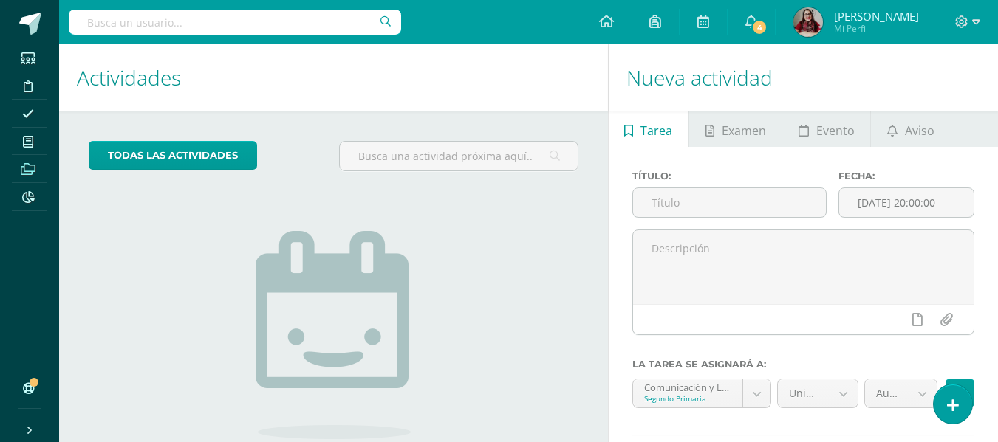
click at [20, 168] on span at bounding box center [28, 169] width 33 height 20
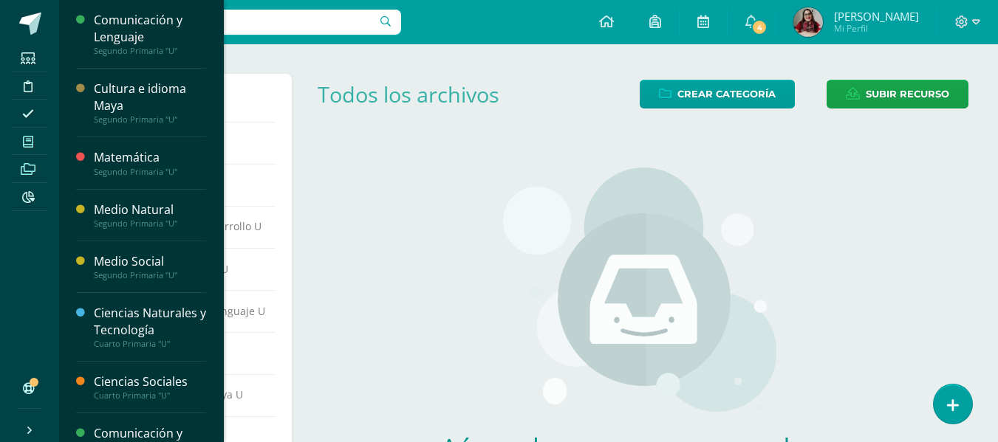
click at [21, 151] on link "Mis cursos" at bounding box center [29, 142] width 35 height 28
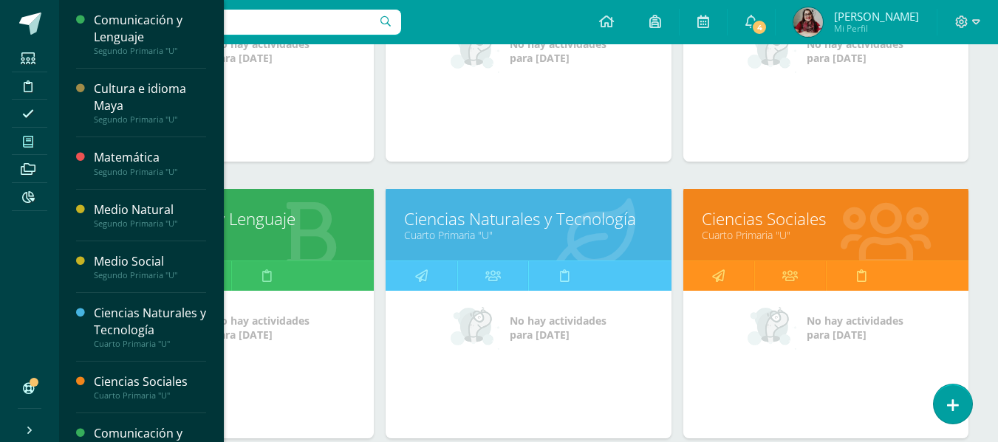
scroll to position [655, 0]
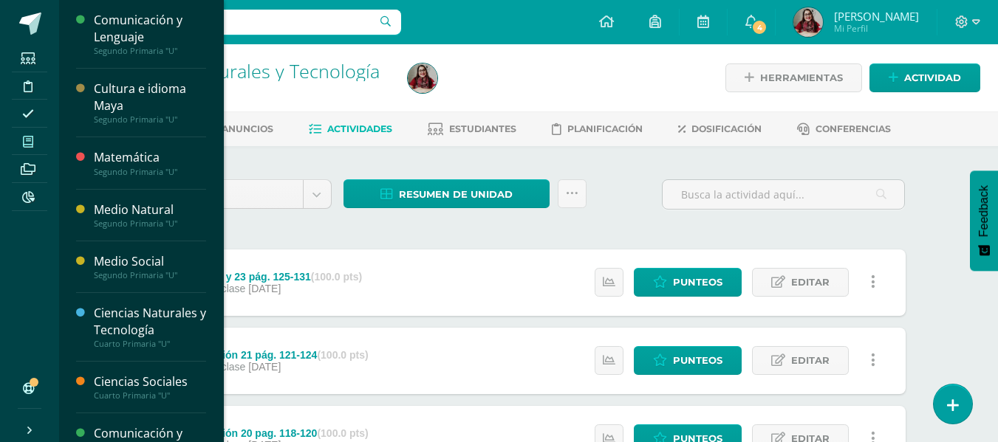
click at [32, 139] on icon at bounding box center [28, 142] width 10 height 12
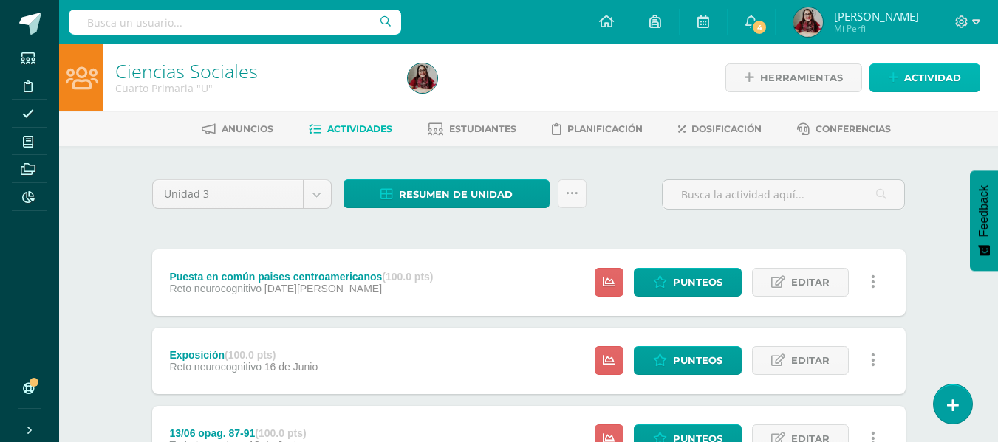
click at [909, 83] on span "Actividad" at bounding box center [932, 77] width 57 height 27
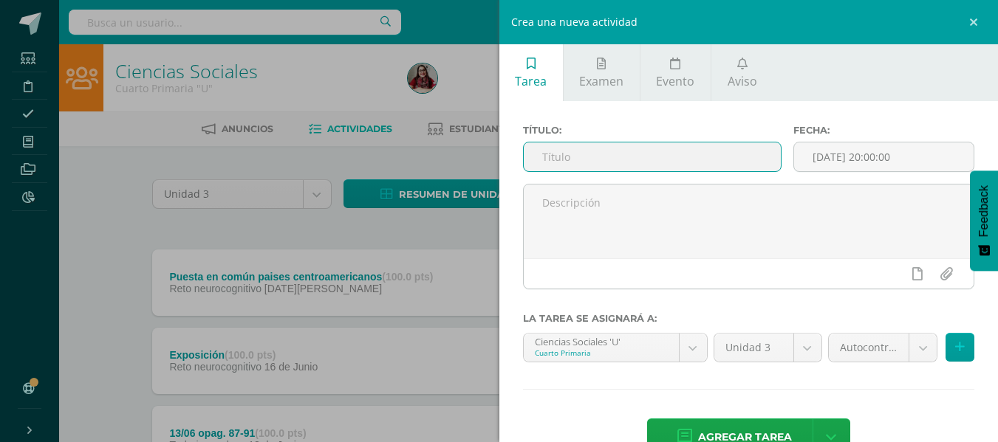
click at [586, 159] on input "text" at bounding box center [652, 157] width 257 height 29
type input "pág. 92-97"
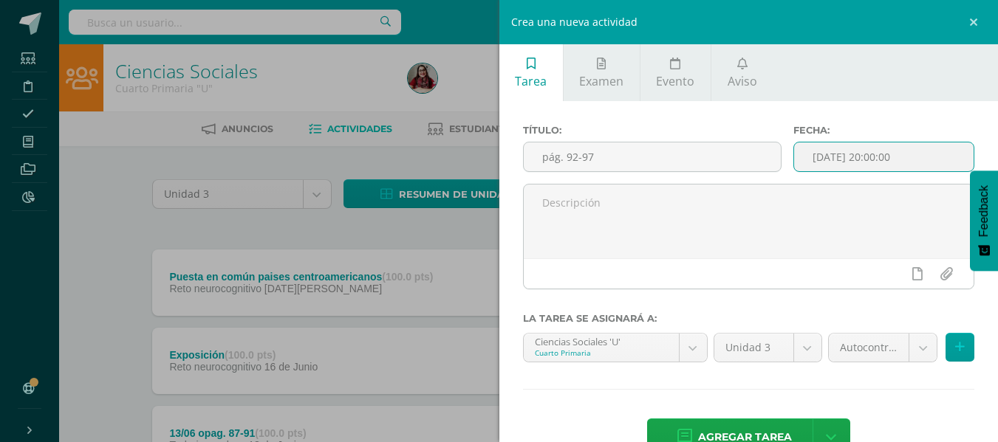
click at [810, 154] on input "[DATE] 20:00:00" at bounding box center [883, 157] width 179 height 29
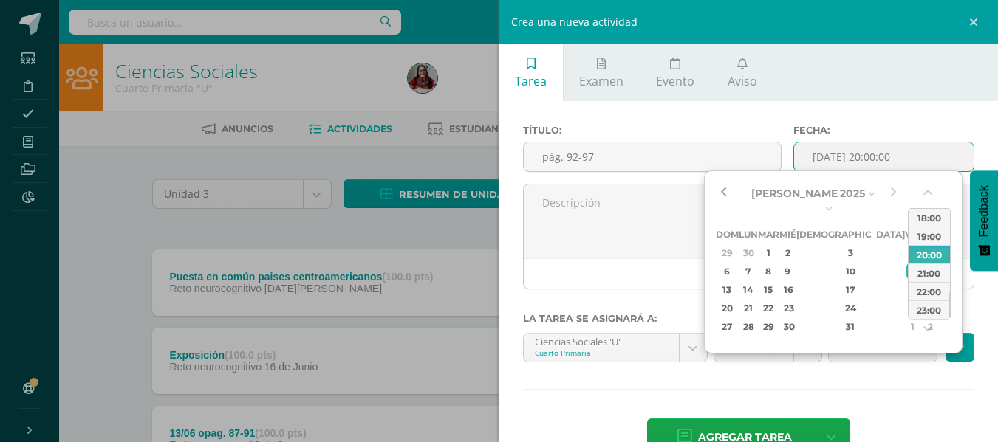
click at [724, 197] on button "button" at bounding box center [723, 193] width 15 height 22
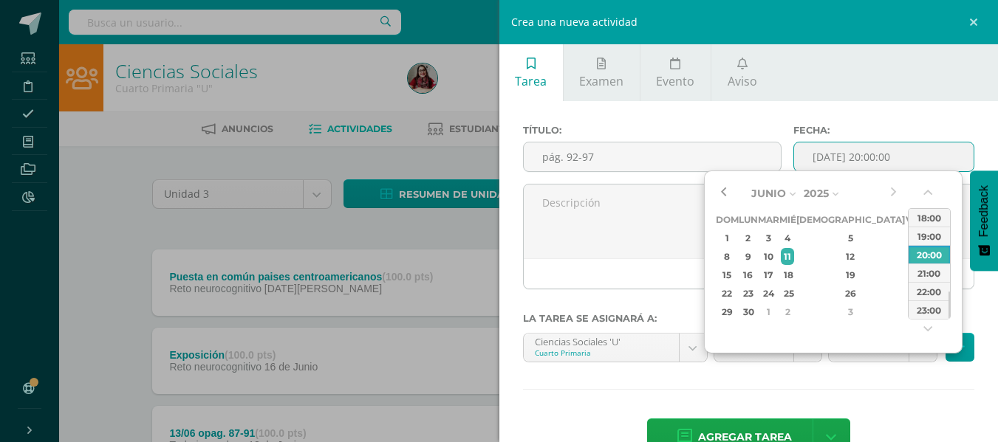
click at [724, 197] on button "button" at bounding box center [723, 193] width 15 height 22
click at [777, 273] on div "17" at bounding box center [768, 275] width 17 height 17
type input "2025-06-17 20:00"
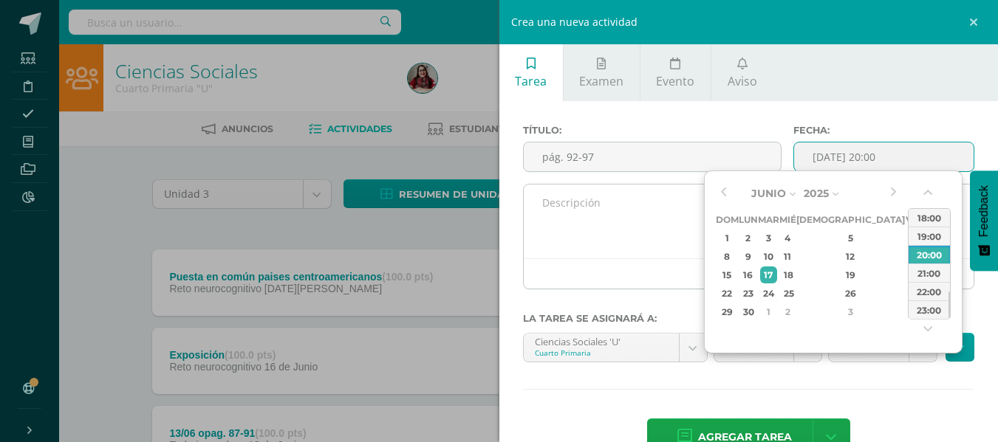
click at [615, 222] on textarea at bounding box center [749, 222] width 451 height 74
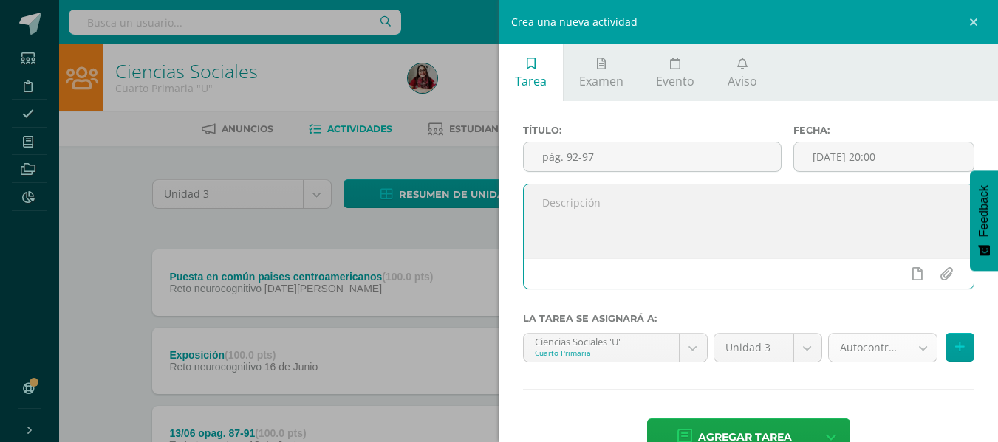
click at [840, 339] on body "Estudiantes Disciplina Asistencia Mis cursos Archivos Reportes Soporte Ayuda Re…" at bounding box center [499, 324] width 998 height 649
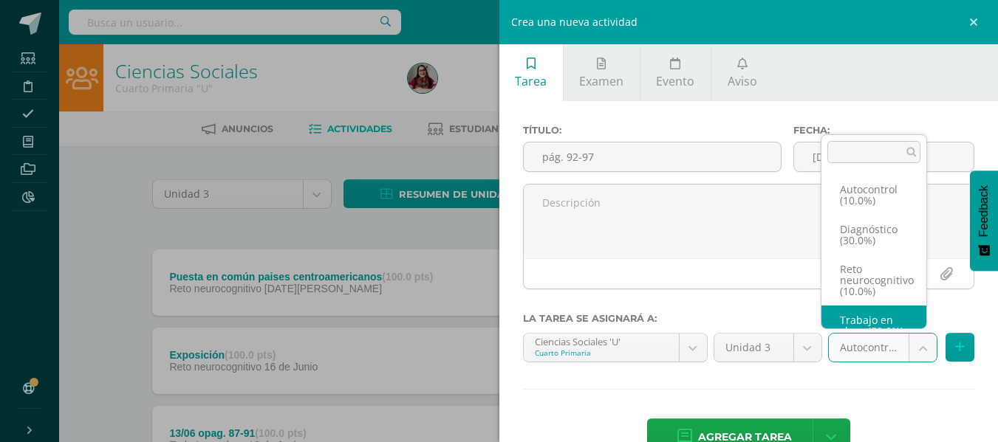
scroll to position [28, 0]
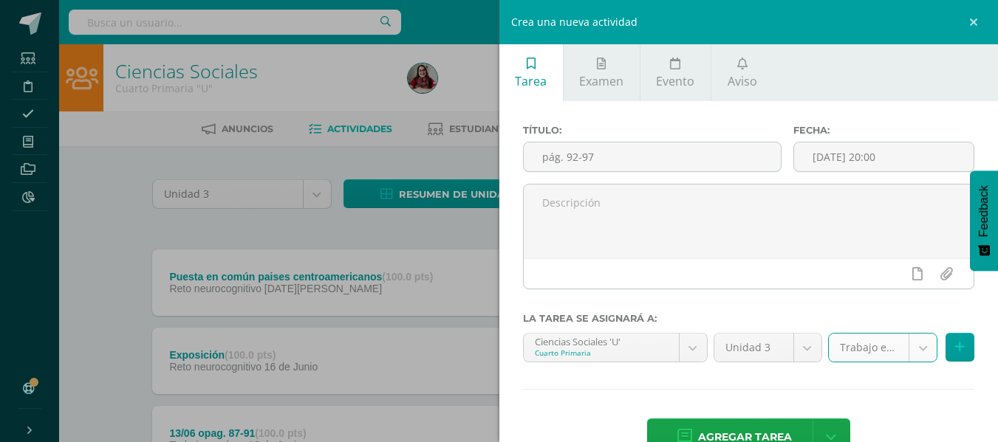
select select "203758"
click at [776, 425] on span "Agregar tarea" at bounding box center [745, 438] width 94 height 36
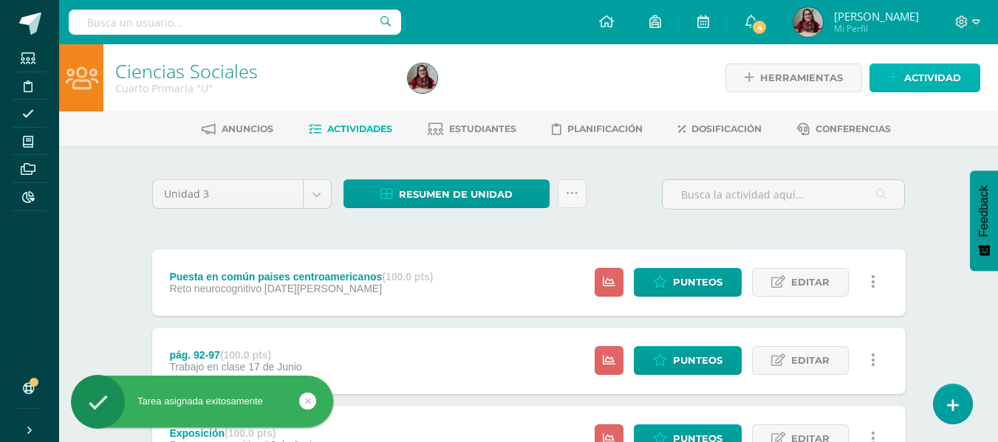
click at [921, 66] on span "Actividad" at bounding box center [932, 77] width 57 height 27
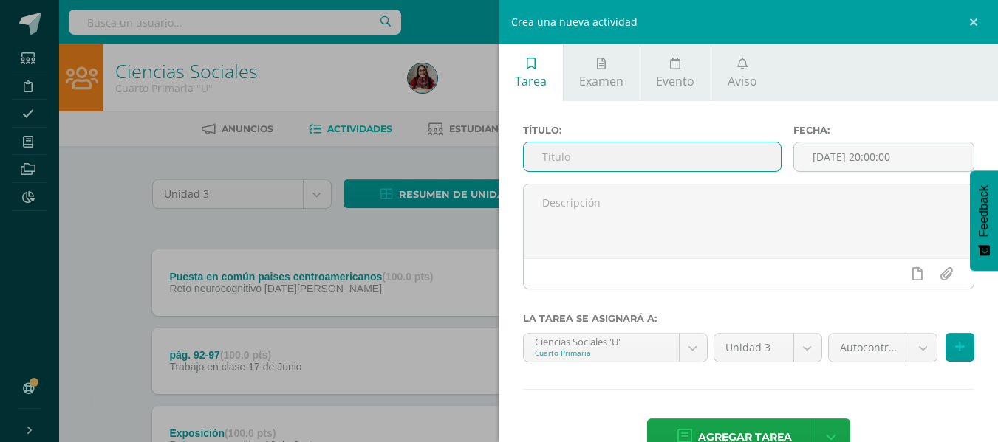
click at [736, 147] on input "text" at bounding box center [652, 157] width 257 height 29
type input "Lección 17 pág. 100-107"
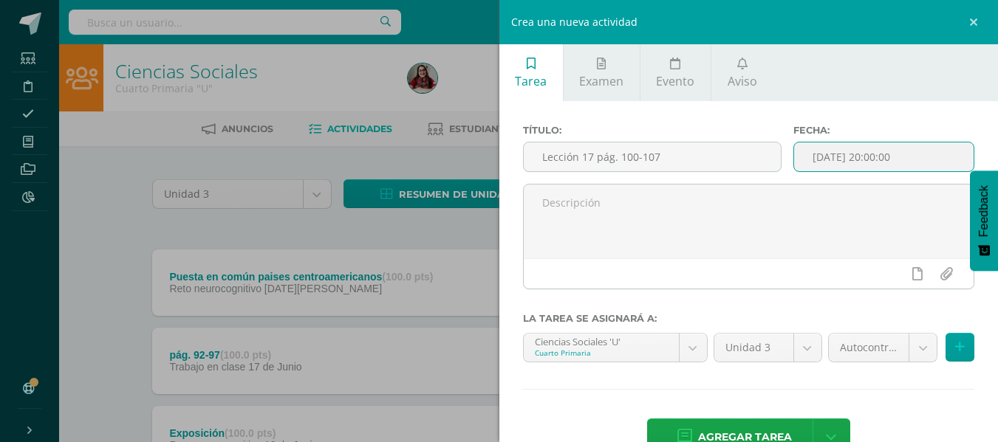
click at [846, 148] on input "[DATE] 20:00:00" at bounding box center [883, 157] width 179 height 29
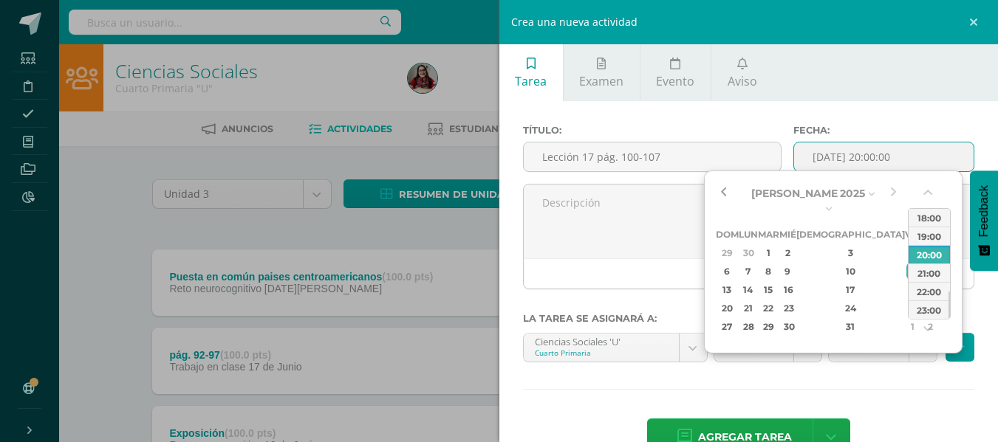
click at [721, 198] on button "button" at bounding box center [723, 193] width 15 height 22
click at [756, 263] on div "7" at bounding box center [748, 271] width 16 height 17
type input "2025-07-07 20:00"
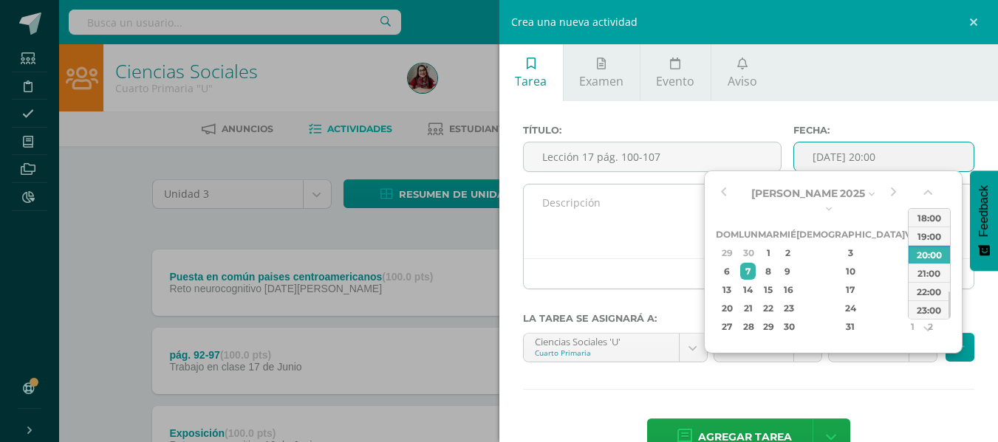
click at [621, 226] on textarea at bounding box center [749, 222] width 451 height 74
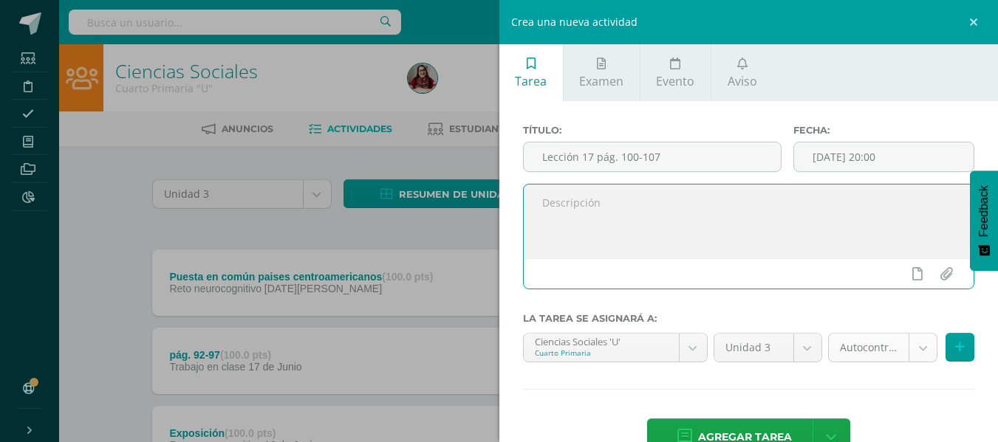
click at [829, 343] on body "Tarea asignada exitosamente Estudiantes Disciplina Asistencia Mis cursos Archiv…" at bounding box center [499, 364] width 998 height 728
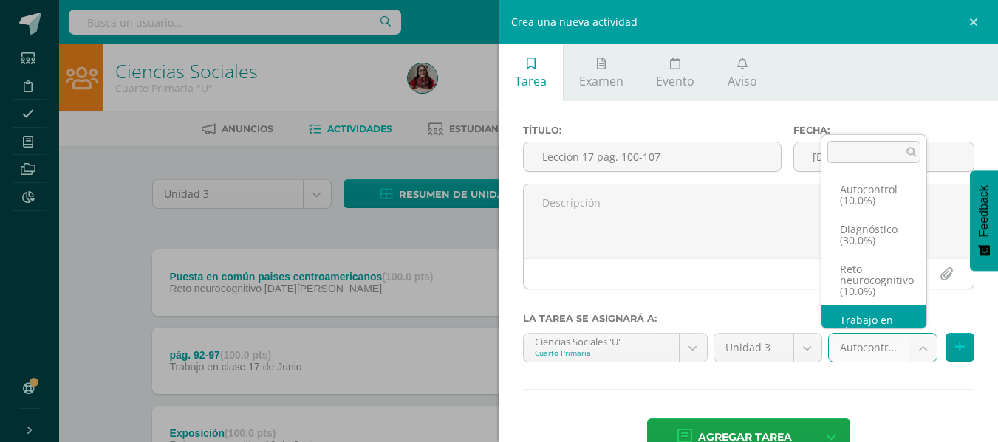
scroll to position [28, 0]
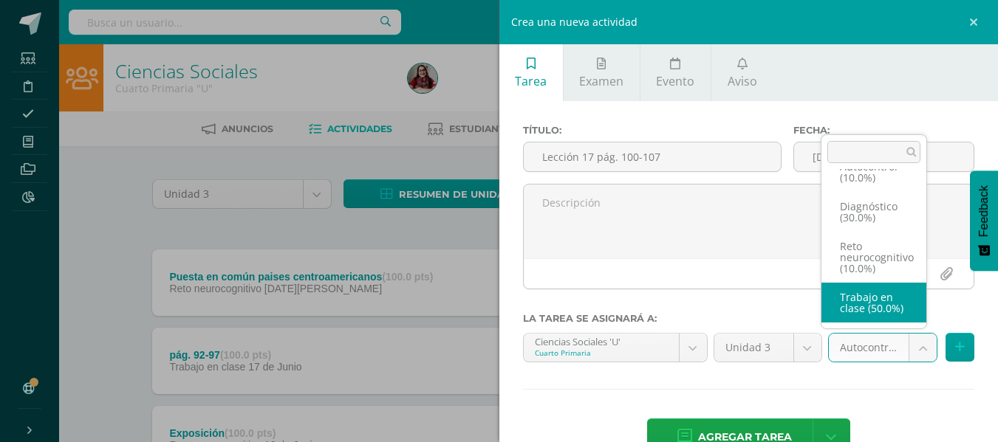
select select "203758"
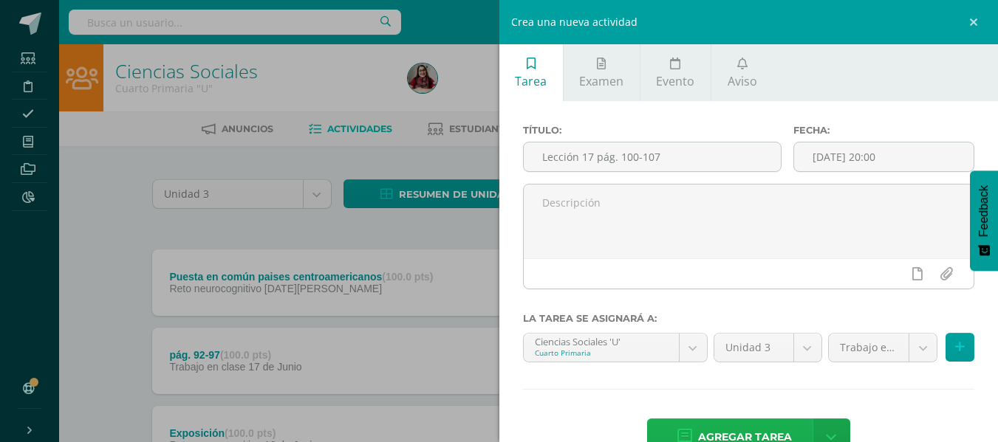
click at [716, 422] on span "Agregar tarea" at bounding box center [745, 438] width 94 height 36
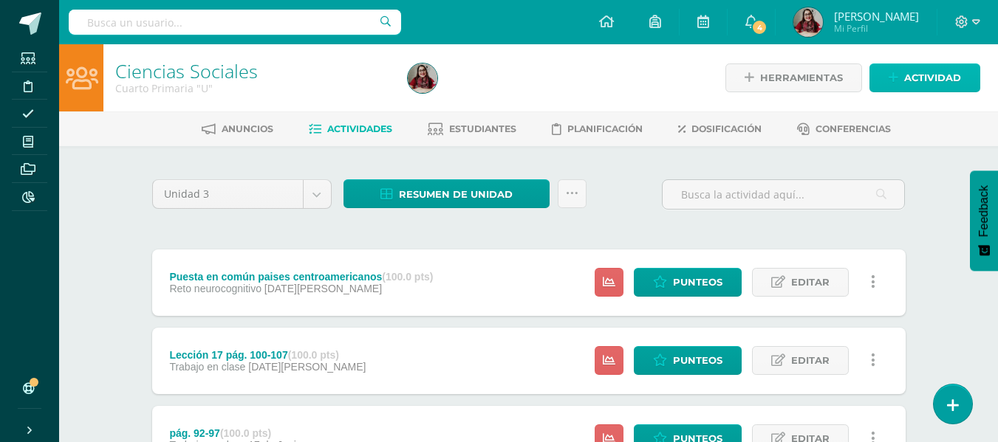
click at [917, 79] on span "Actividad" at bounding box center [932, 77] width 57 height 27
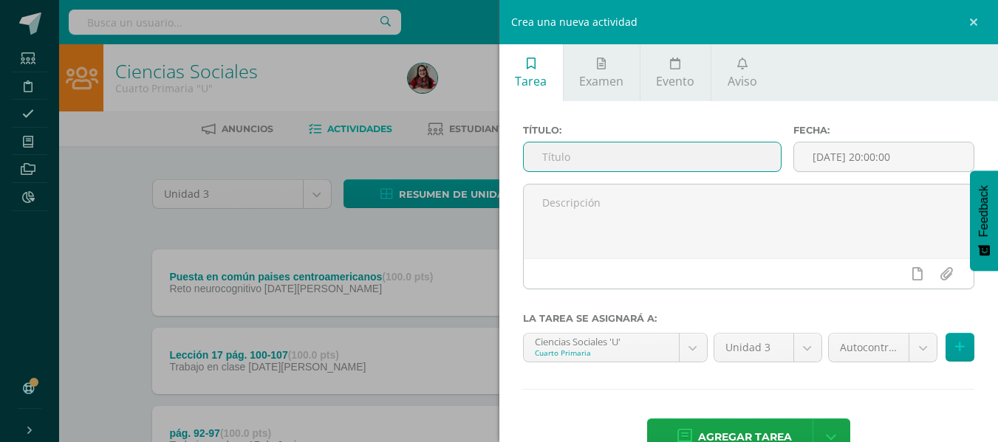
click at [595, 159] on input "text" at bounding box center [652, 157] width 257 height 29
type input "Lección 18 pág. 108-113"
click at [895, 351] on body "Tarea asignada exitosamente Estudiantes Disciplina Asistencia Mis cursos Archiv…" at bounding box center [499, 403] width 998 height 806
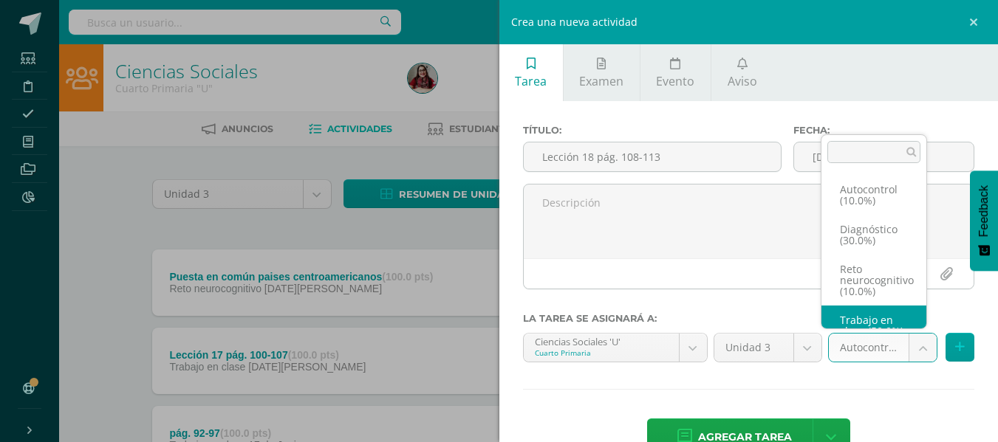
scroll to position [28, 0]
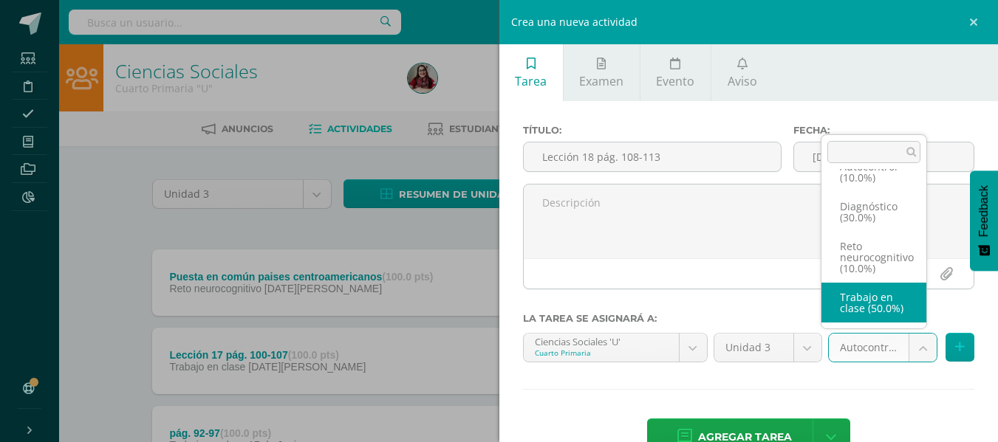
select select "203758"
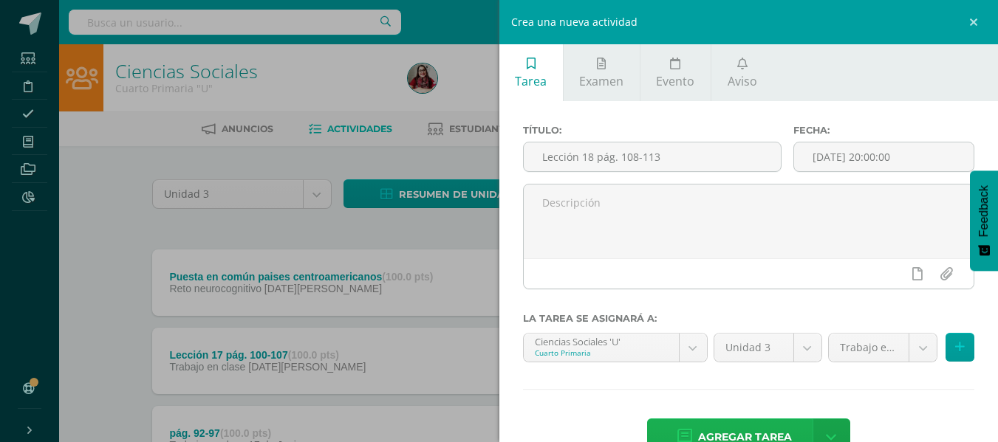
click at [753, 423] on span "Agregar tarea" at bounding box center [745, 438] width 94 height 36
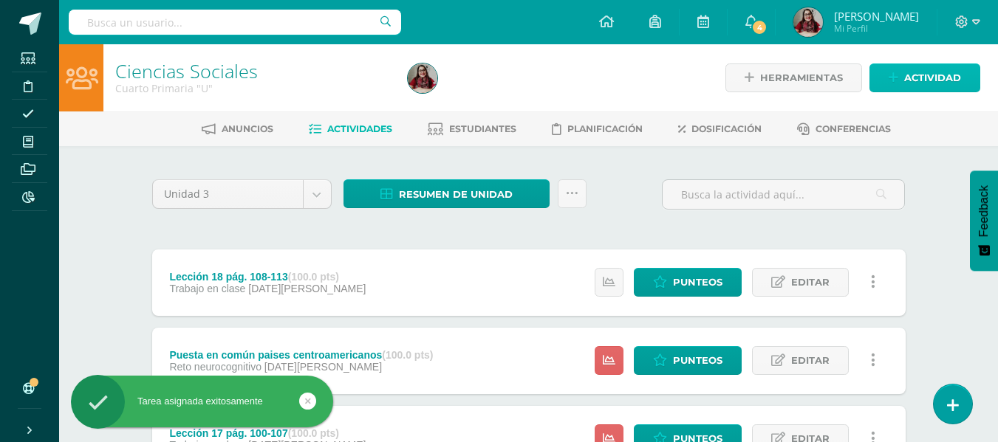
click at [893, 64] on link "Actividad" at bounding box center [924, 78] width 111 height 29
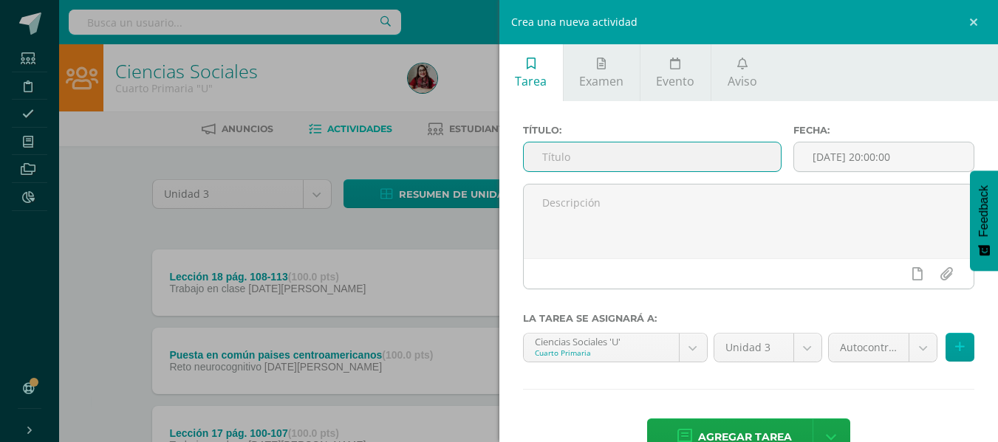
click at [695, 167] on input "text" at bounding box center [652, 157] width 257 height 29
type input "Lección 19 pág. 114-118"
click at [798, 159] on input "[DATE] 20:00:00" at bounding box center [883, 157] width 179 height 29
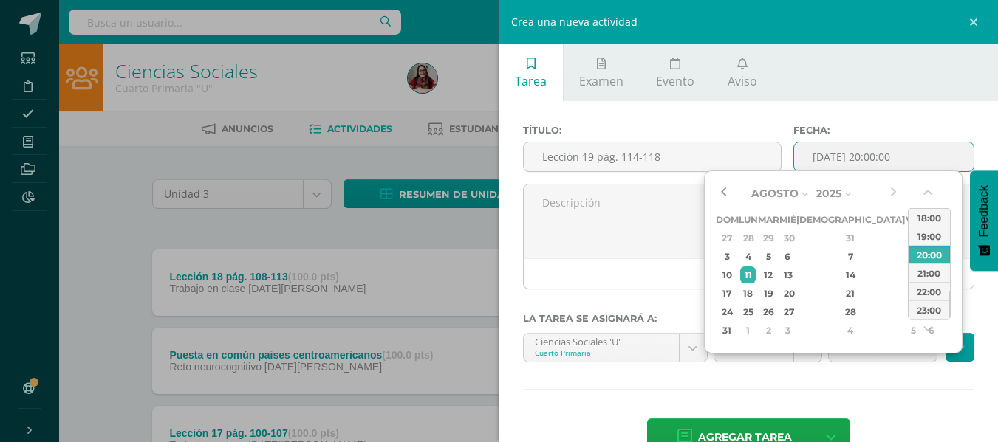
click at [726, 185] on button "button" at bounding box center [723, 193] width 15 height 22
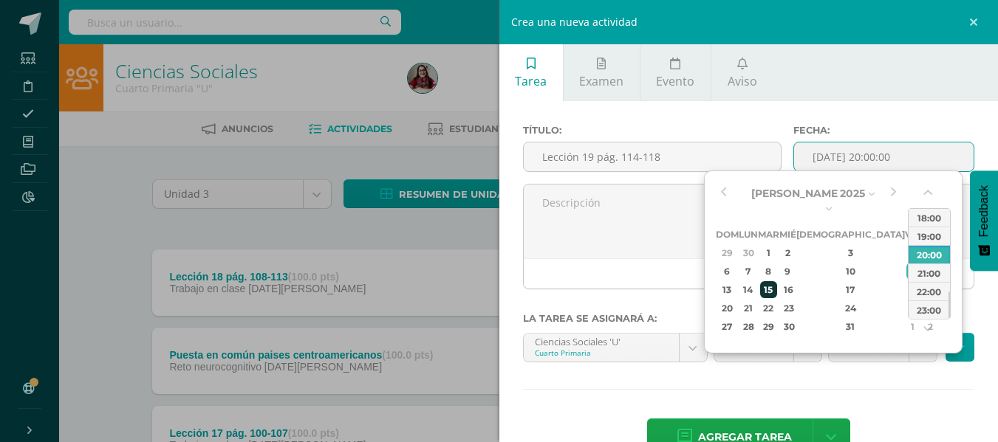
click at [777, 281] on div "15" at bounding box center [768, 289] width 17 height 17
type input "2025-07-15 20:00"
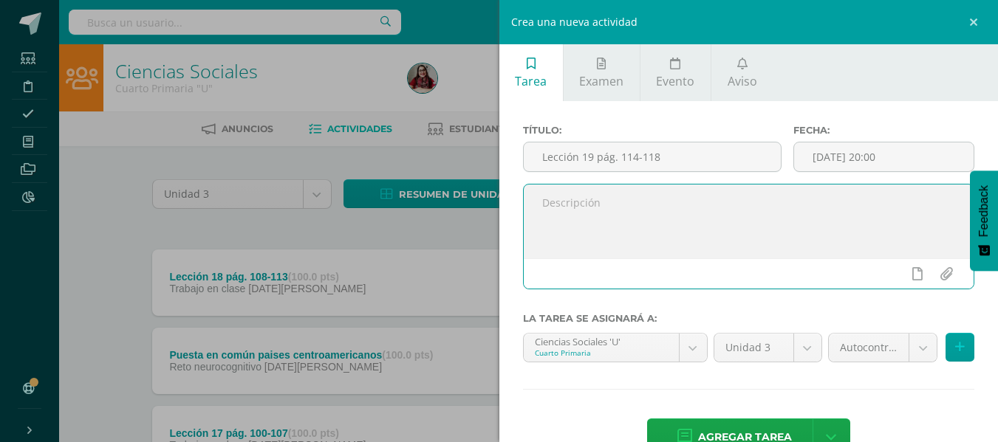
click at [619, 228] on textarea at bounding box center [749, 222] width 451 height 74
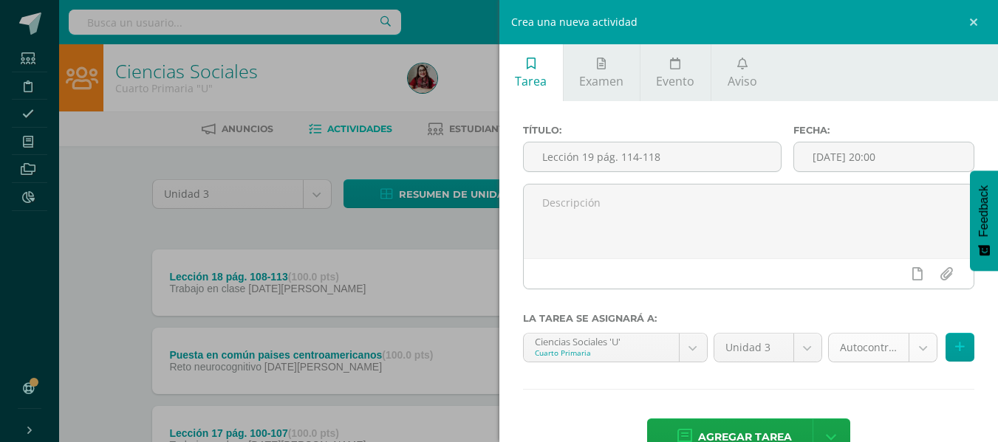
drag, startPoint x: 906, startPoint y: 366, endPoint x: 913, endPoint y: 343, distance: 23.8
click at [913, 343] on div "Autocontrol (10.0%) Autocontrol (10.0%) Diagnóstico (30.0%) Reto neurocognitivo…" at bounding box center [901, 353] width 153 height 41
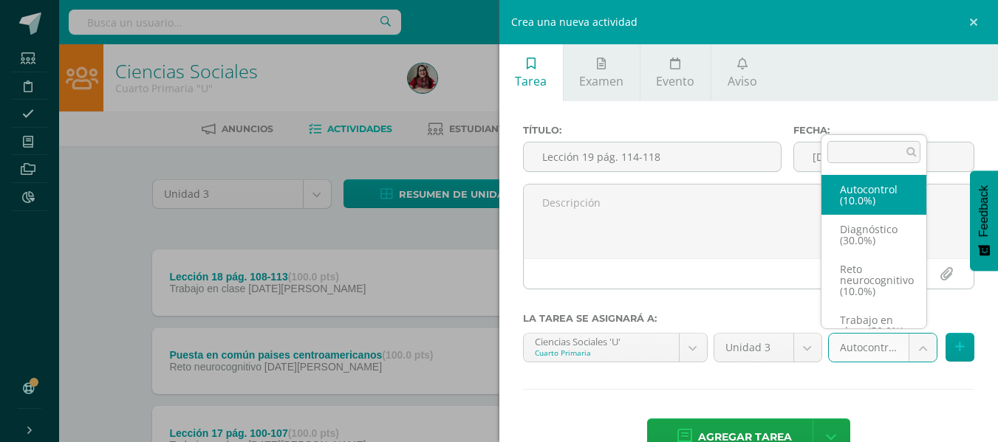
click at [913, 343] on body "Tarea asignada exitosamente Estudiantes Disciplina Asistencia Mis cursos Archiv…" at bounding box center [499, 442] width 998 height 884
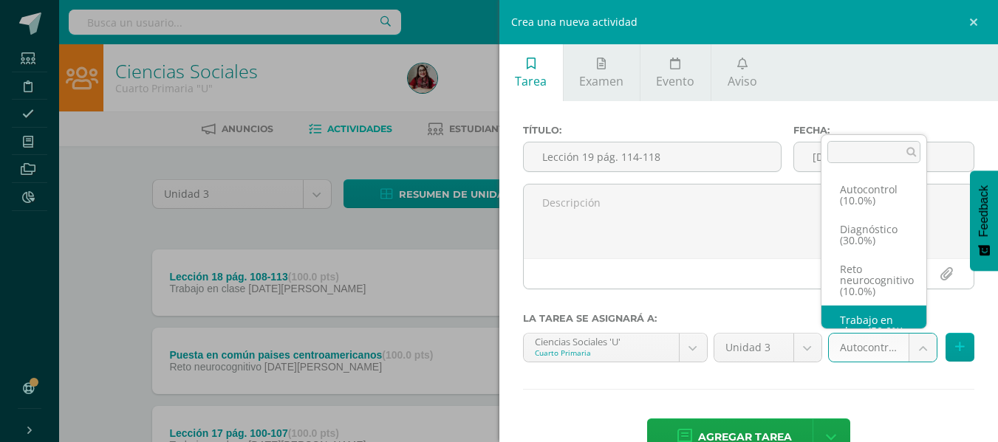
scroll to position [28, 0]
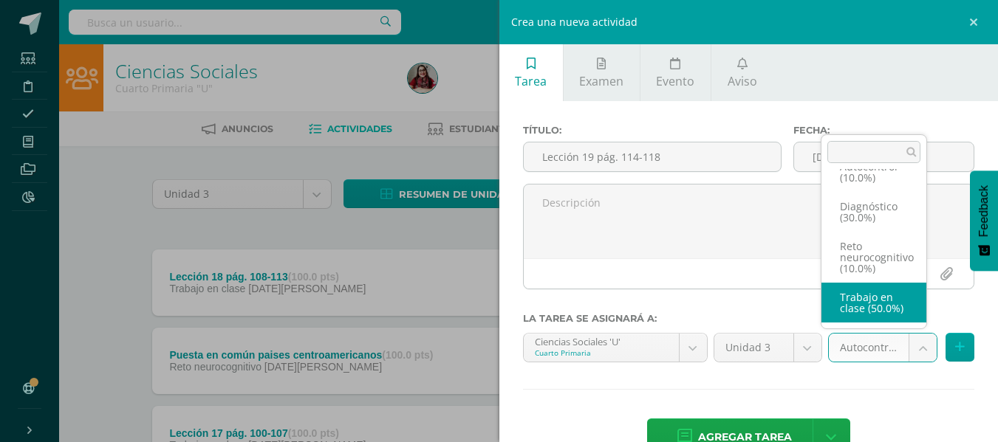
select select "203758"
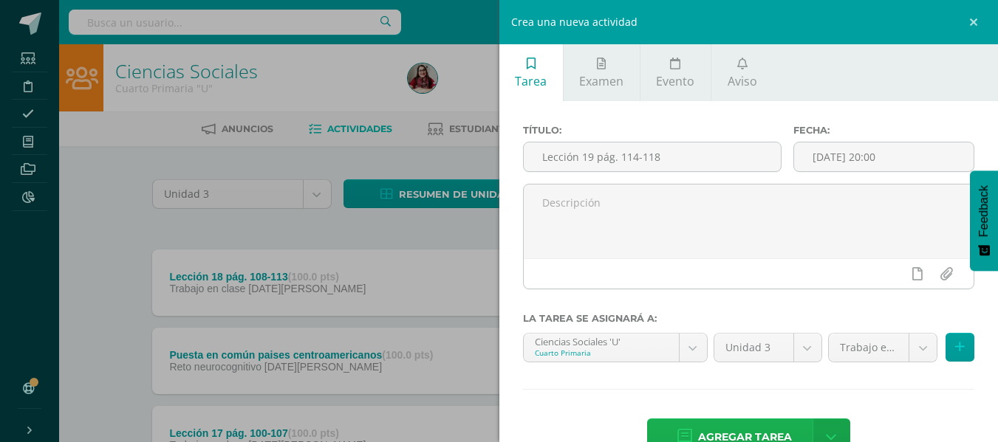
click at [773, 431] on span "Agregar tarea" at bounding box center [745, 438] width 94 height 36
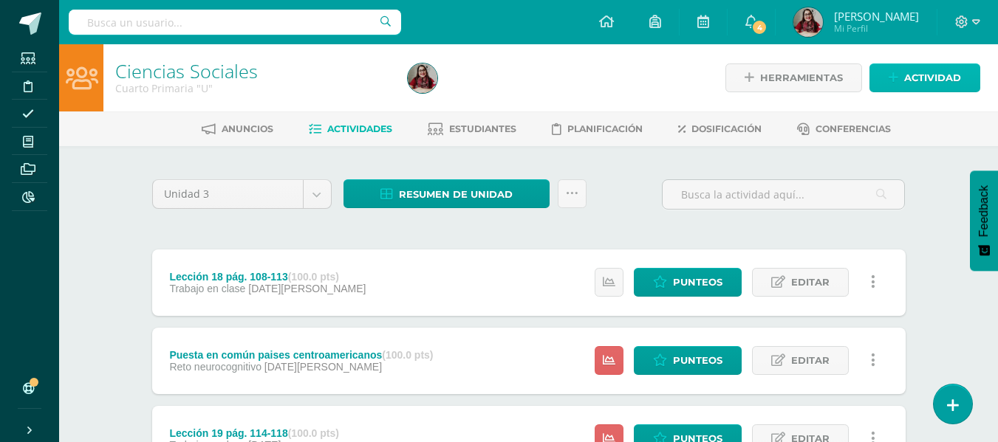
click at [889, 76] on link "Actividad" at bounding box center [924, 78] width 111 height 29
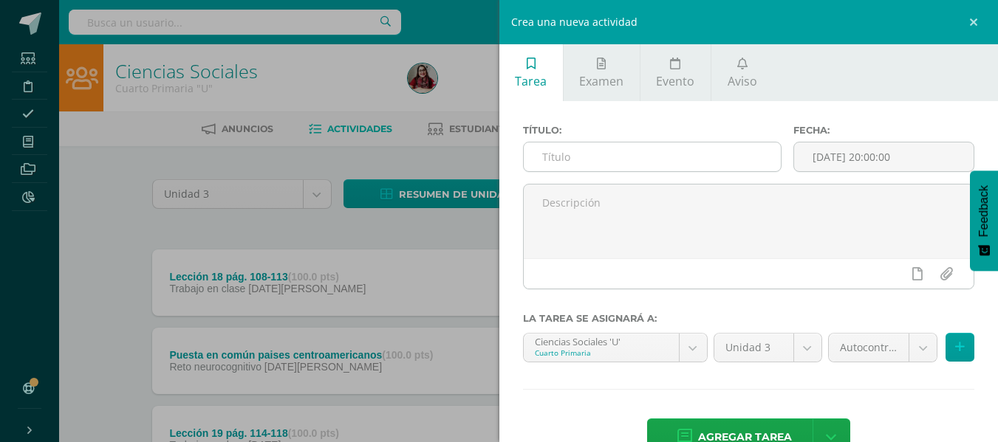
click at [691, 148] on input "text" at bounding box center [652, 157] width 257 height 29
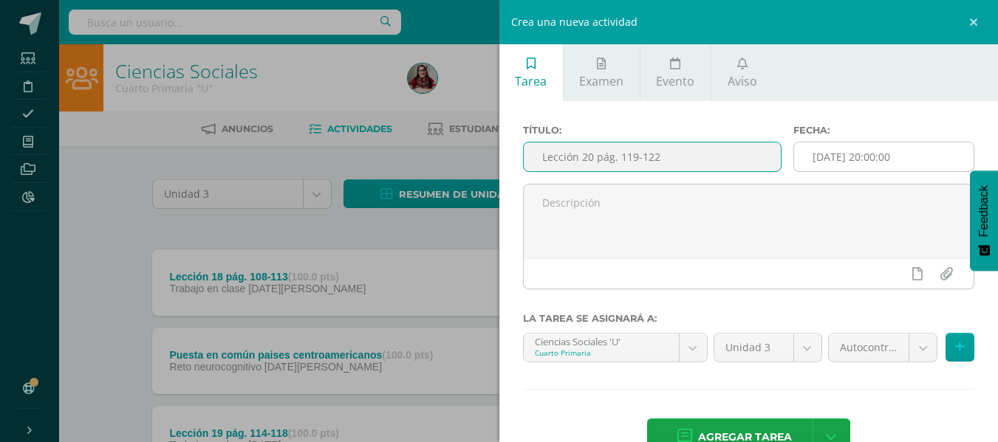
type input "Lección 20 pág. 119-122"
click at [834, 146] on input "[DATE] 20:00:00" at bounding box center [883, 157] width 179 height 29
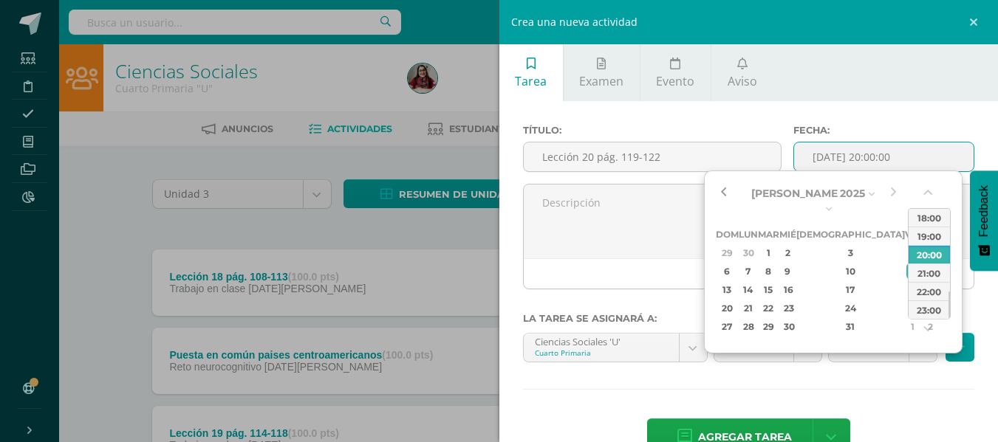
click at [721, 185] on button "button" at bounding box center [723, 193] width 15 height 22
click at [822, 281] on td "17" at bounding box center [850, 290] width 109 height 18
type input "[DATE] 20:00"
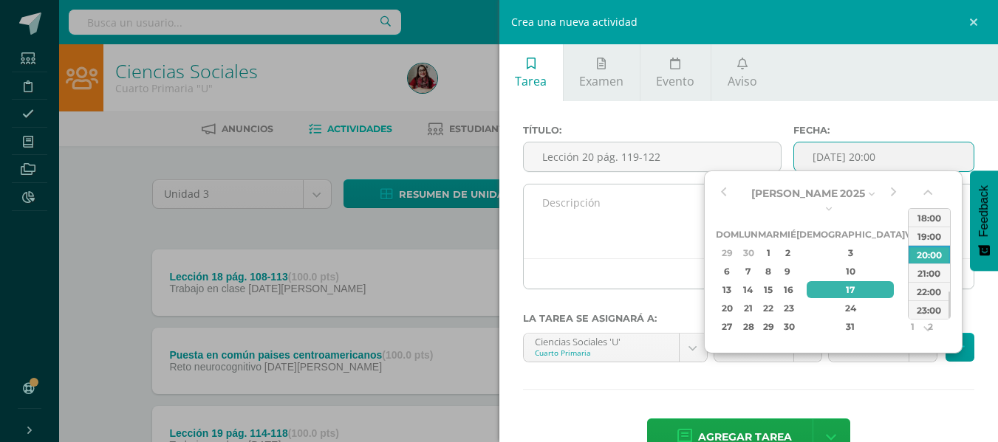
click at [674, 263] on div at bounding box center [749, 274] width 451 height 30
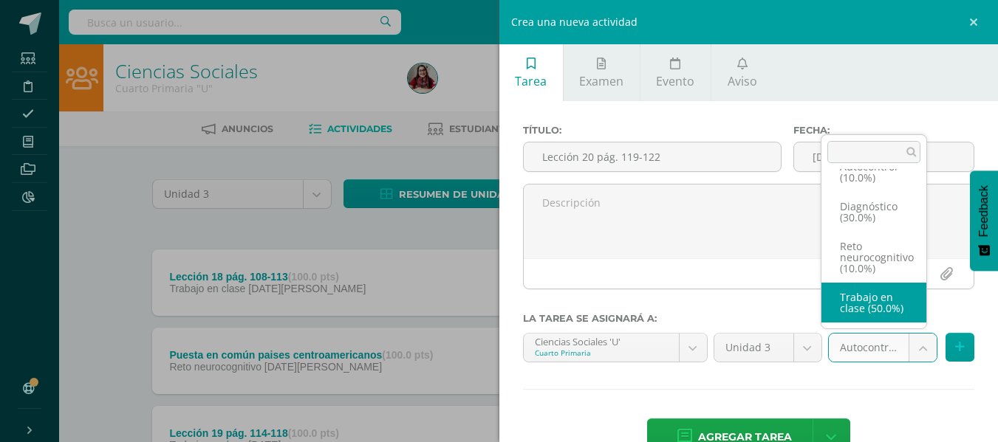
select select "203758"
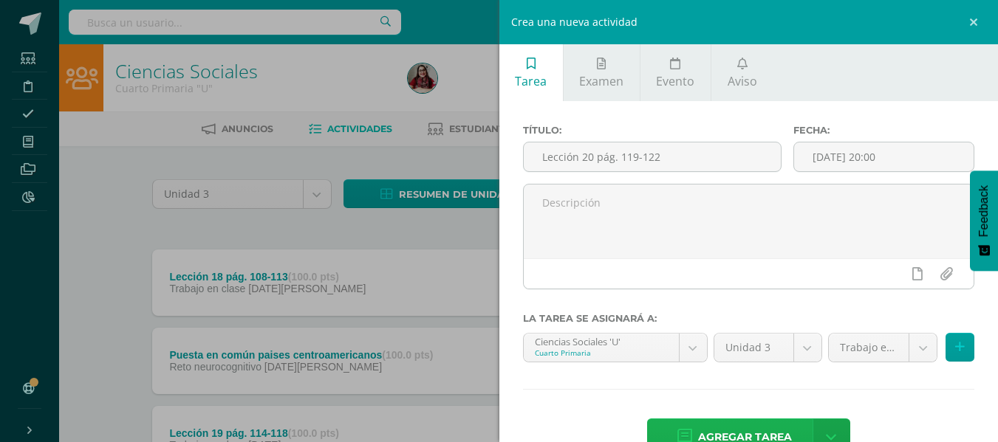
click at [733, 428] on span "Agregar tarea" at bounding box center [745, 438] width 94 height 36
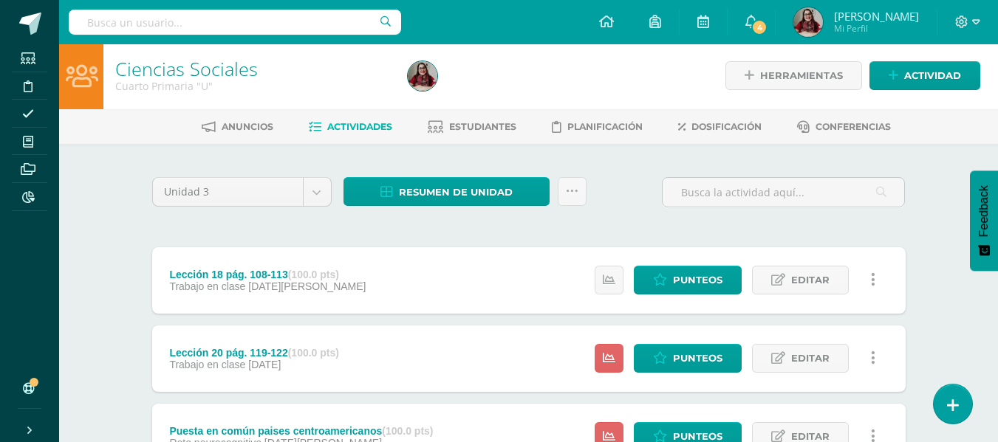
scroll to position [4, 0]
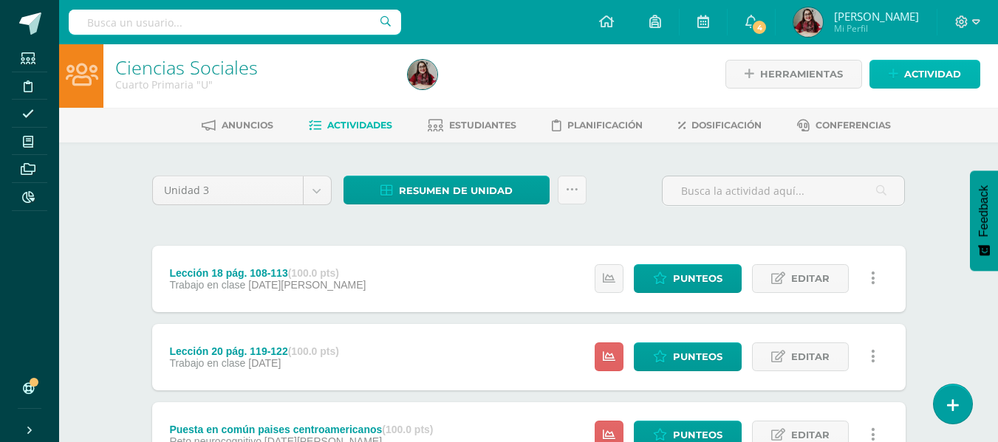
click at [924, 66] on span "Actividad" at bounding box center [932, 74] width 57 height 27
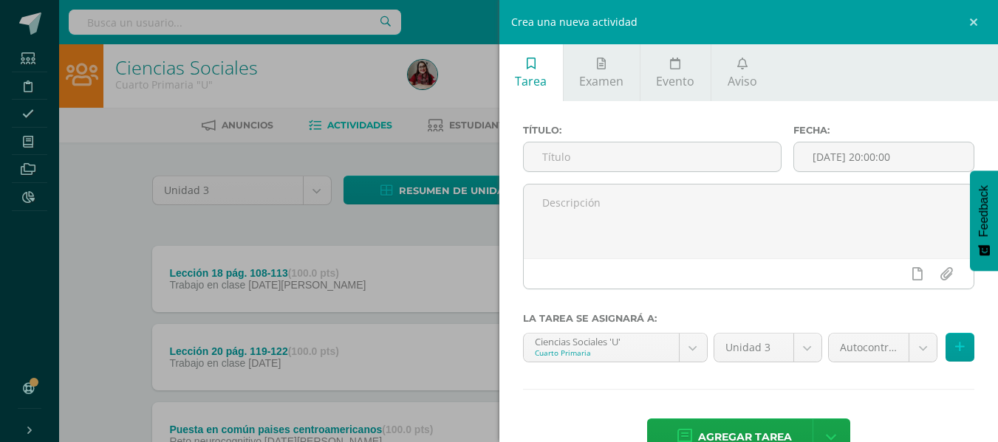
click at [924, 66] on ul "Tarea Examen Evento Aviso" at bounding box center [748, 72] width 499 height 57
click at [684, 169] on input "text" at bounding box center [652, 157] width 257 height 29
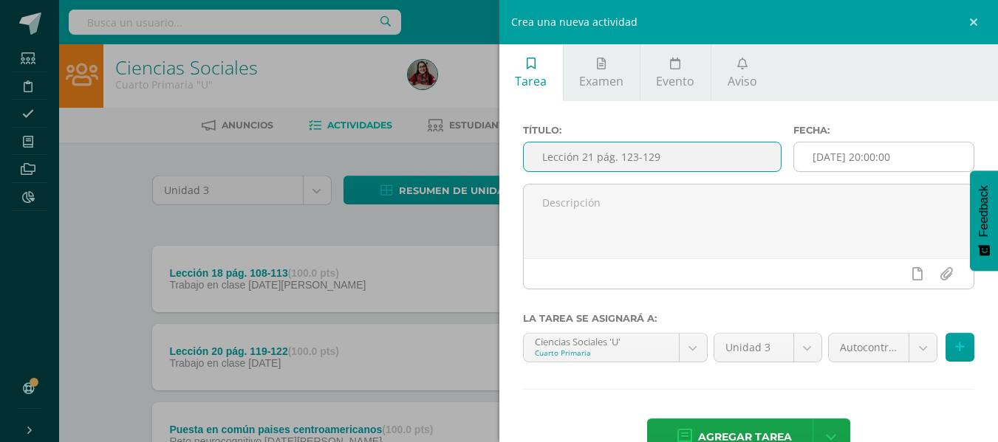
type input "Lección 21 pág. 123-129"
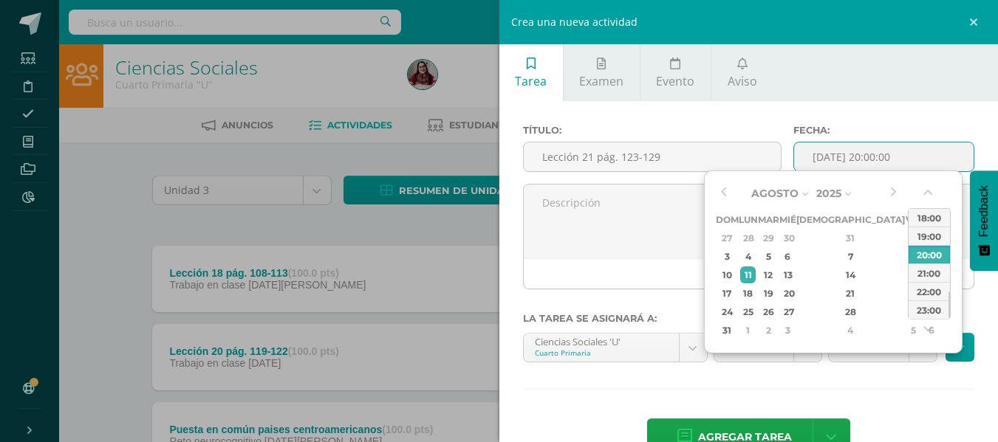
click at [852, 164] on input "[DATE] 20:00:00" at bounding box center [883, 157] width 179 height 29
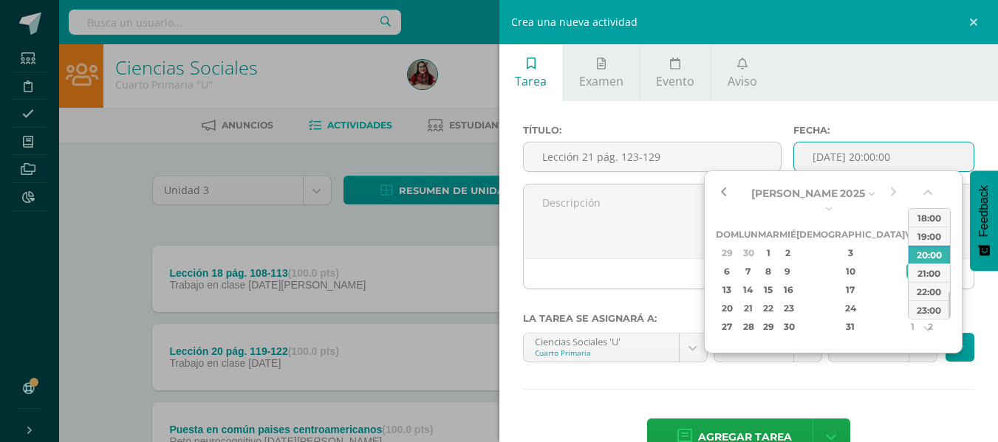
click at [728, 194] on button "button" at bounding box center [723, 193] width 15 height 22
click at [906, 282] on div "18" at bounding box center [912, 289] width 13 height 17
type input "2025-07-18 20:00"
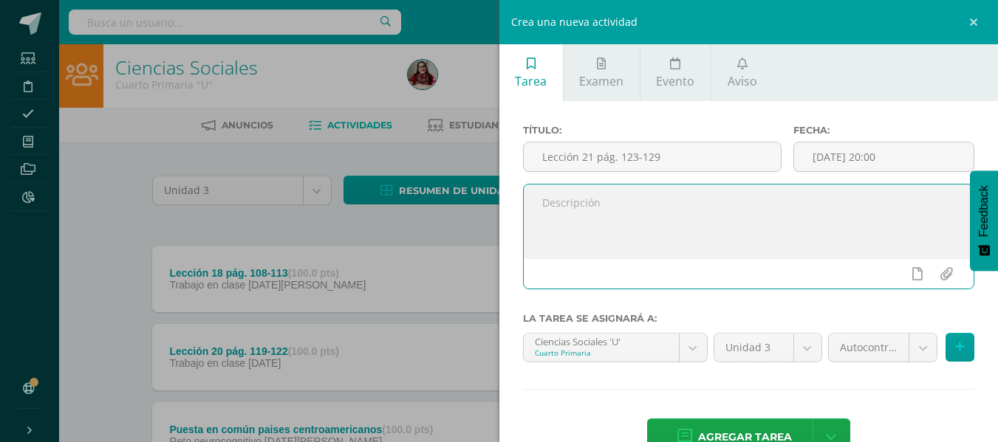
click at [526, 230] on textarea at bounding box center [749, 222] width 451 height 74
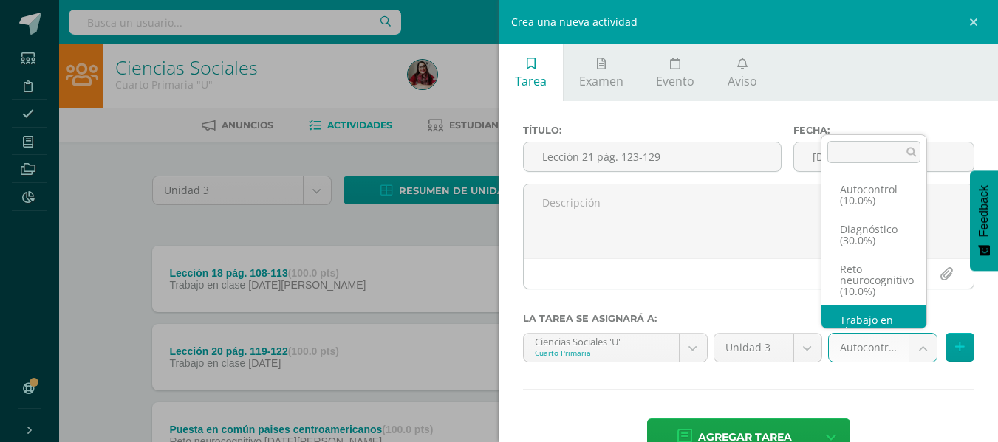
scroll to position [28, 0]
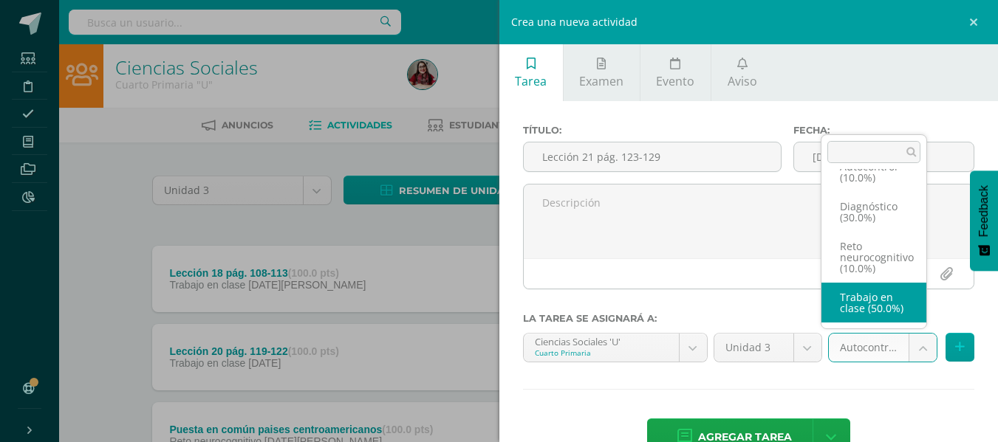
select select "203758"
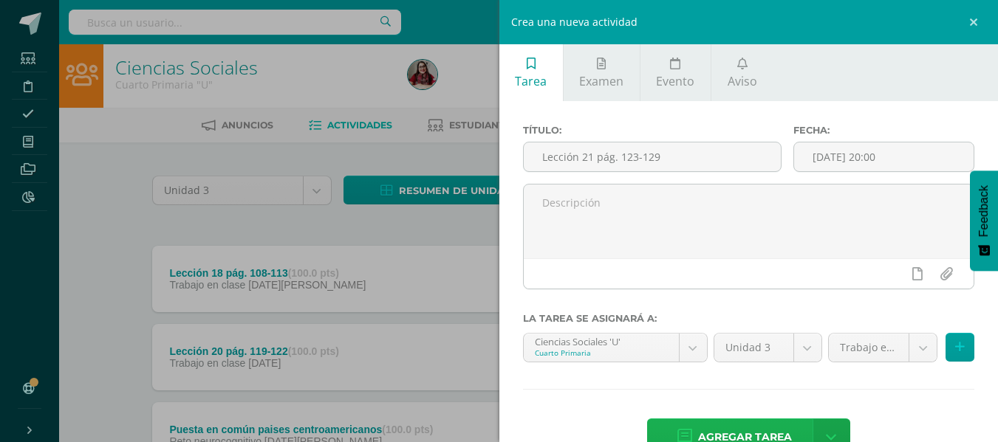
click at [774, 428] on span "Agregar tarea" at bounding box center [745, 438] width 94 height 36
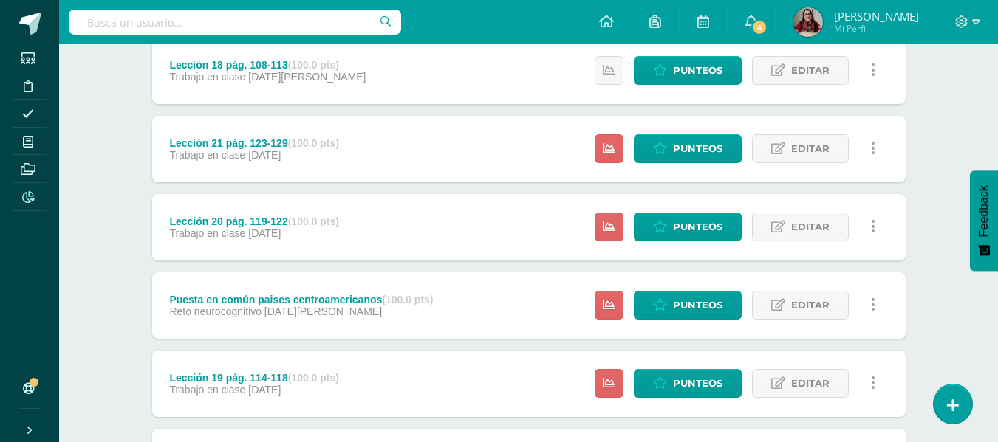
scroll to position [176, 0]
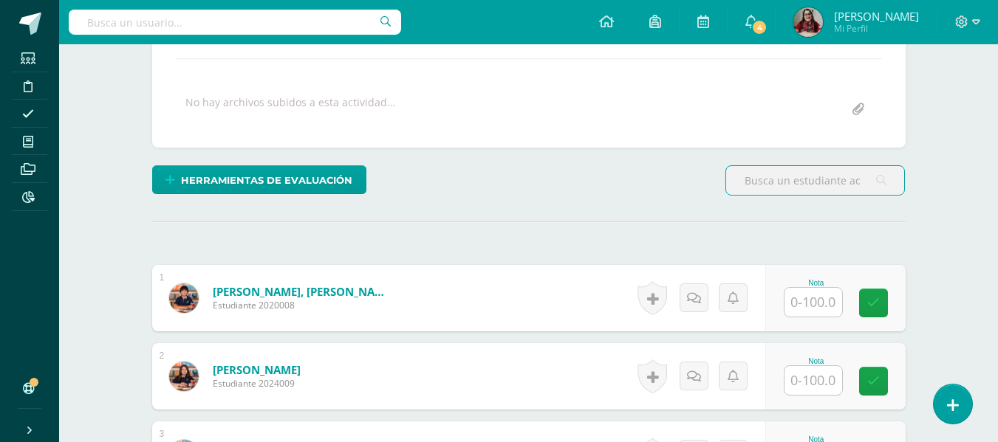
scroll to position [249, 0]
type input "1"
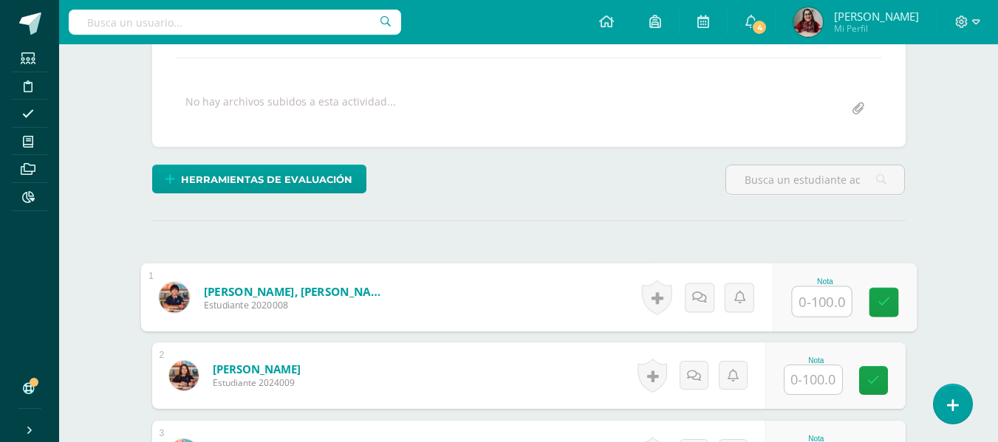
click at [816, 298] on input "text" at bounding box center [821, 302] width 59 height 30
type input "100"
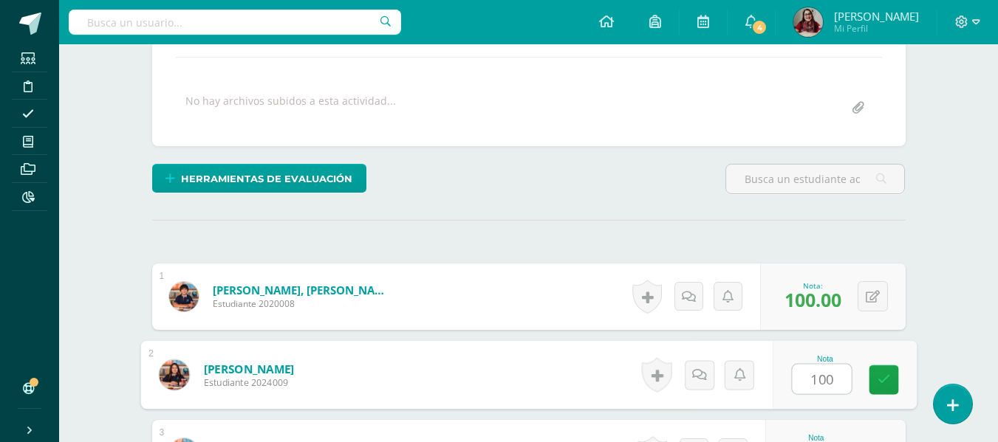
type input "100"
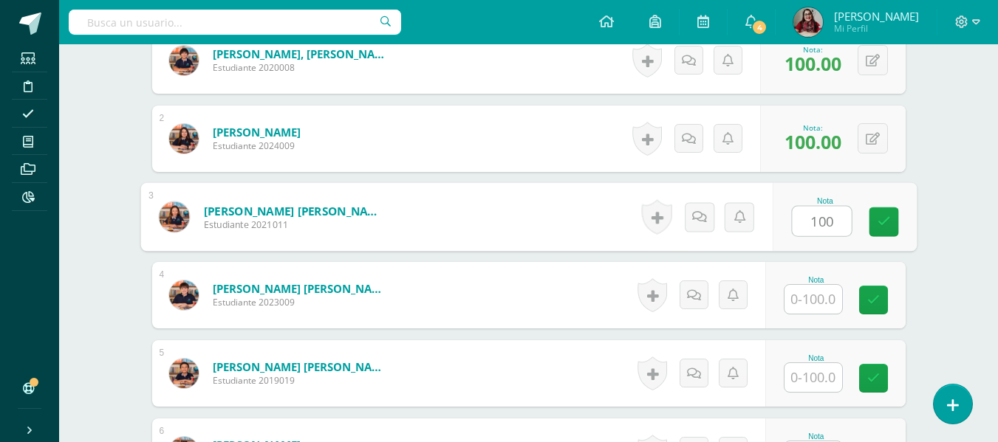
type input "100"
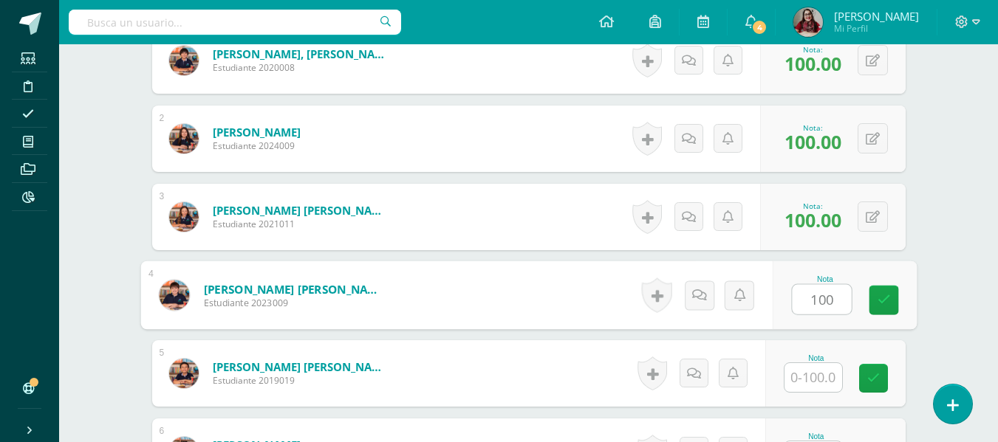
type input "100"
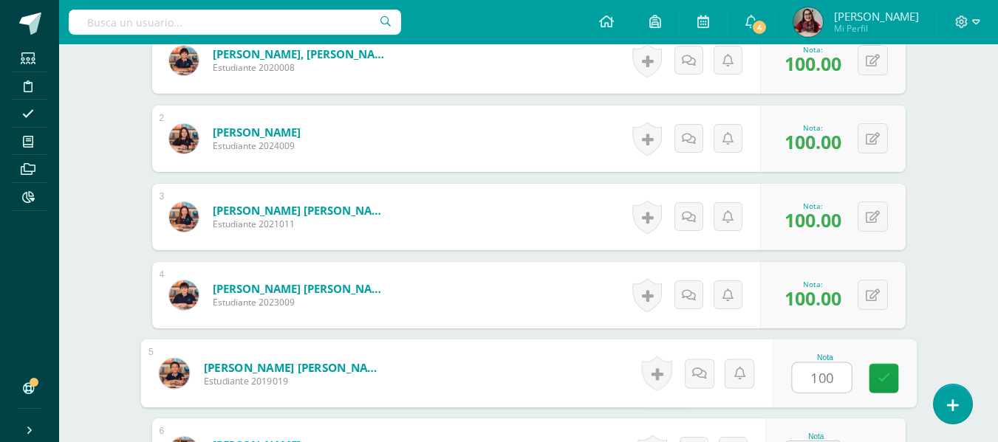
type input "100"
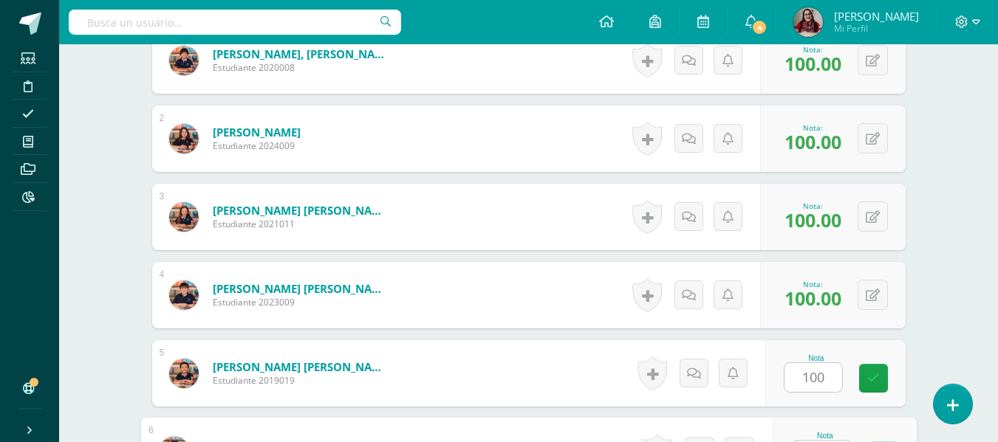
scroll to position [514, 0]
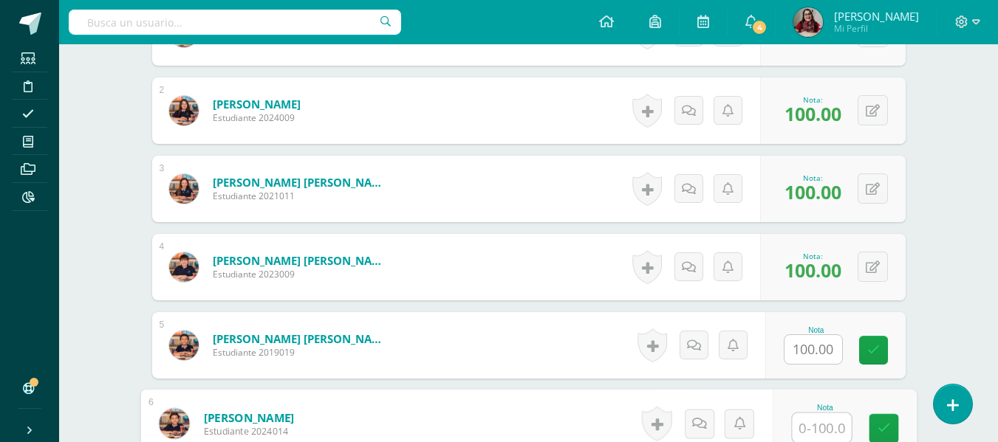
type input "0"
type input "100"
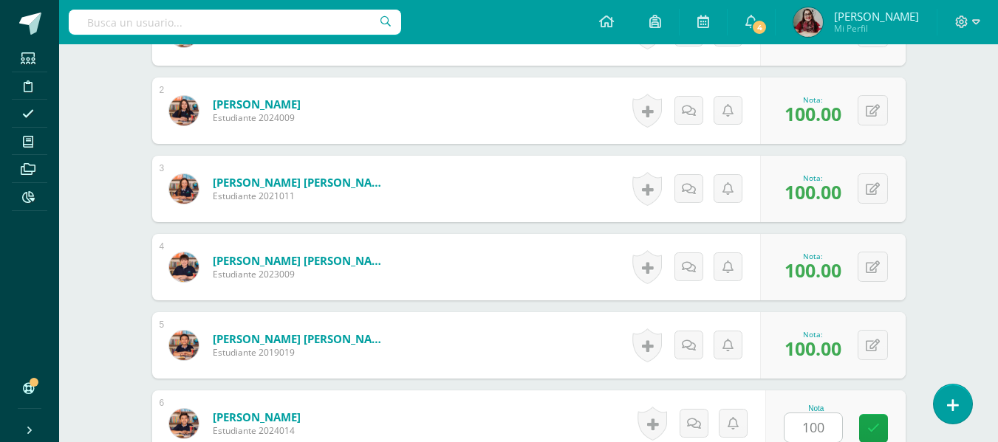
scroll to position [799, 0]
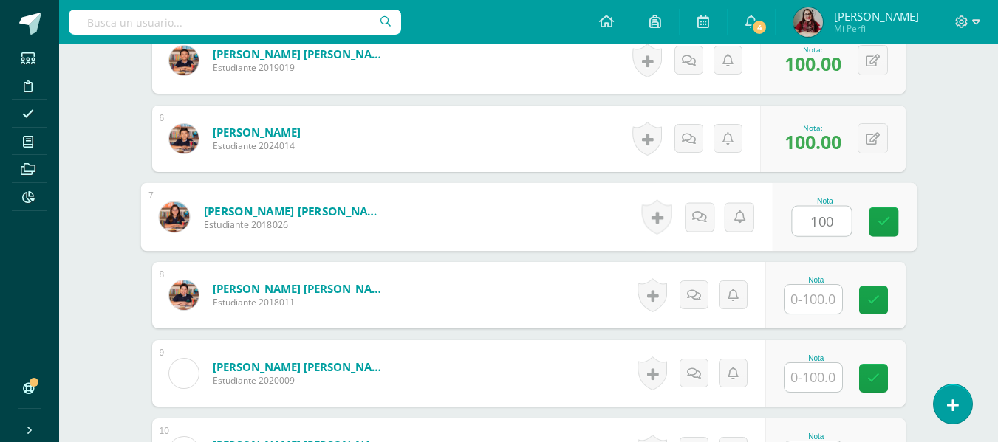
type input "100"
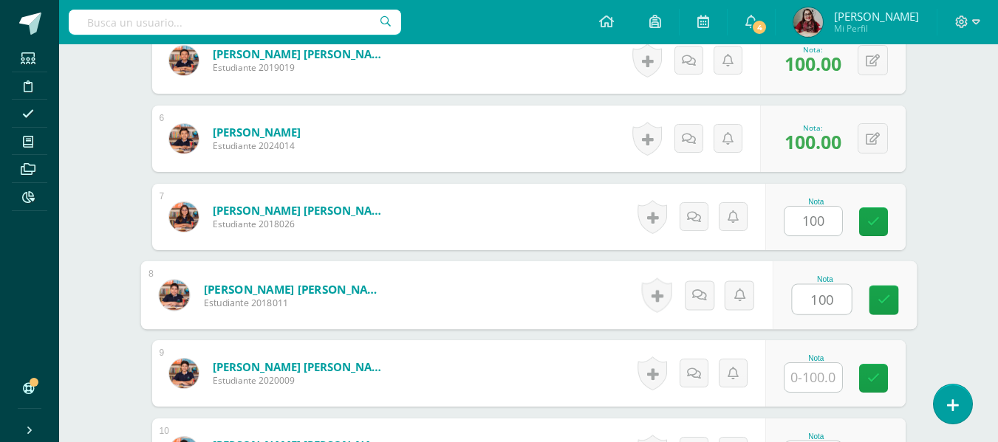
type input "100"
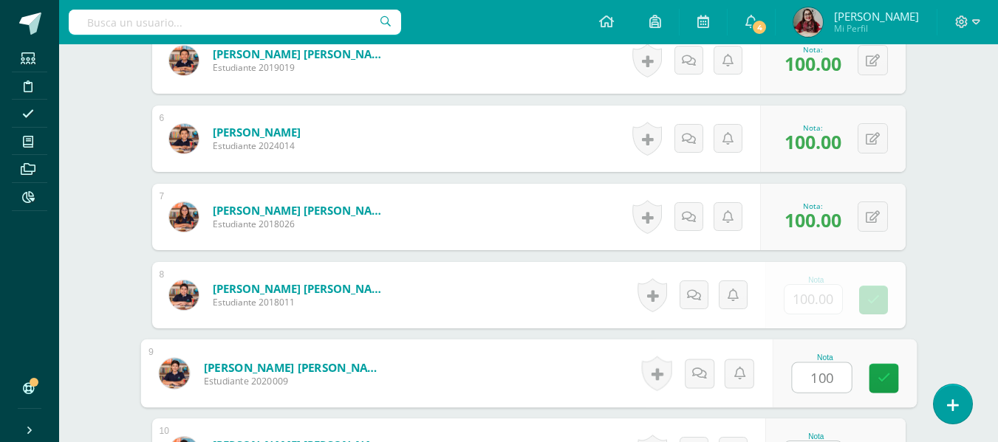
type input "100"
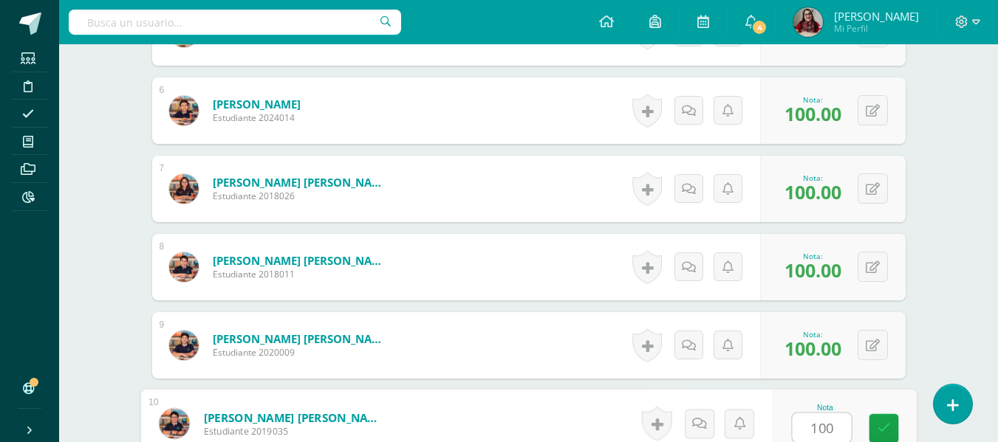
type input "100"
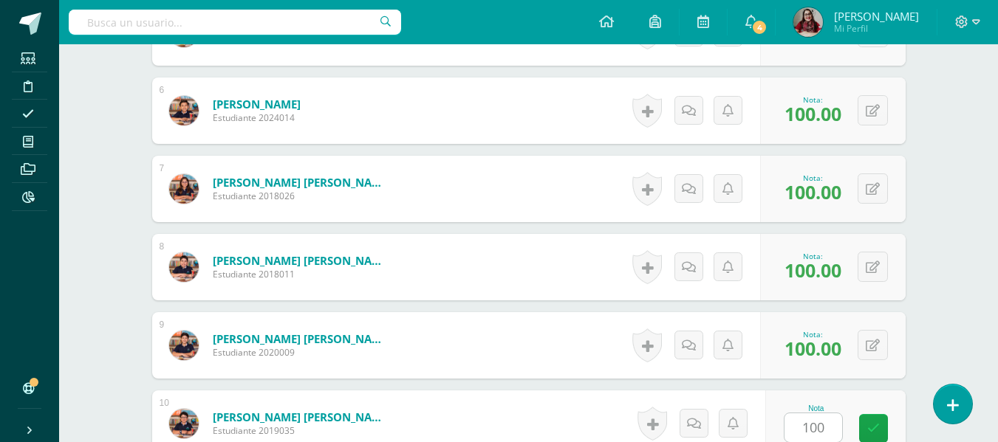
scroll to position [1112, 0]
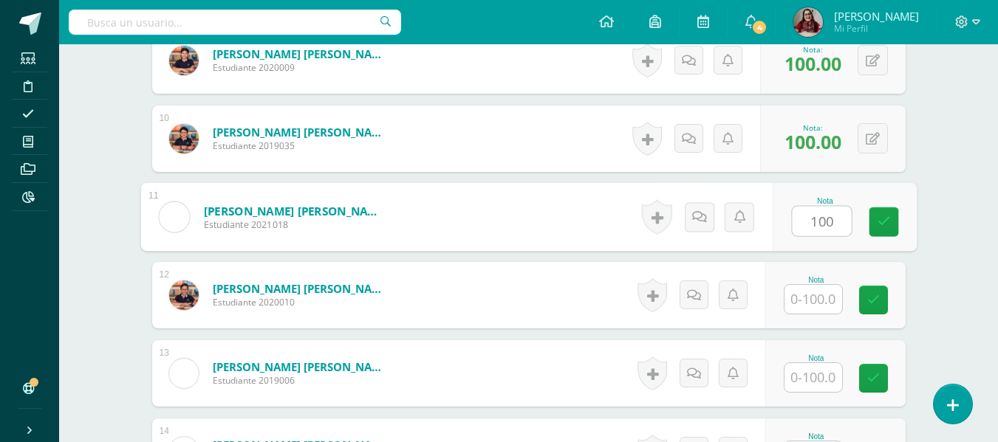
type input "100"
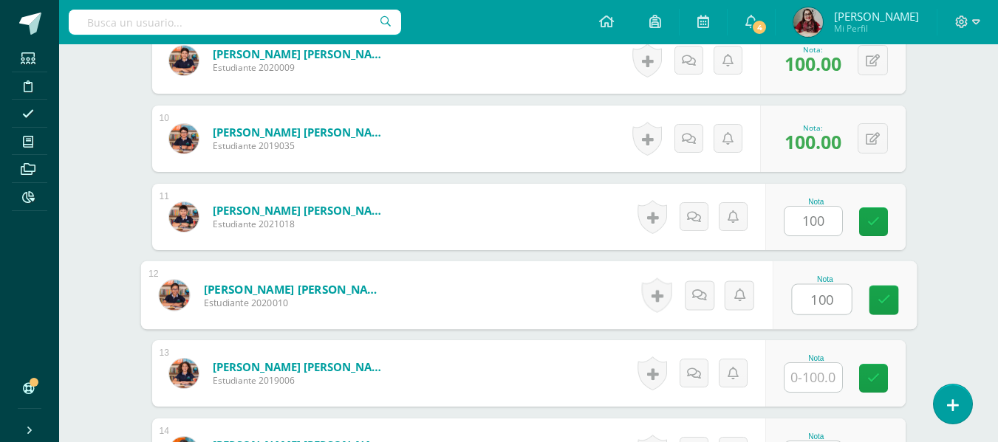
type input "100"
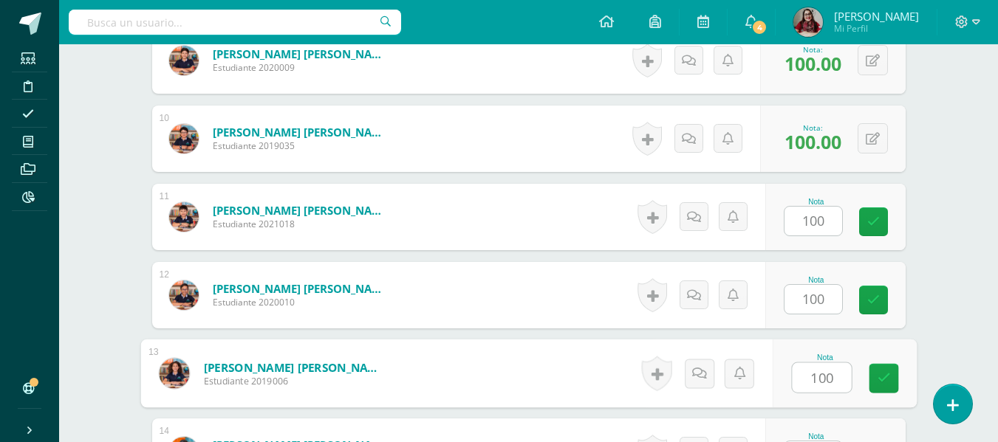
type input "100"
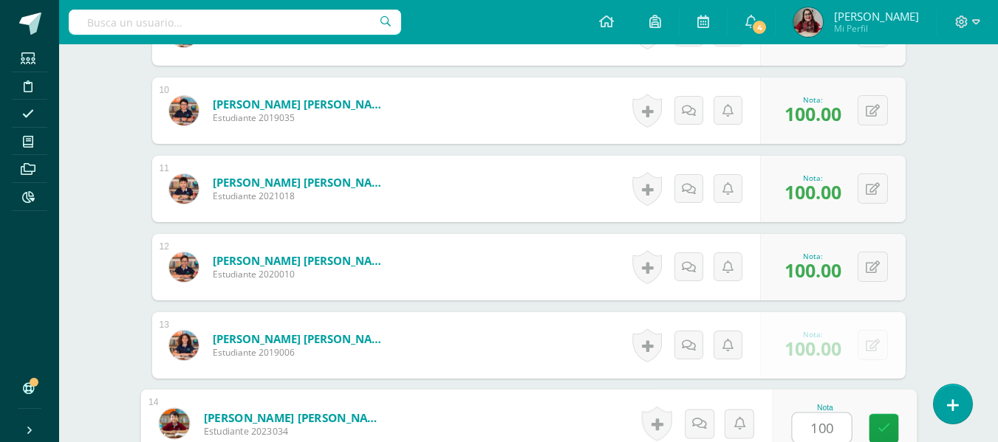
type input "100"
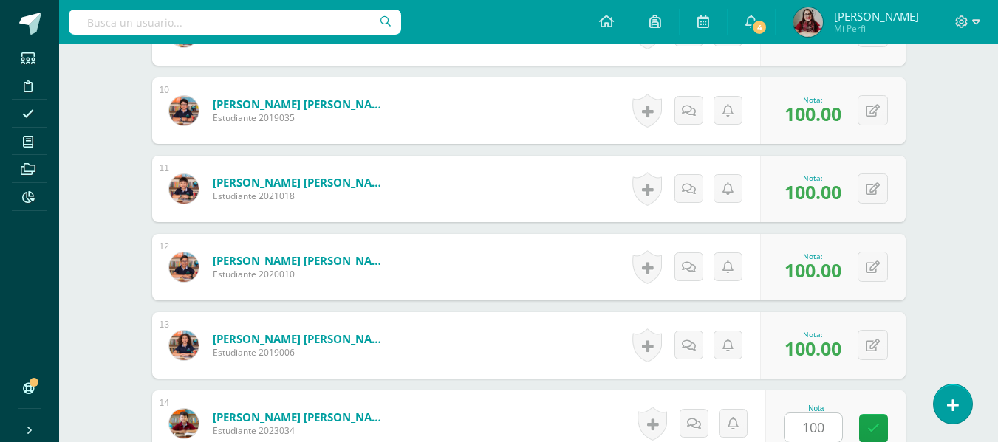
scroll to position [1426, 0]
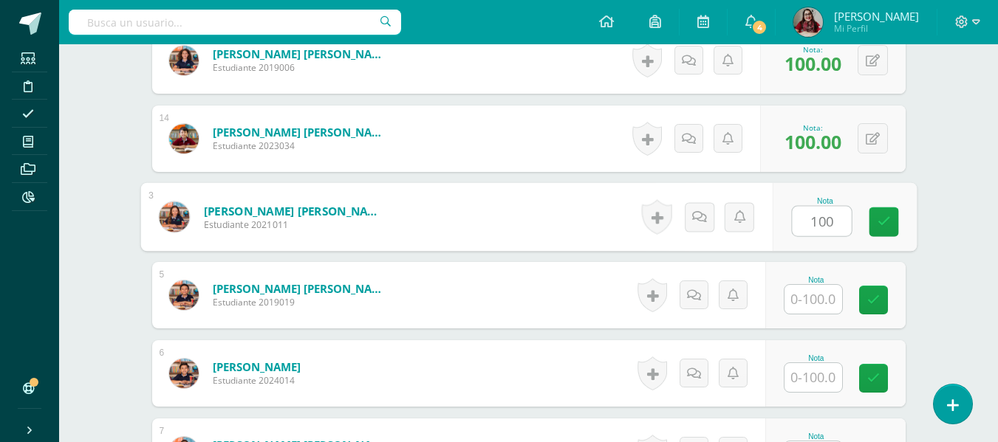
type input "100"
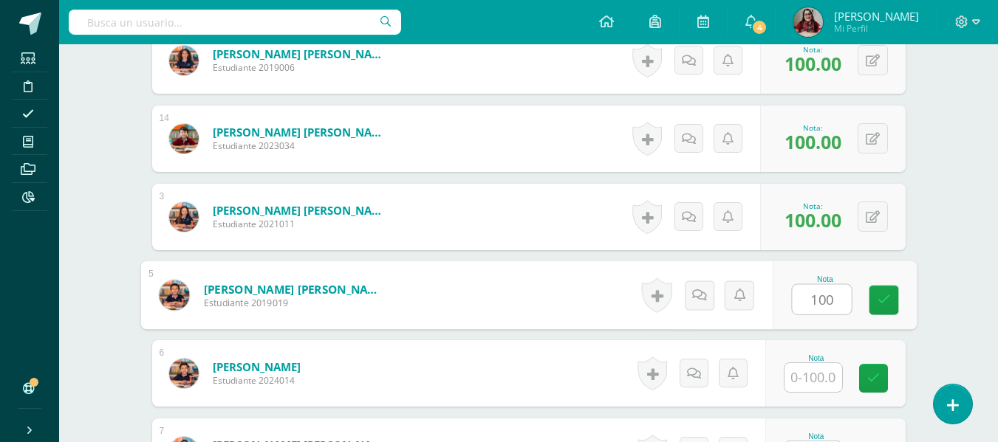
type input "100"
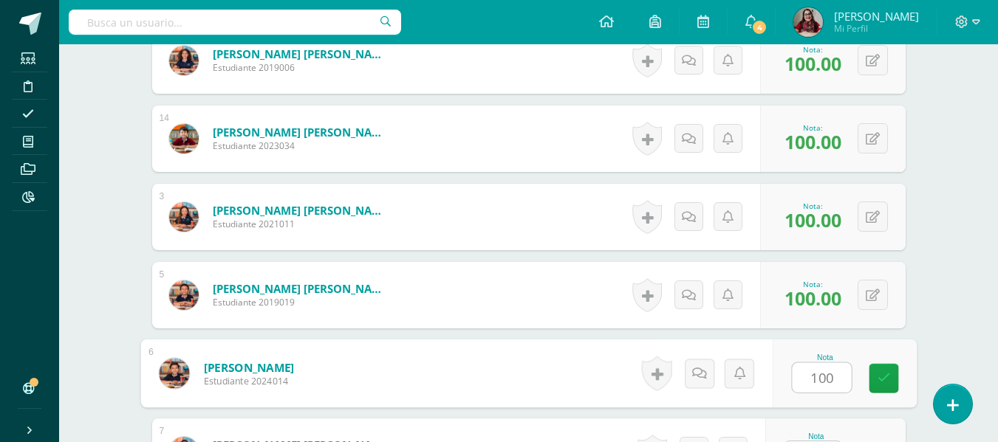
type input "100"
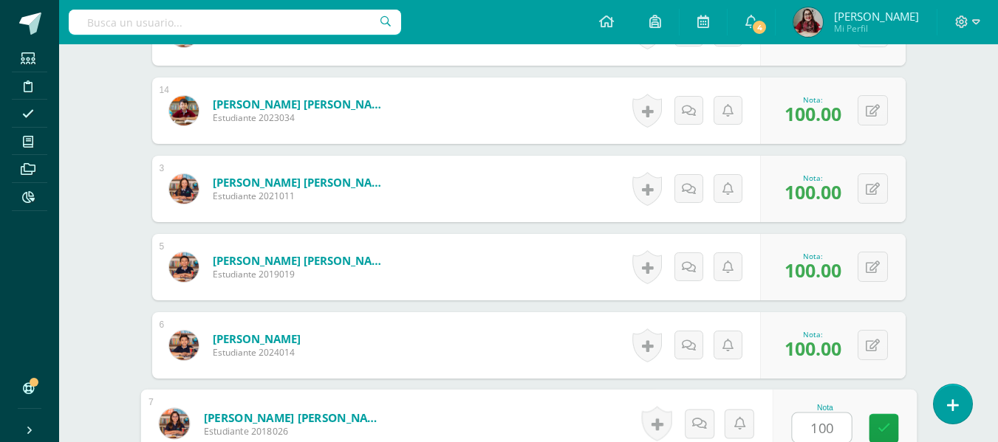
type input "100"
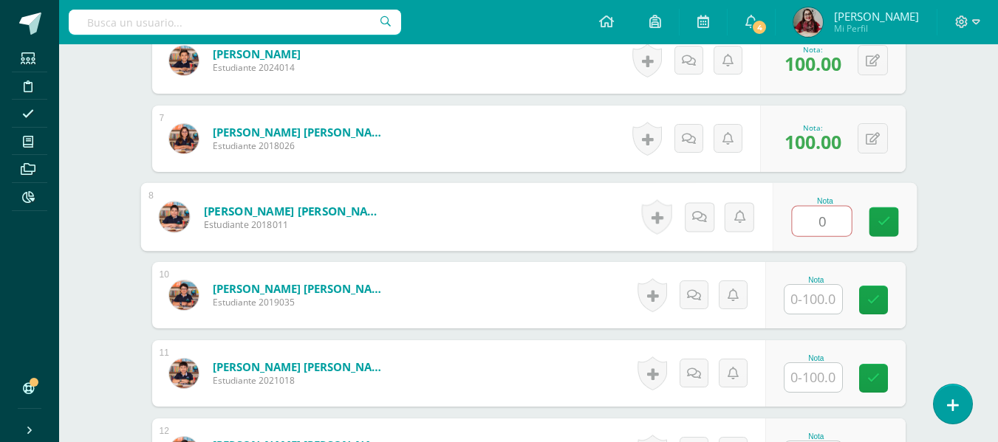
click at [820, 213] on input "0" at bounding box center [821, 222] width 59 height 30
type input "100"
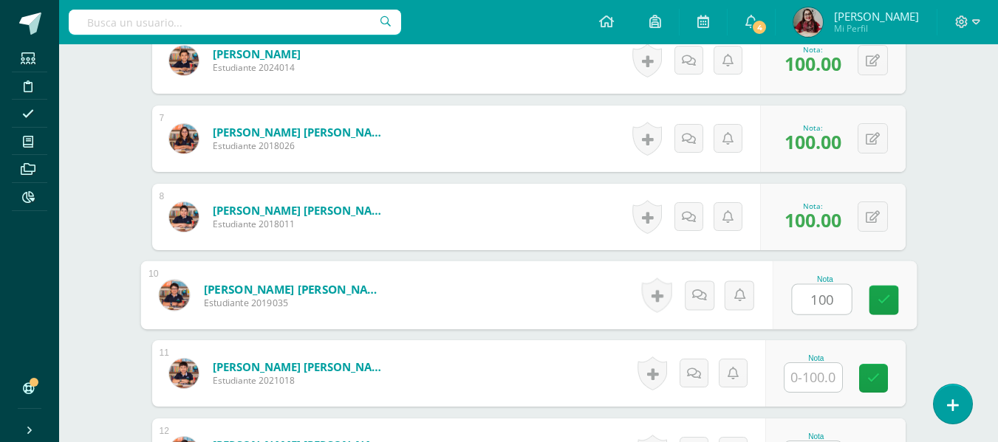
type input "100"
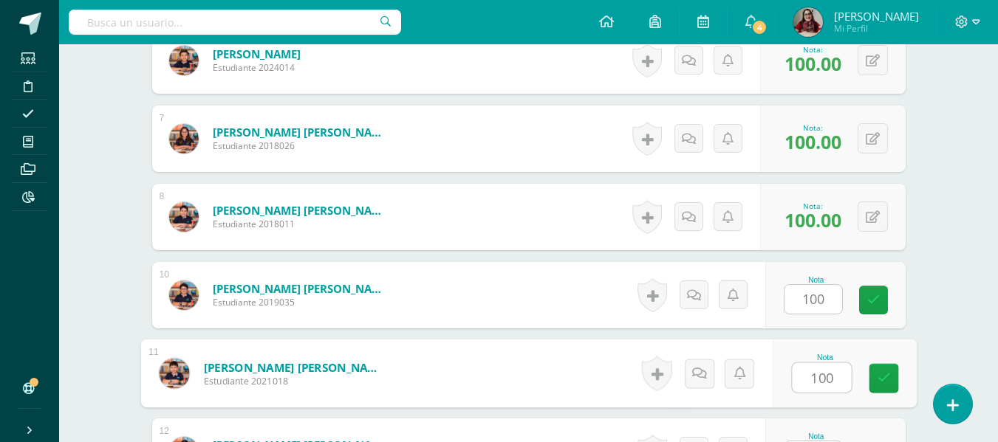
type input "100"
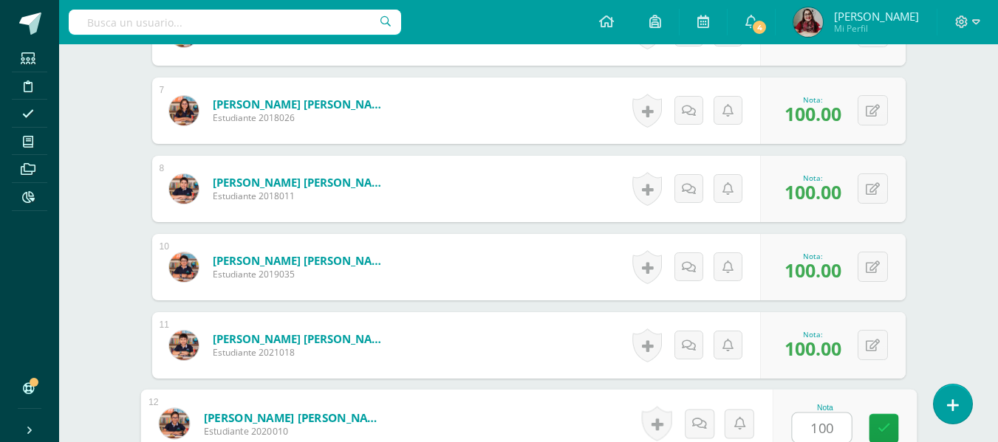
type input "100"
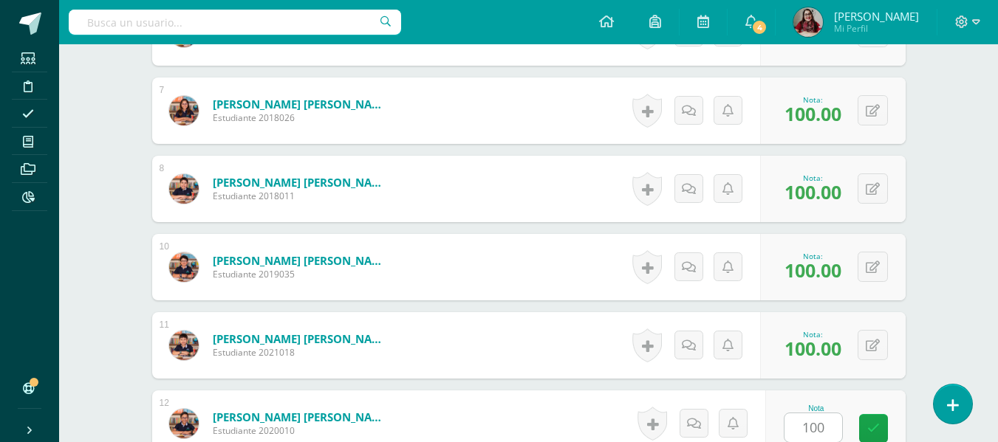
scroll to position [2029, 0]
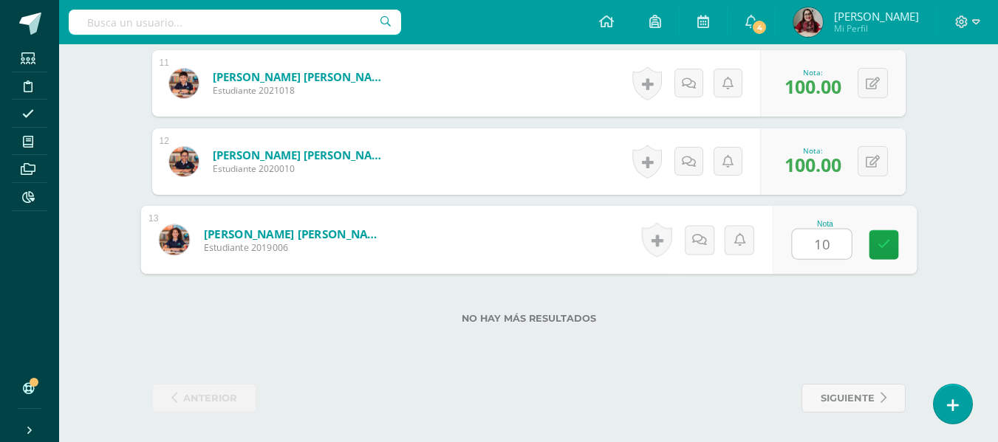
type input "100"
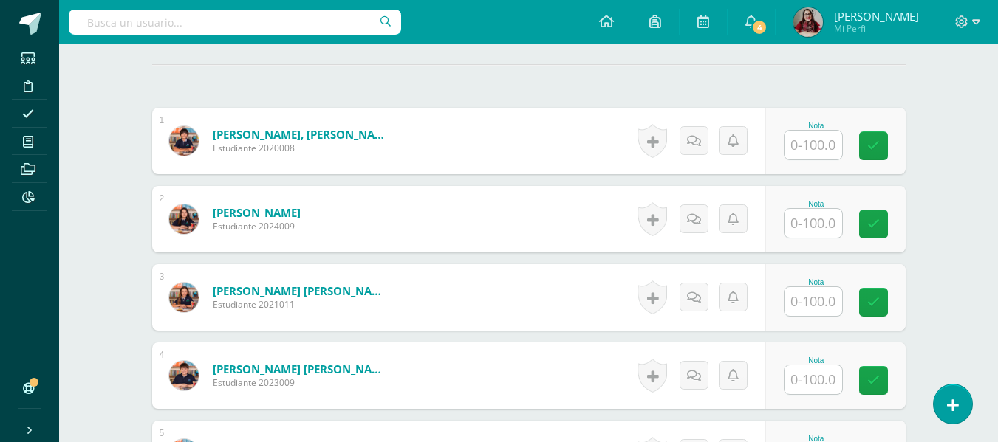
scroll to position [406, 0]
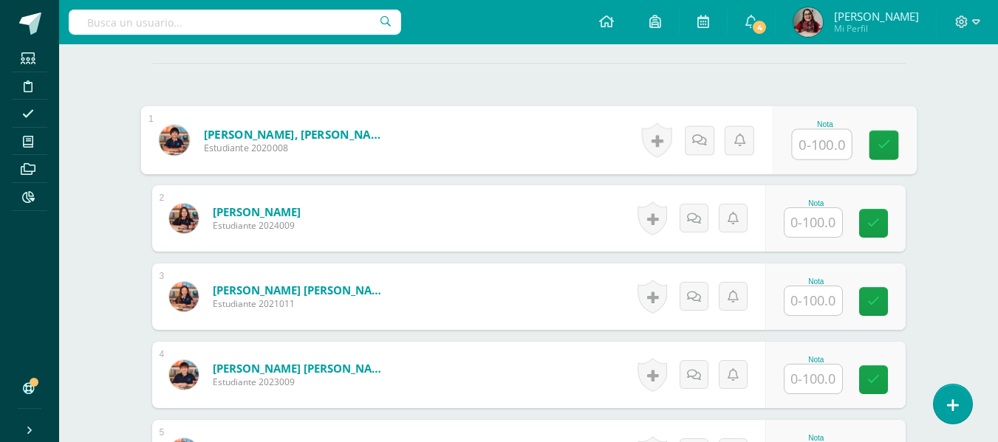
click at [825, 153] on input "text" at bounding box center [821, 145] width 59 height 30
type input "100"
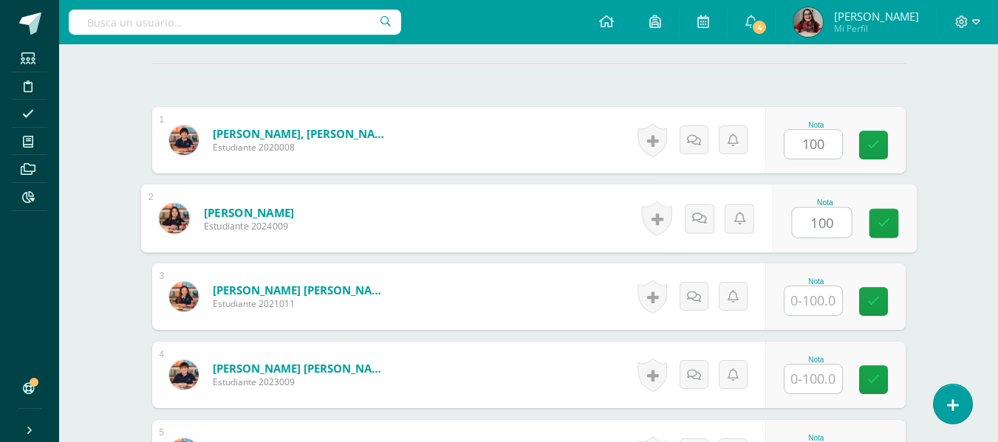
type input "100"
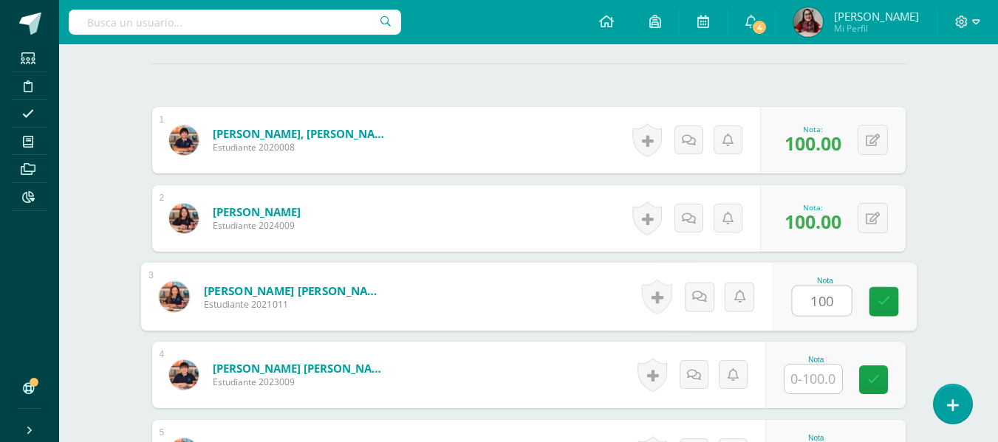
type input "100"
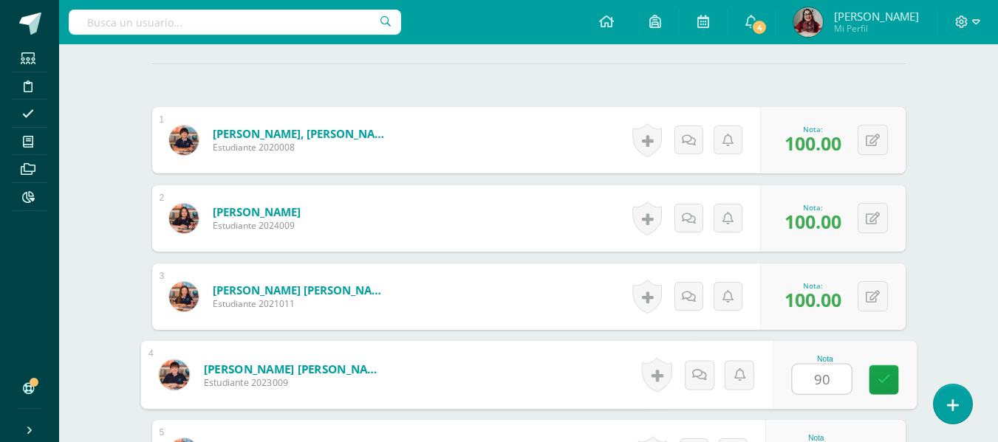
type input "90"
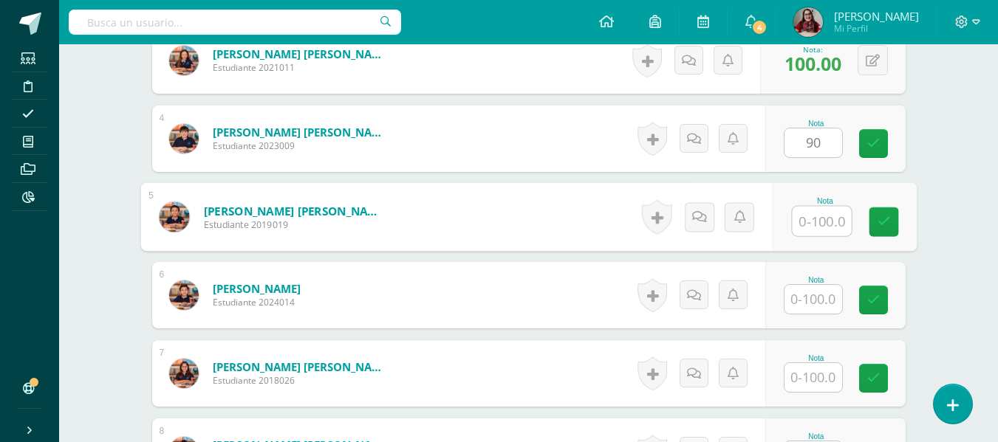
type input "9"
type input "85"
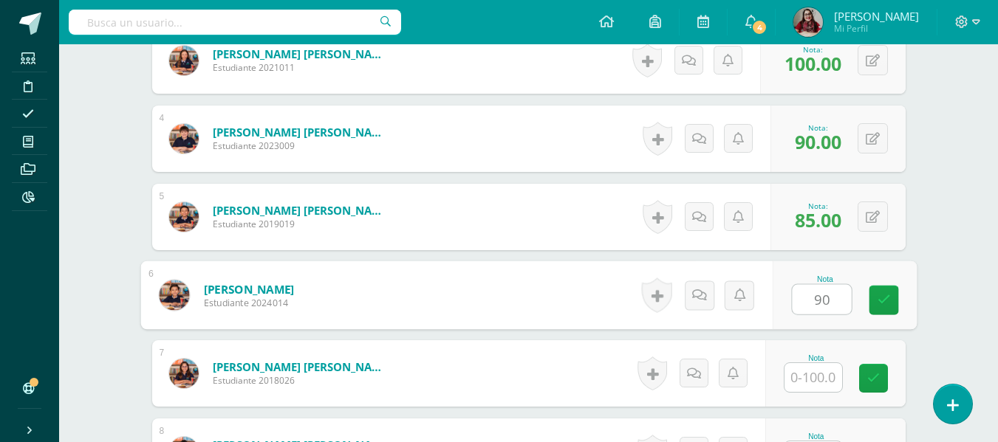
type input "90"
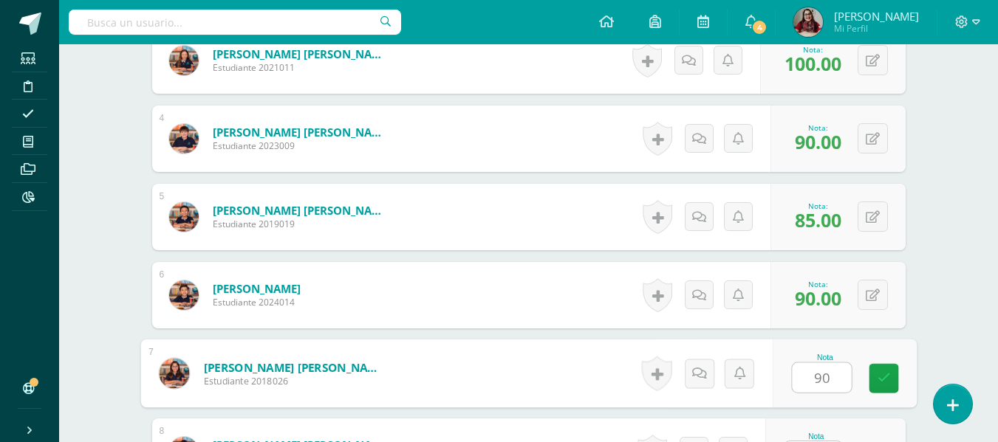
type input "90"
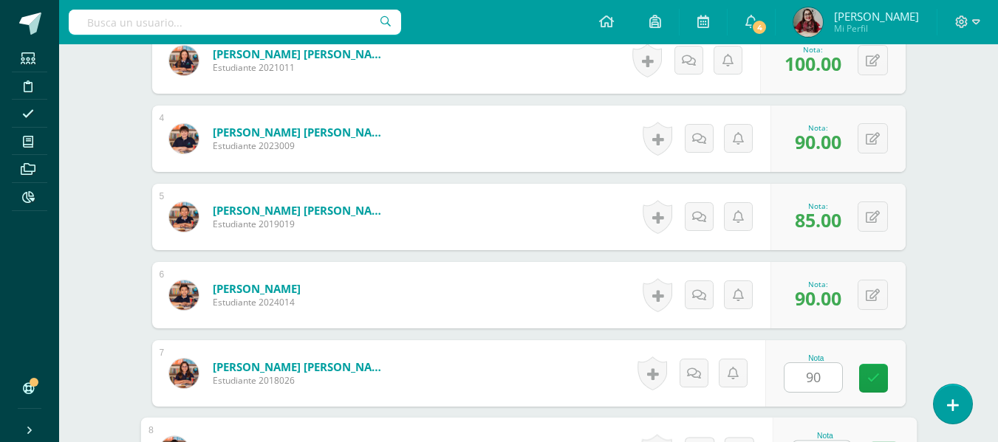
scroll to position [671, 0]
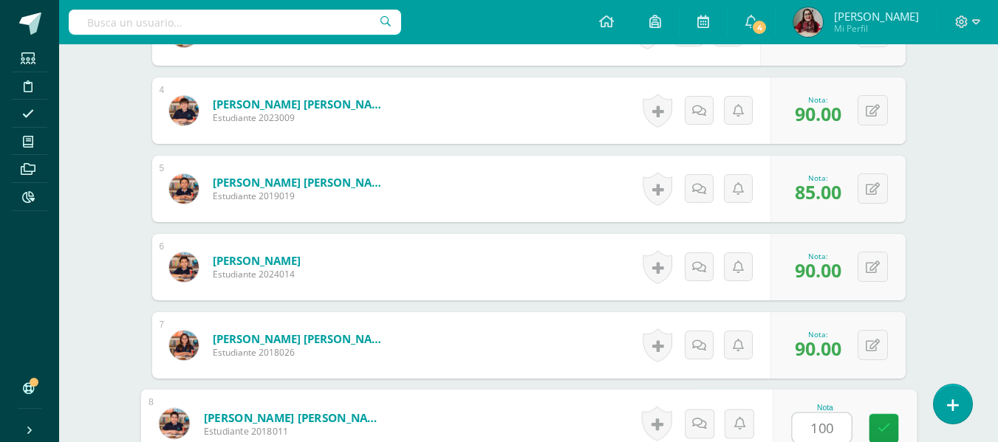
type input "100"
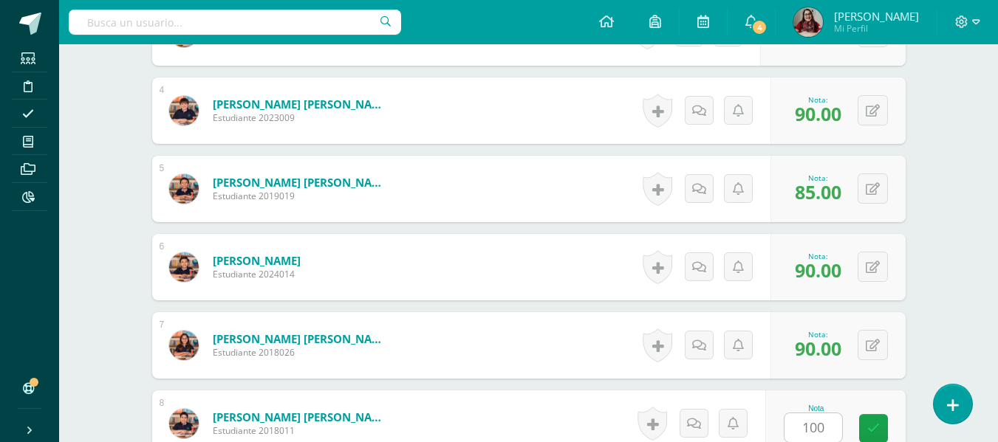
scroll to position [956, 0]
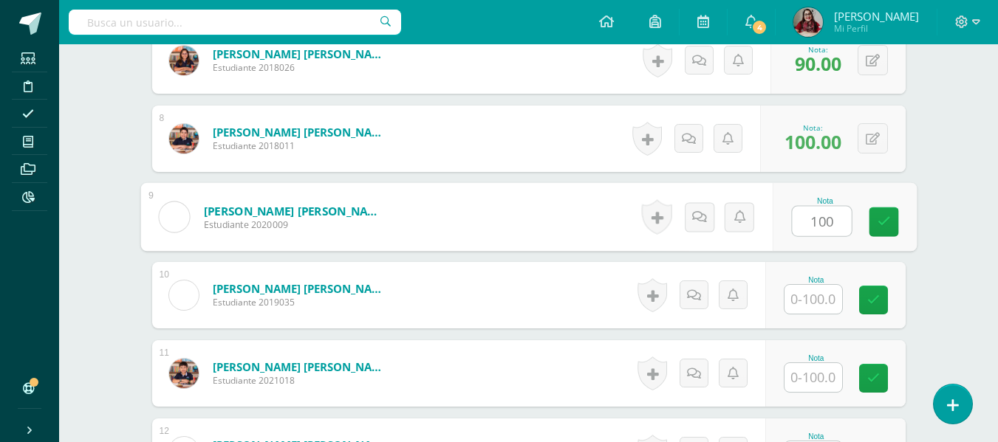
type input "100"
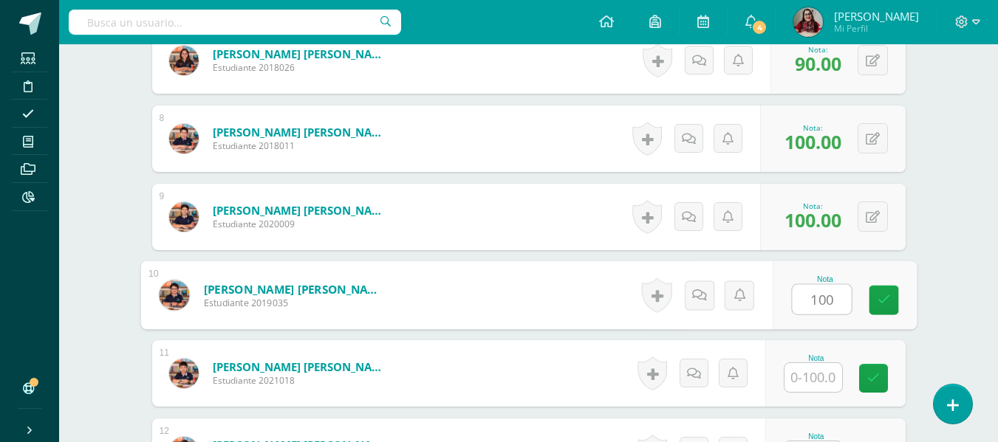
type input "100"
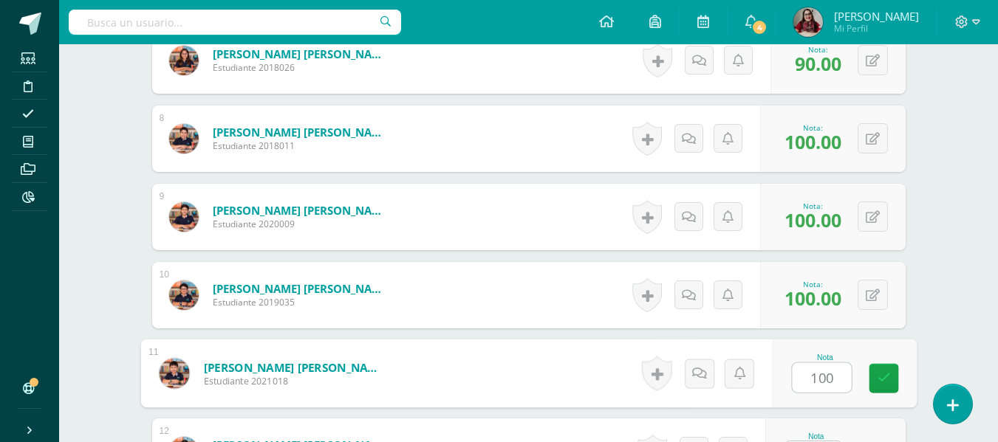
type input "100"
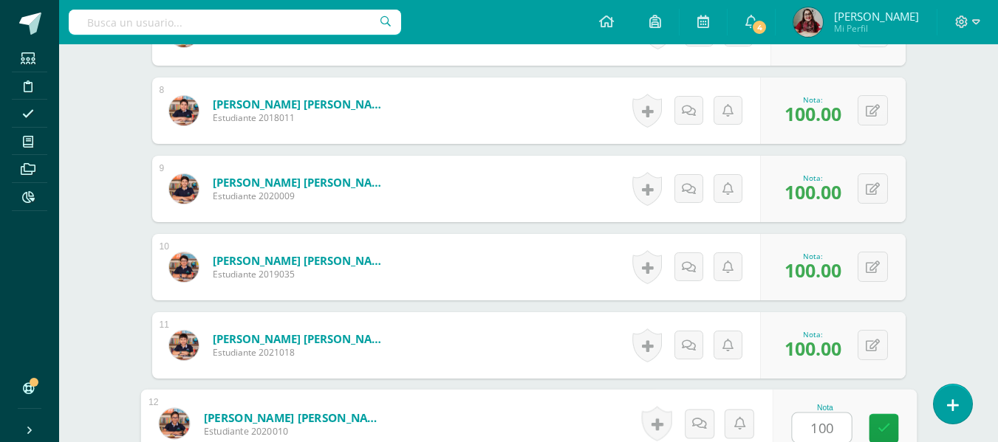
type input "100"
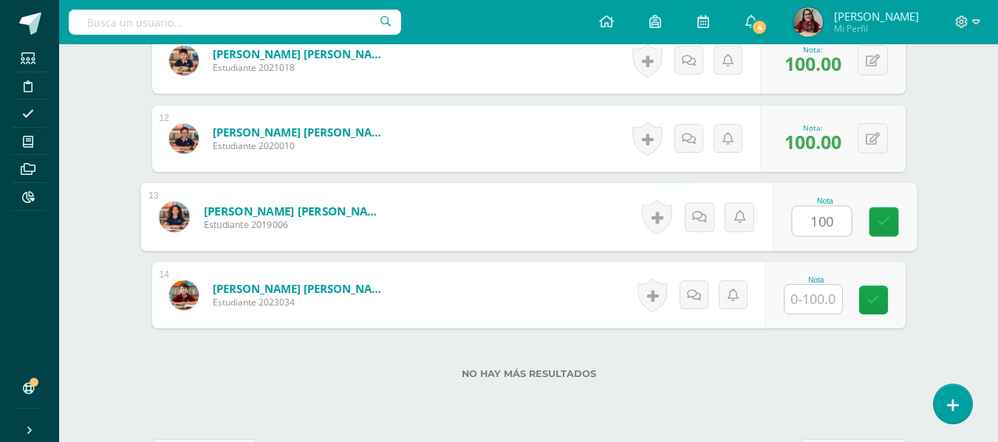
type input "100"
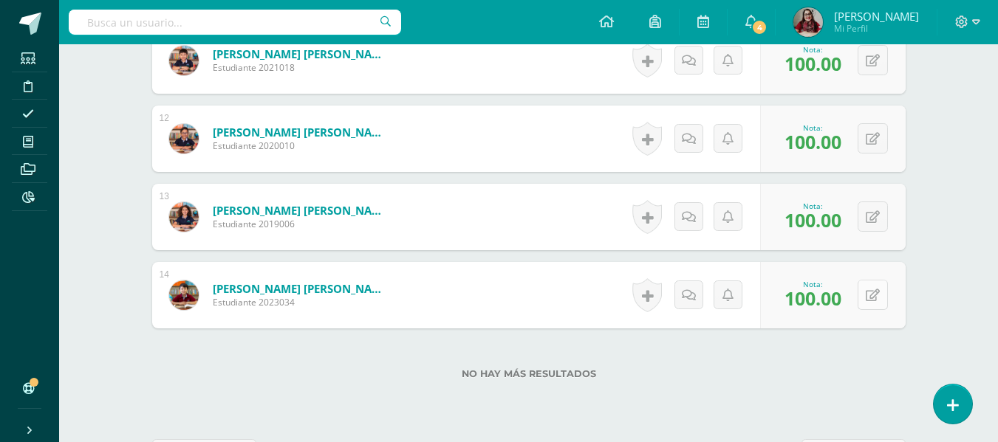
click at [875, 291] on icon at bounding box center [873, 296] width 14 height 13
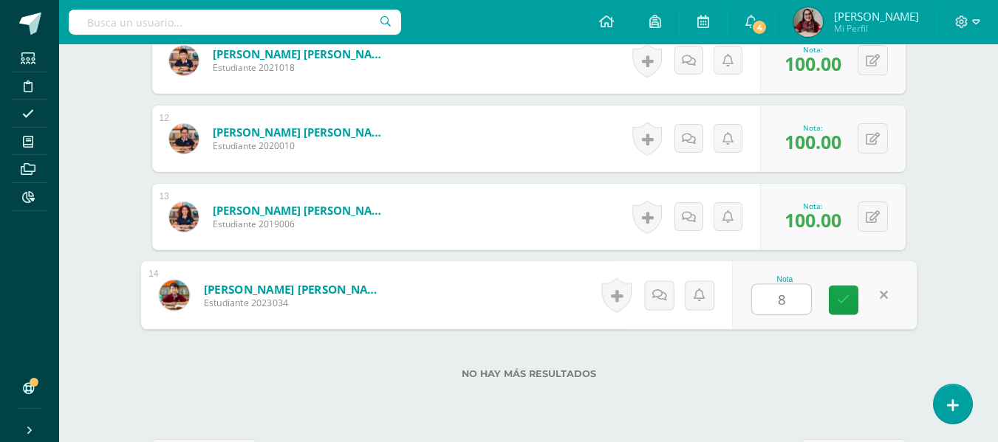
type input "80"
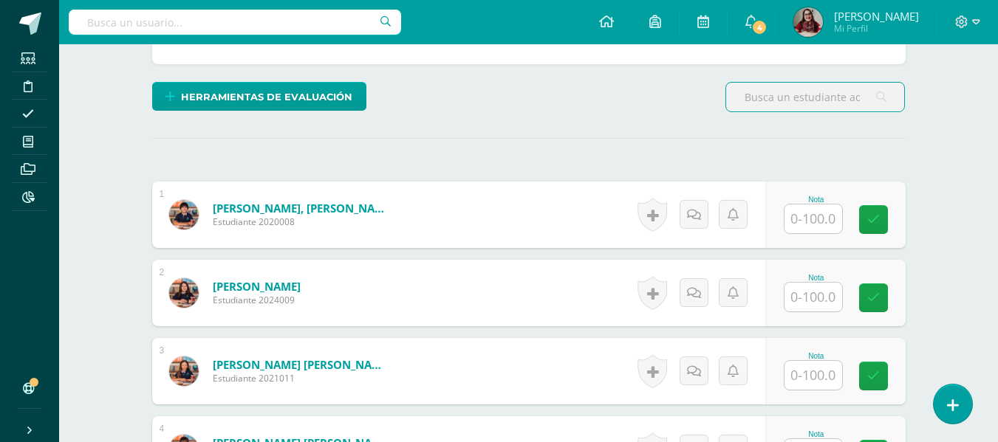
scroll to position [358, 0]
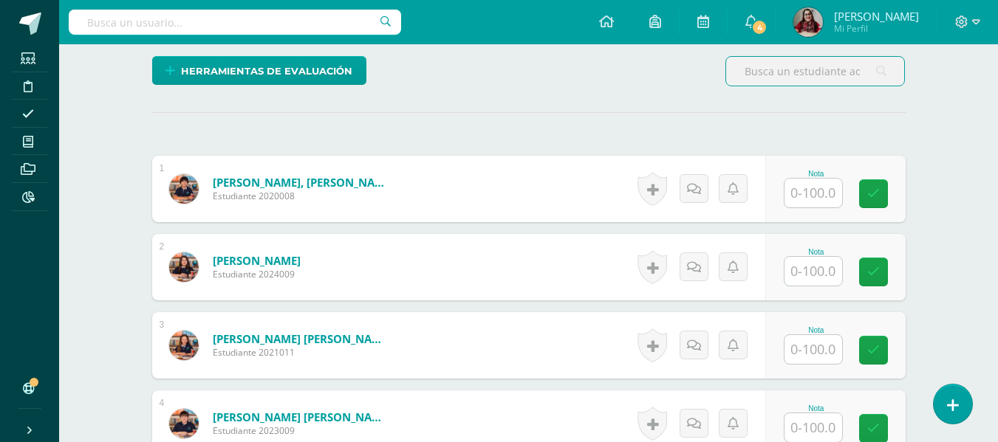
click at [820, 198] on input "text" at bounding box center [813, 193] width 58 height 29
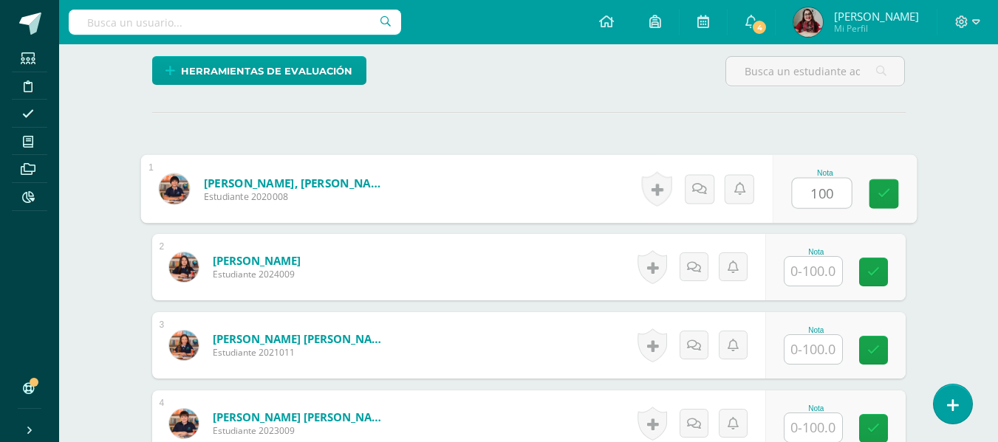
type input "100"
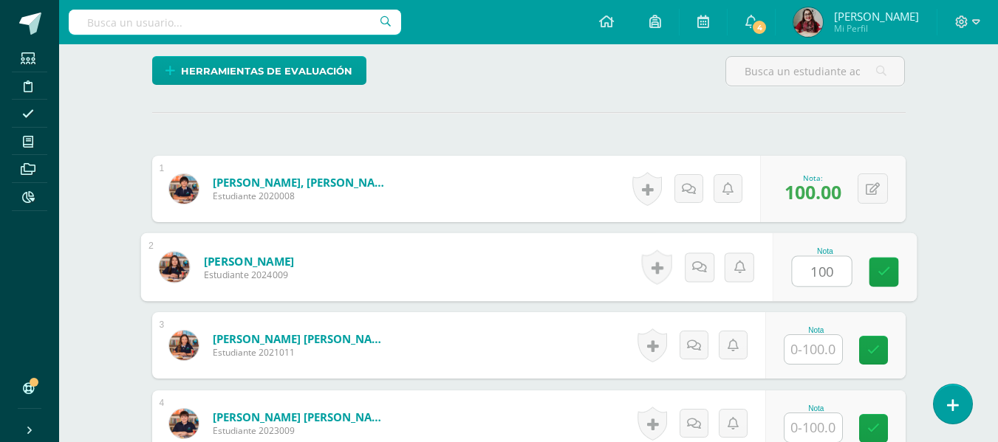
type input "100"
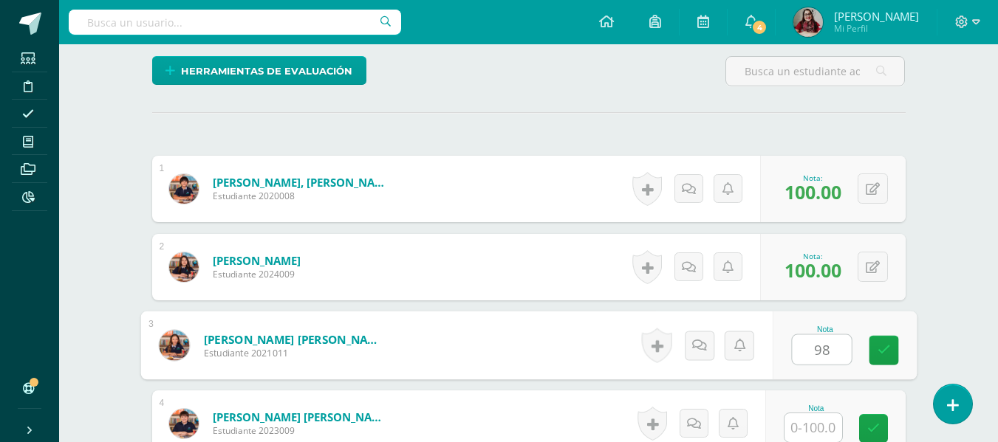
type input "98"
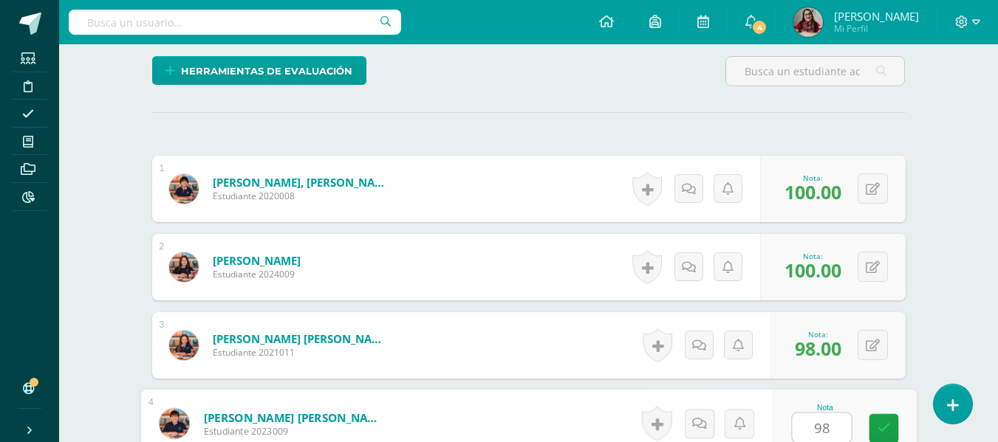
type input "98"
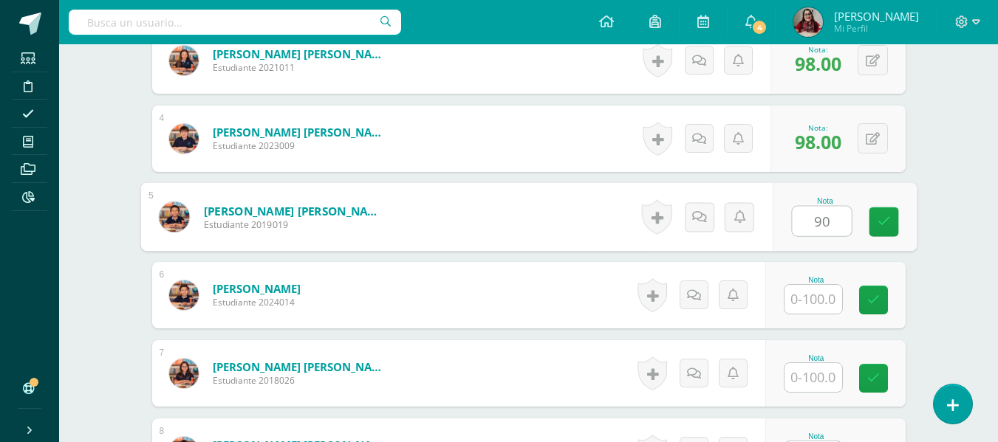
type input "90"
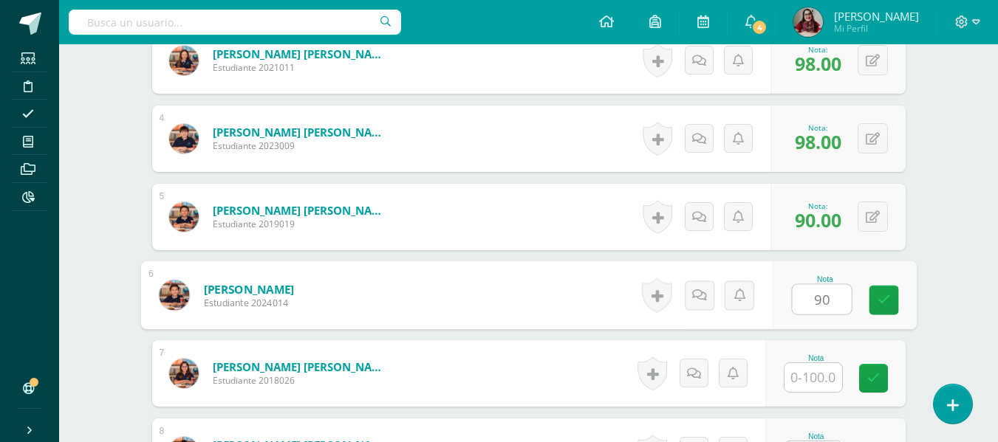
type input "90"
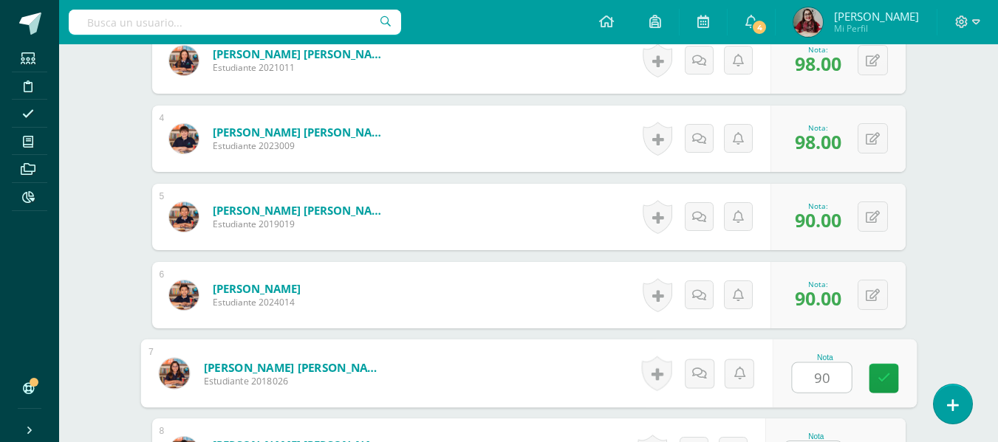
type input "90"
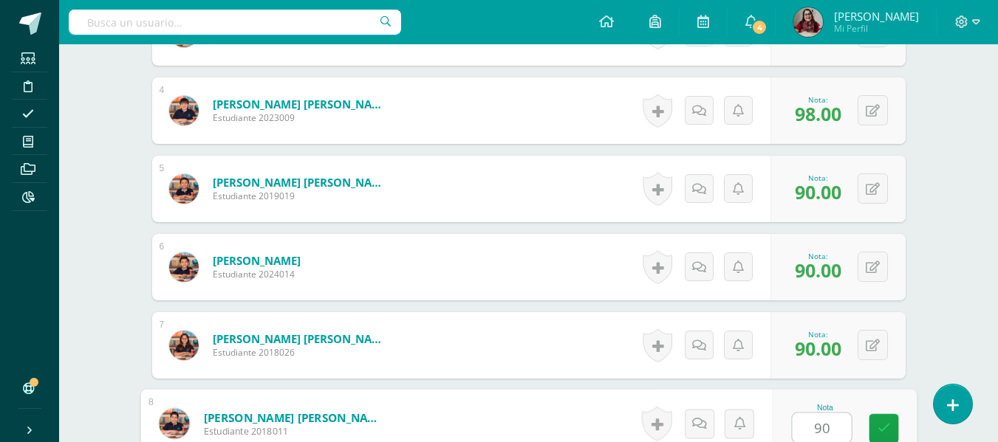
type input "90"
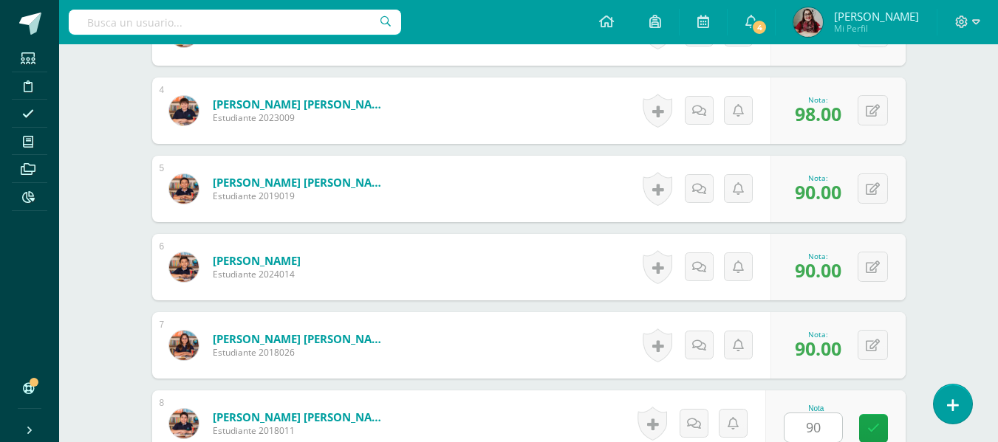
scroll to position [956, 0]
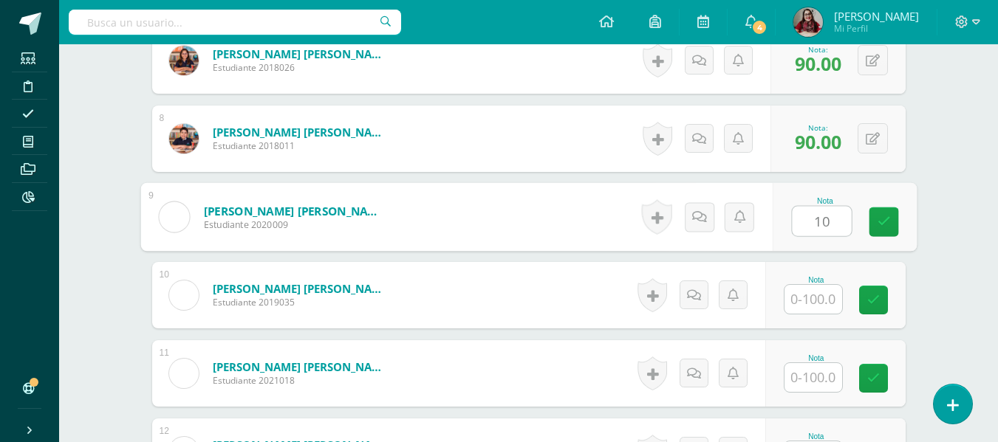
type input "1"
type input "90"
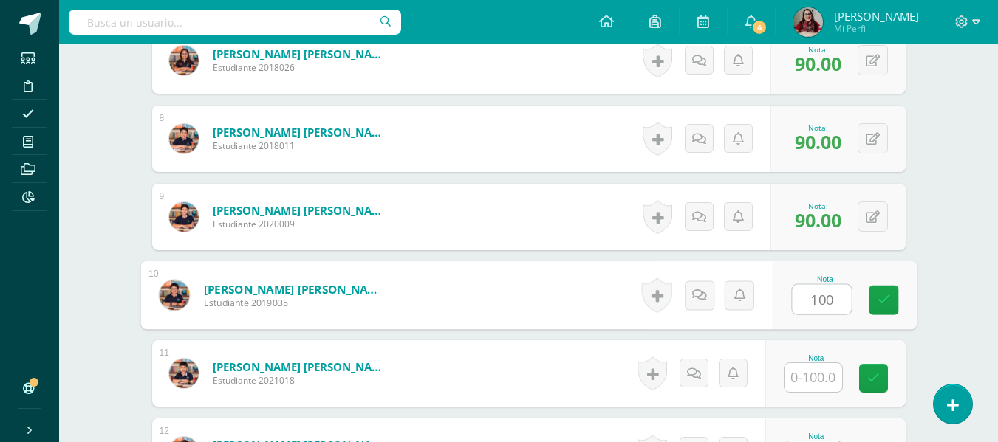
type input "100"
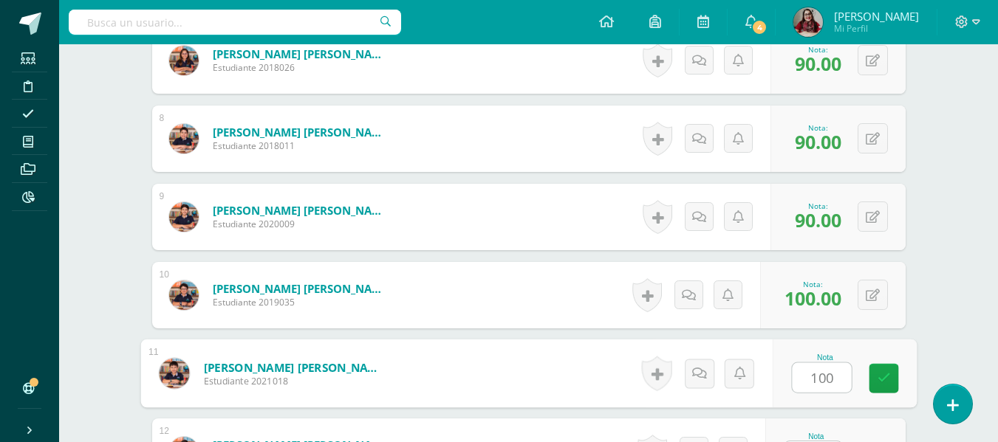
type input "100"
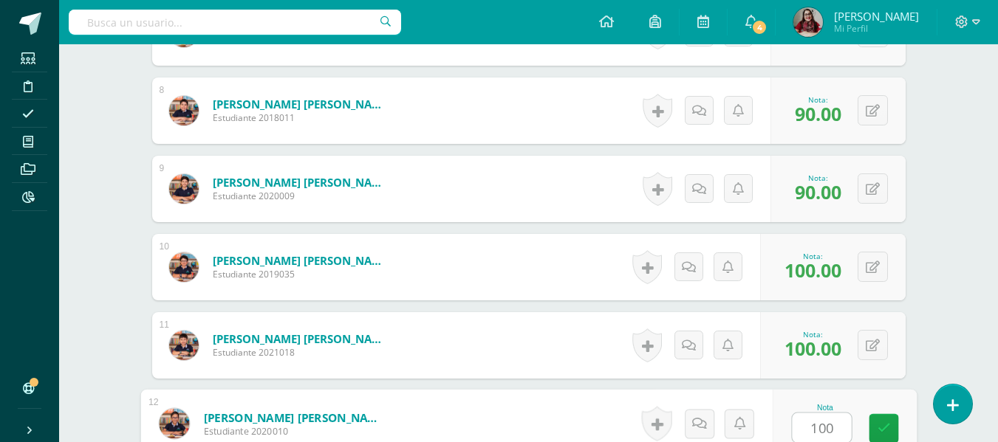
type input "100"
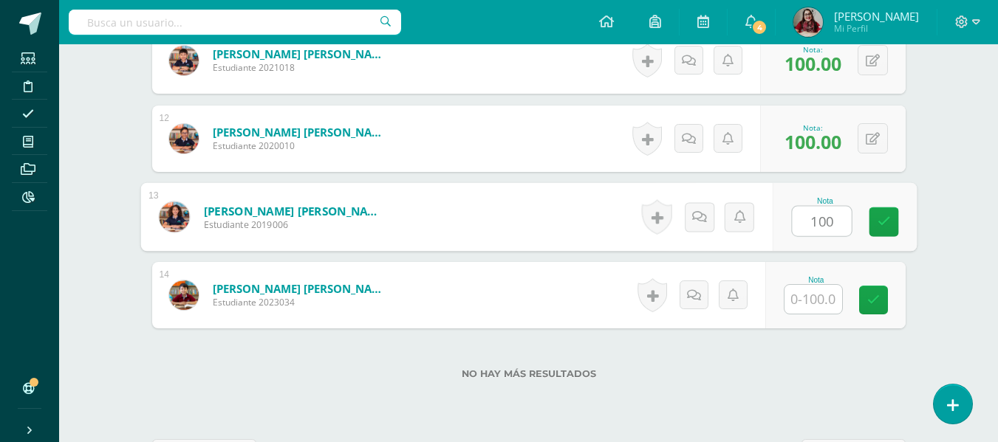
type input "100"
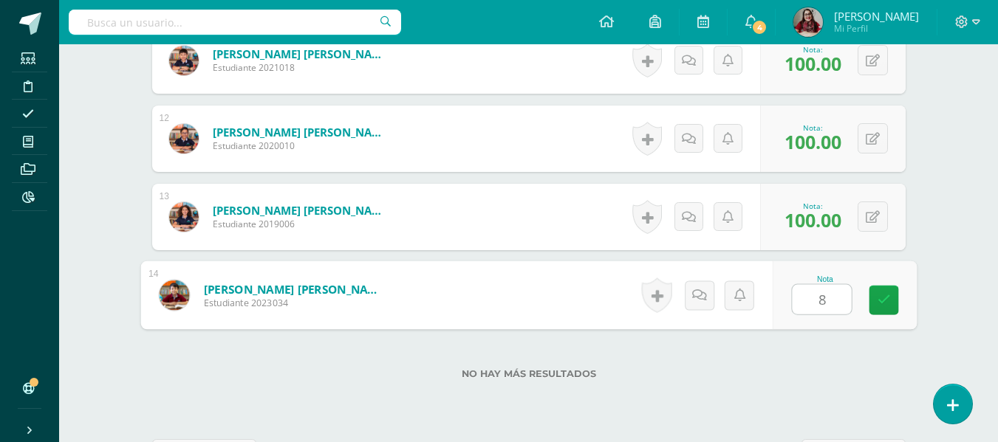
type input "85"
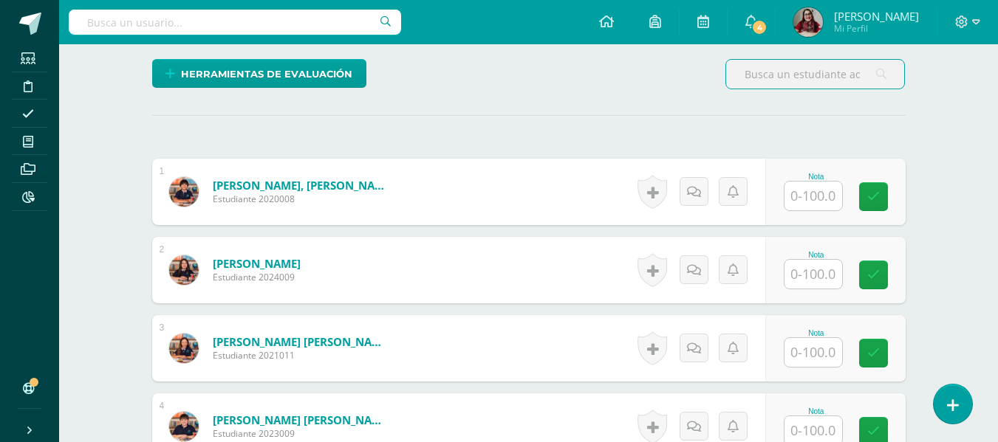
scroll to position [366, 0]
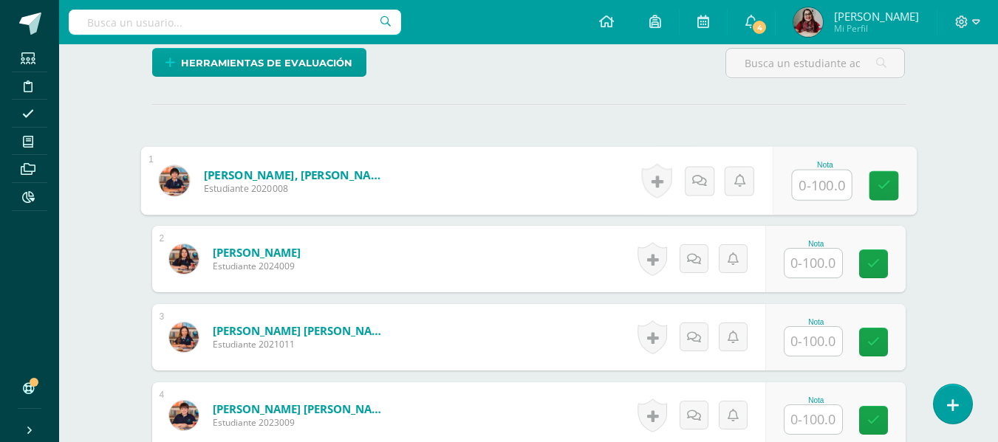
click at [787, 184] on div "Nota" at bounding box center [844, 181] width 144 height 69
type input "100"
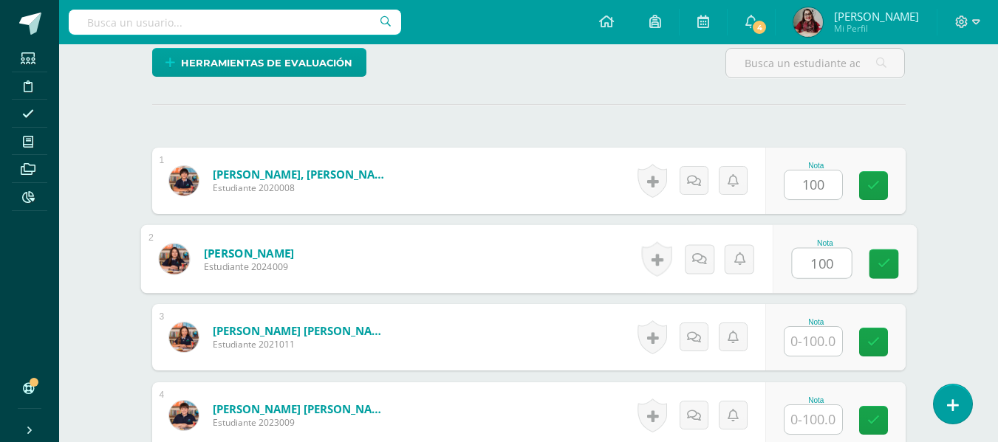
type input "100"
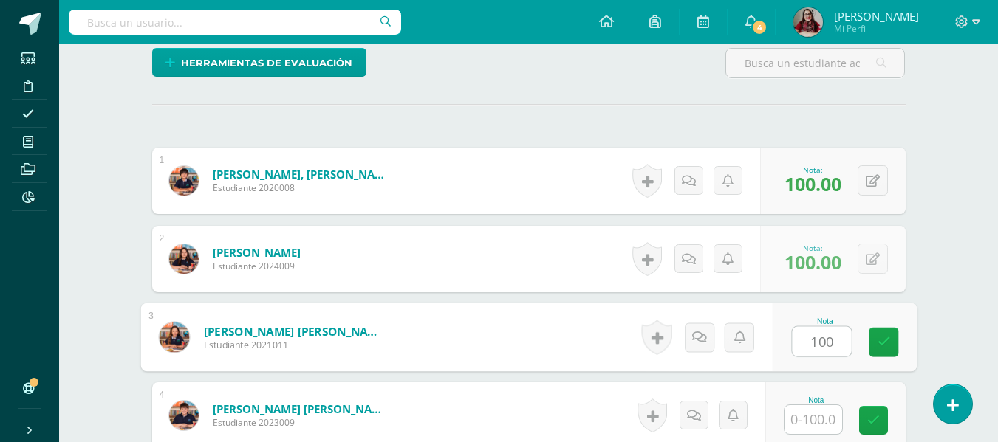
type input "100"
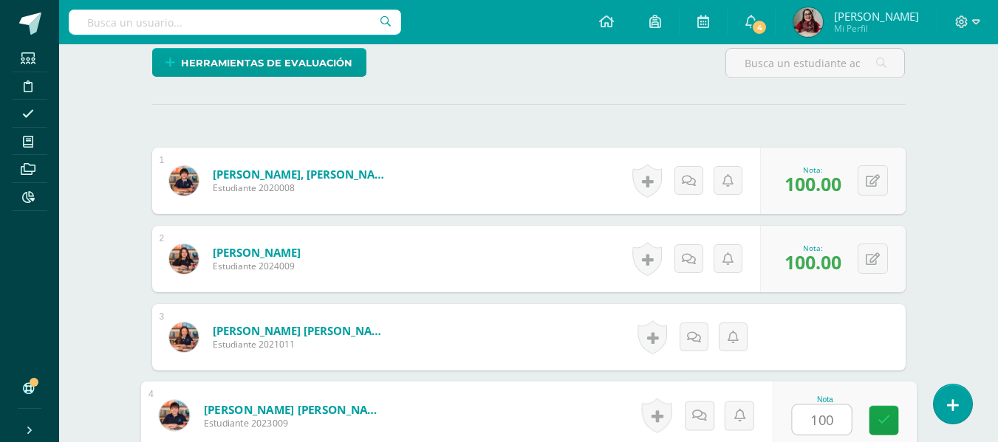
type input "100"
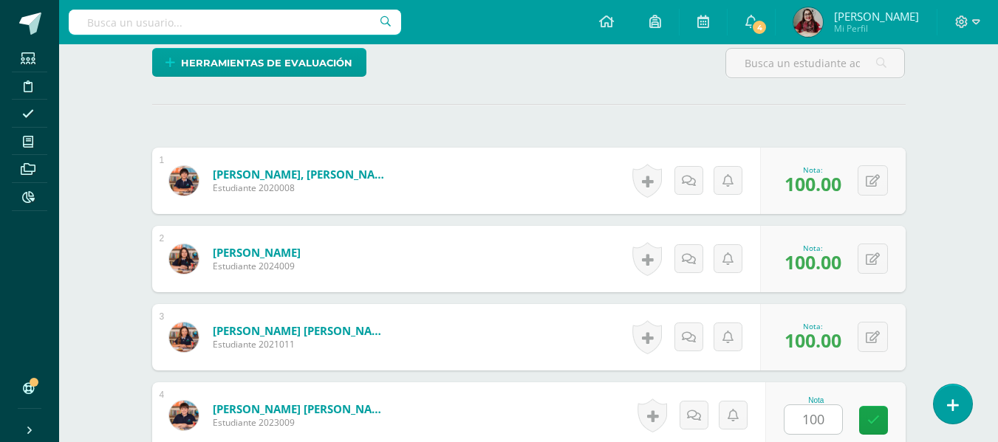
scroll to position [643, 0]
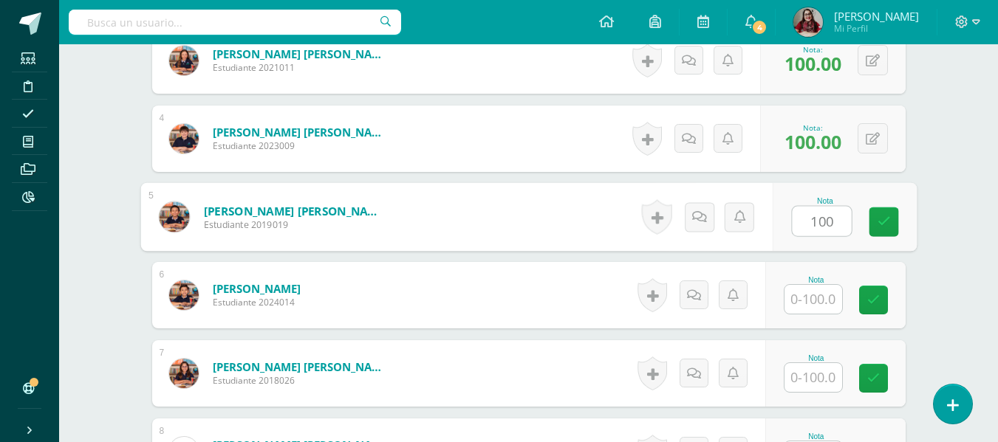
type input "100"
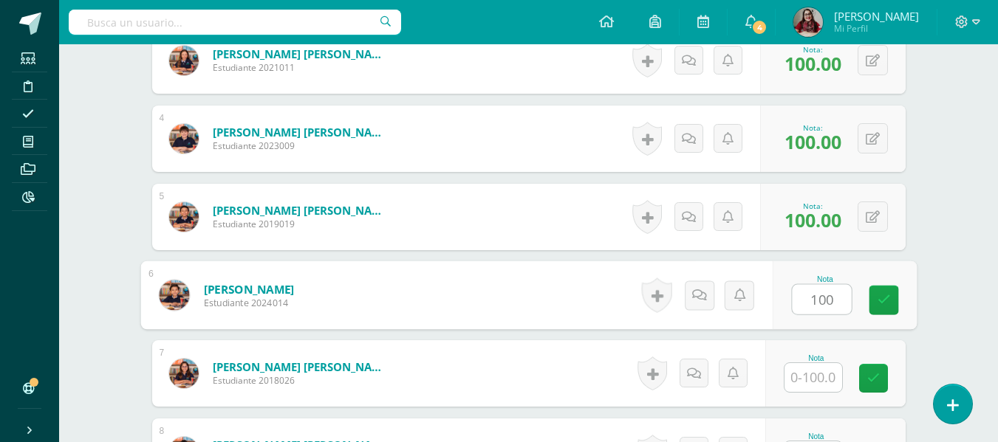
type input "100"
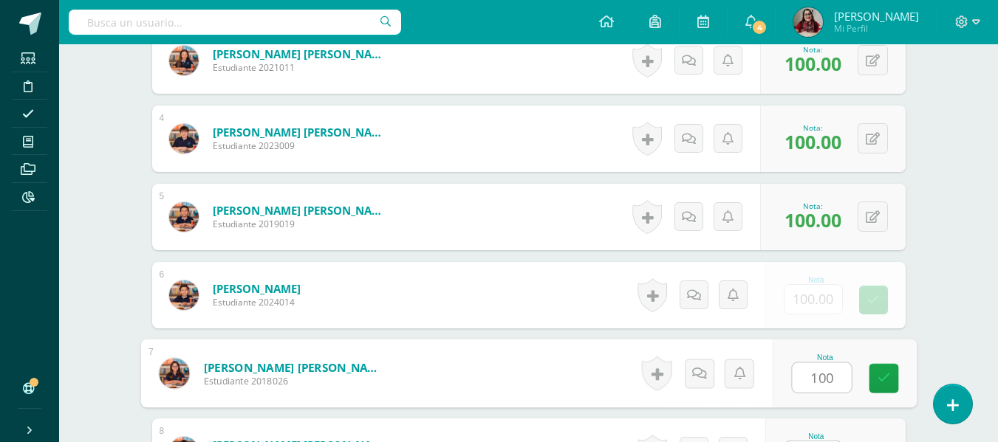
type input "100"
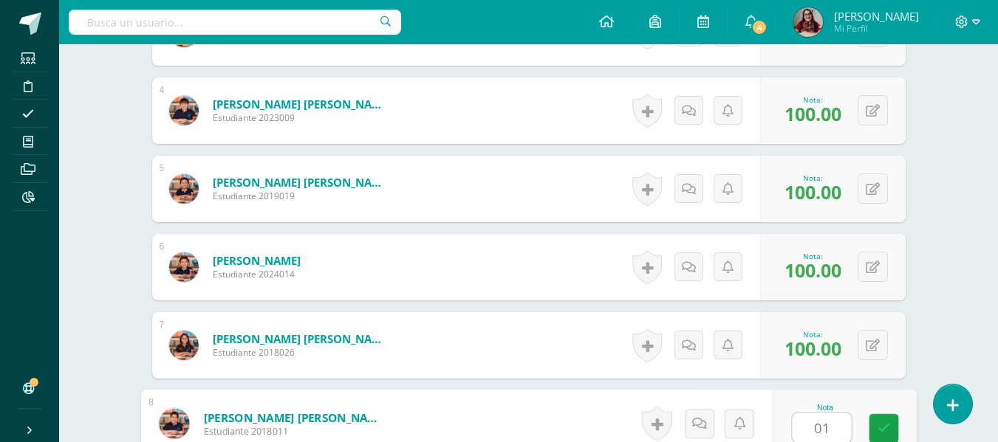
type input "0"
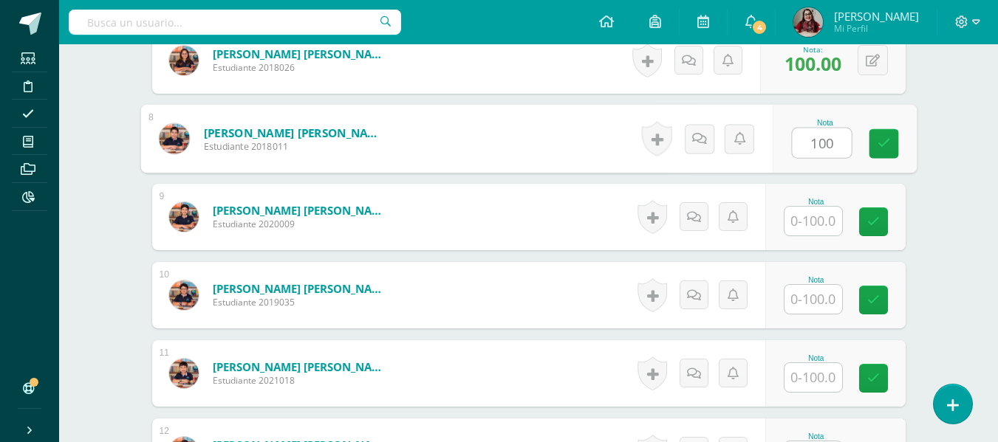
type input "100"
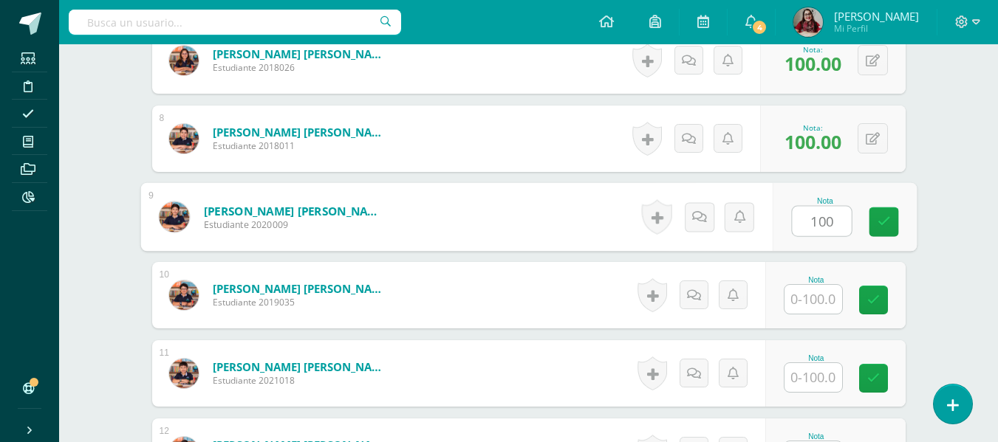
type input "100"
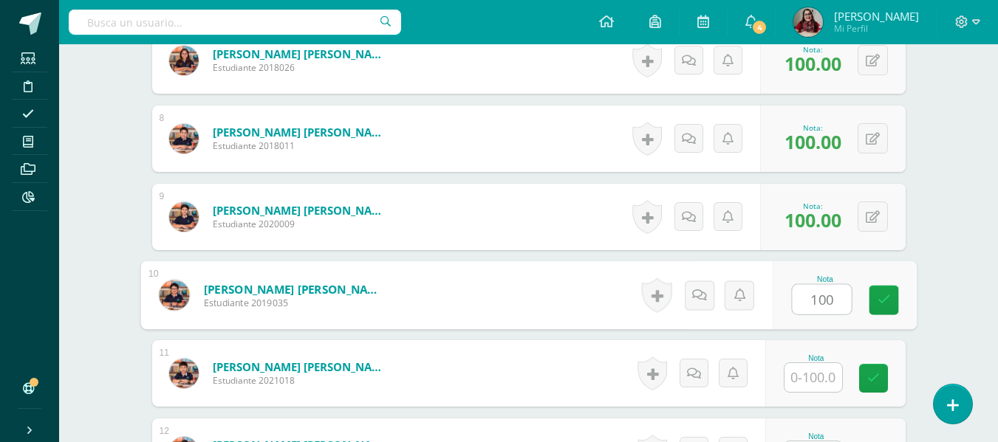
type input "100"
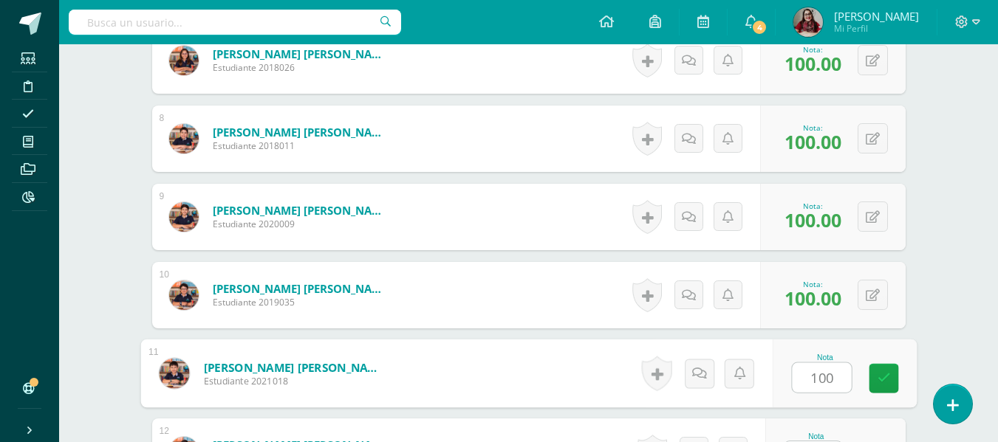
type input "100"
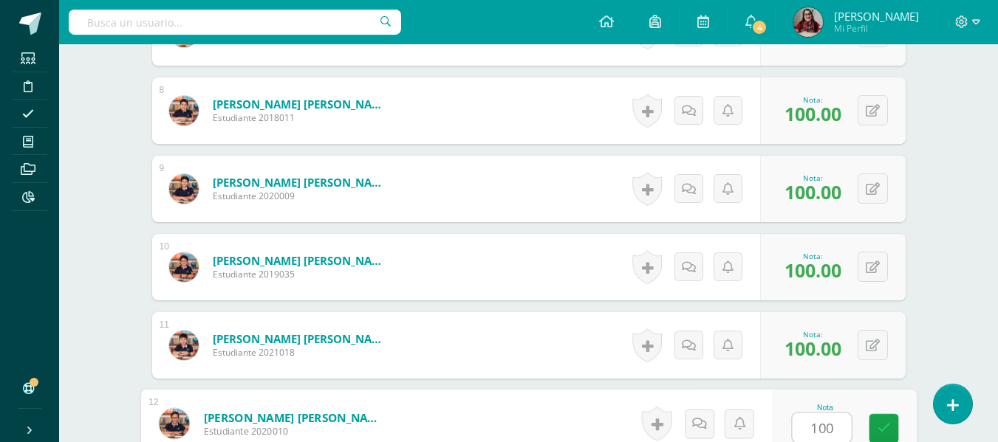
type input "100"
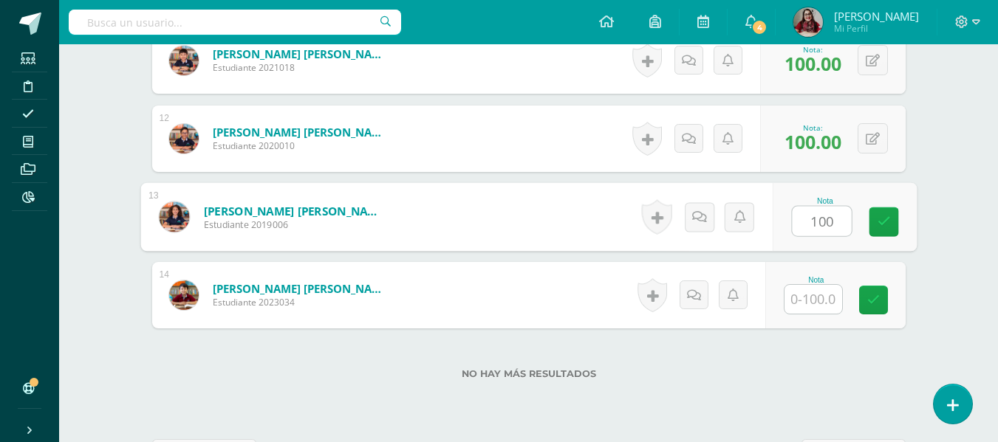
type input "100"
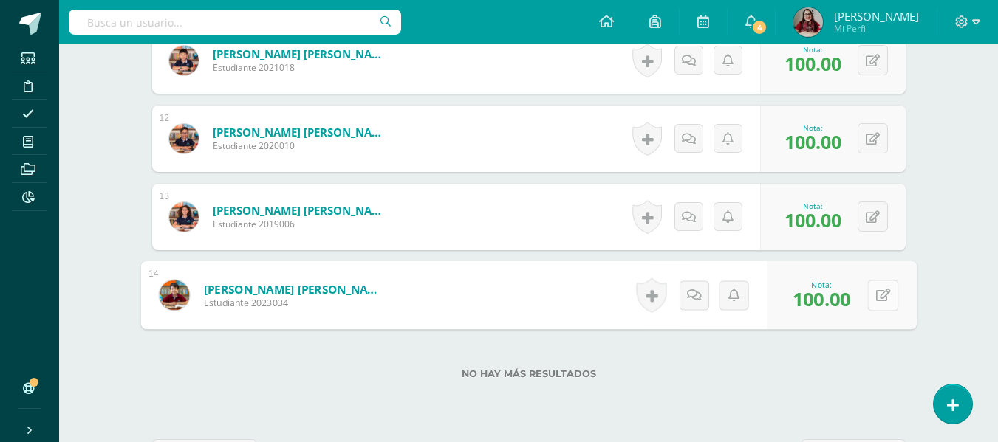
click at [872, 282] on button at bounding box center [882, 295] width 31 height 31
type input "90"
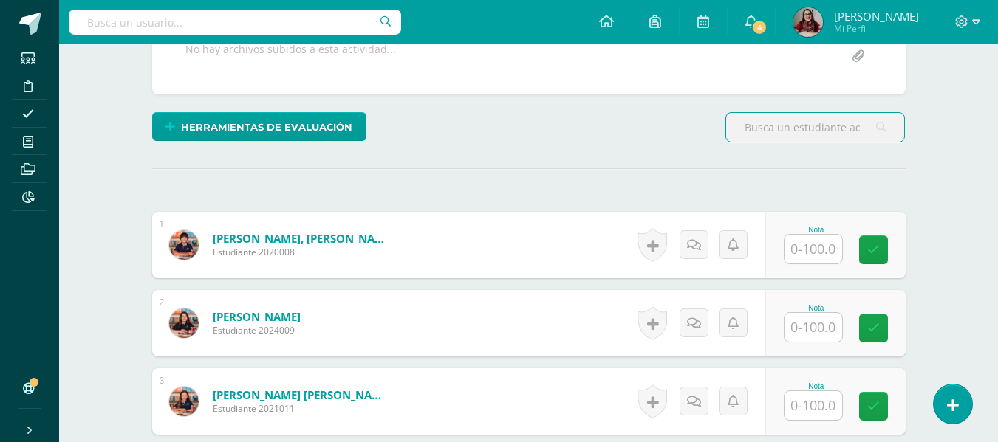
scroll to position [303, 0]
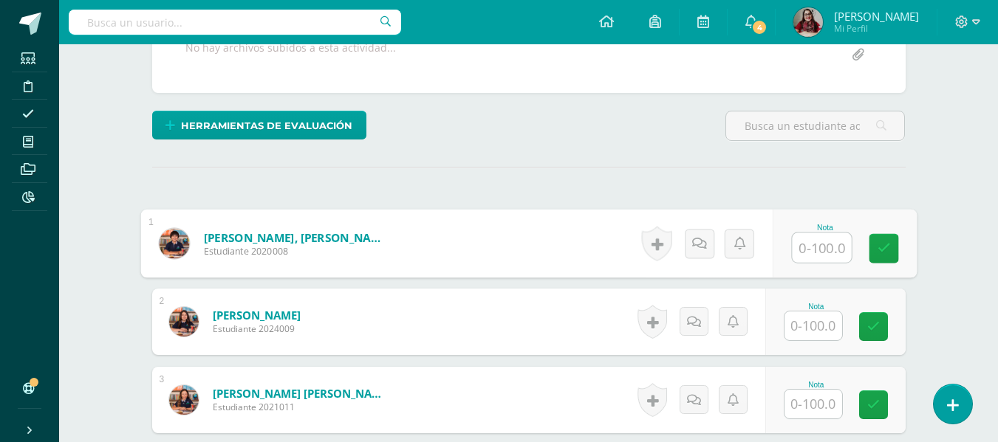
click at [796, 239] on input "text" at bounding box center [821, 248] width 59 height 30
type input "100"
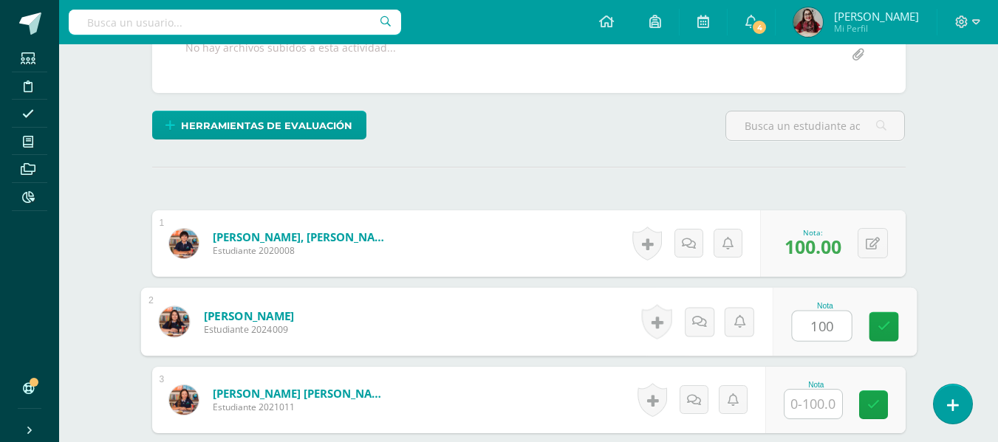
type input "100"
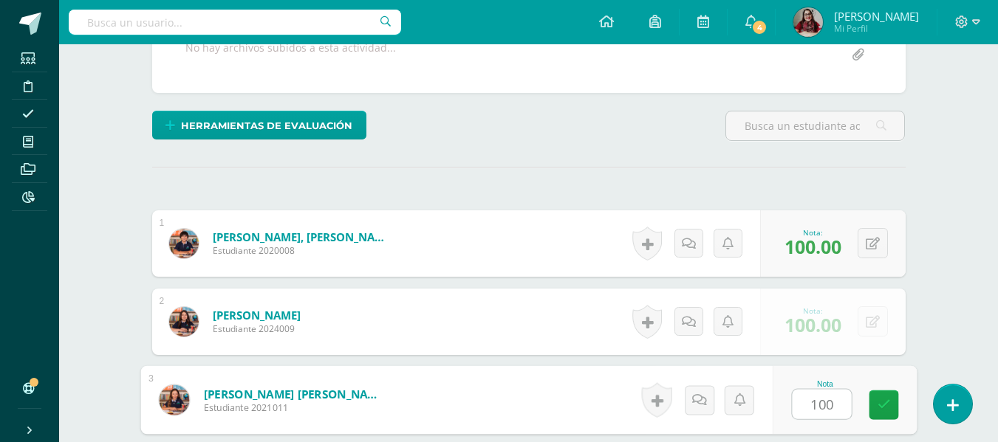
type input "100"
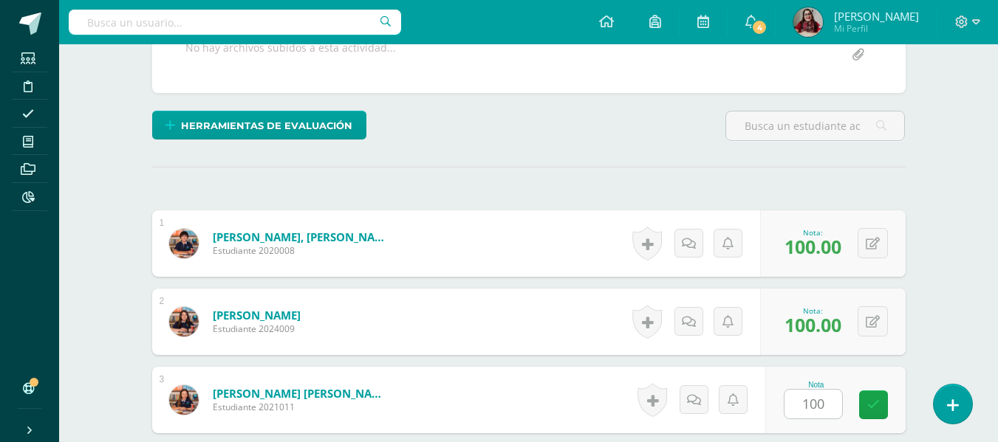
scroll to position [564, 0]
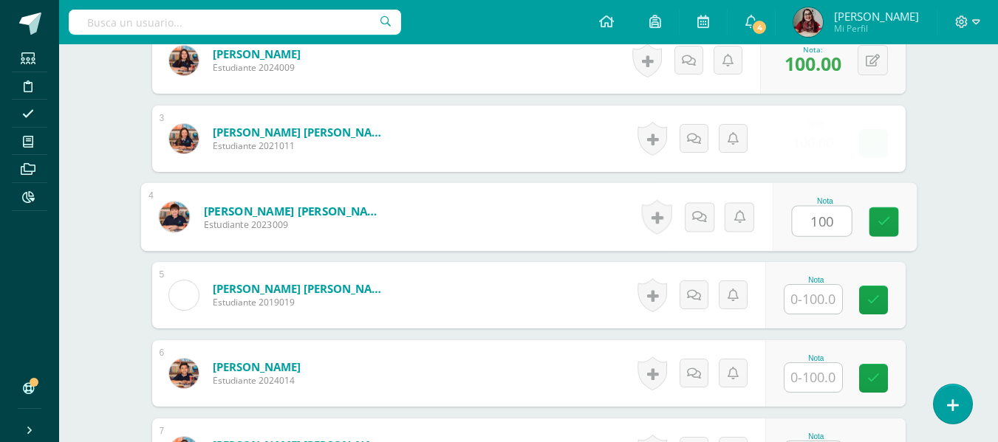
type input "100"
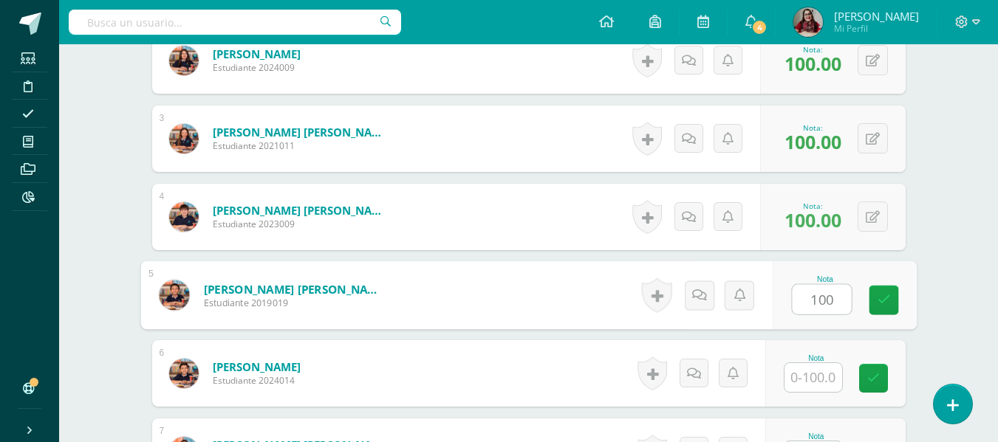
type input "100"
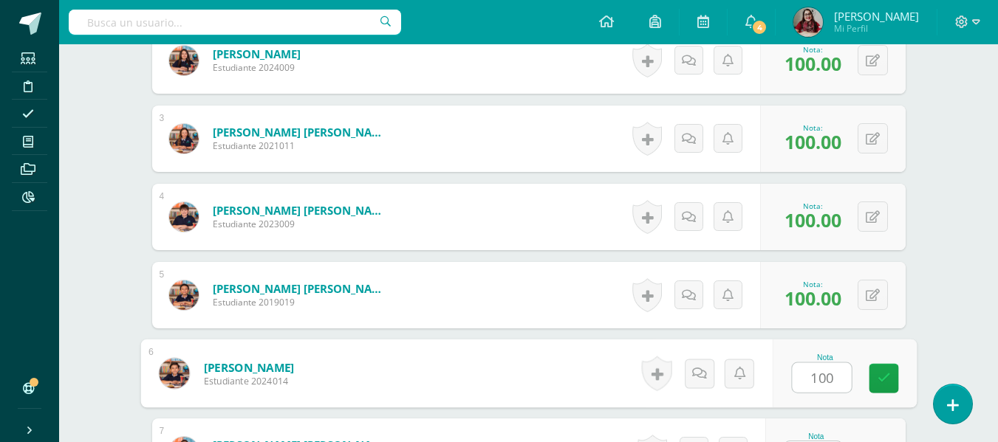
type input "100"
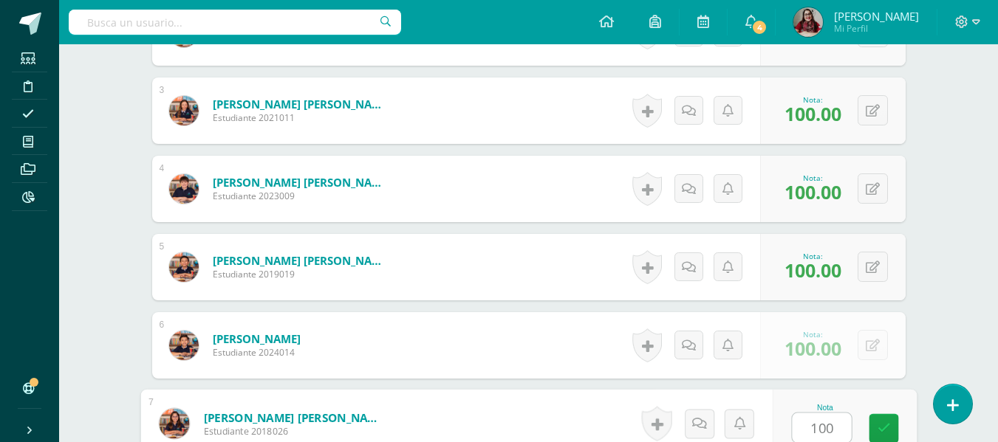
type input "100"
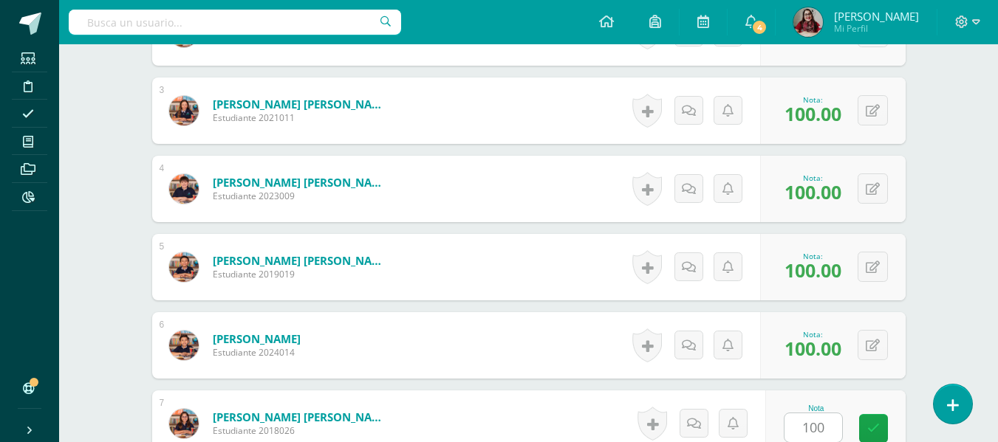
scroll to position [878, 0]
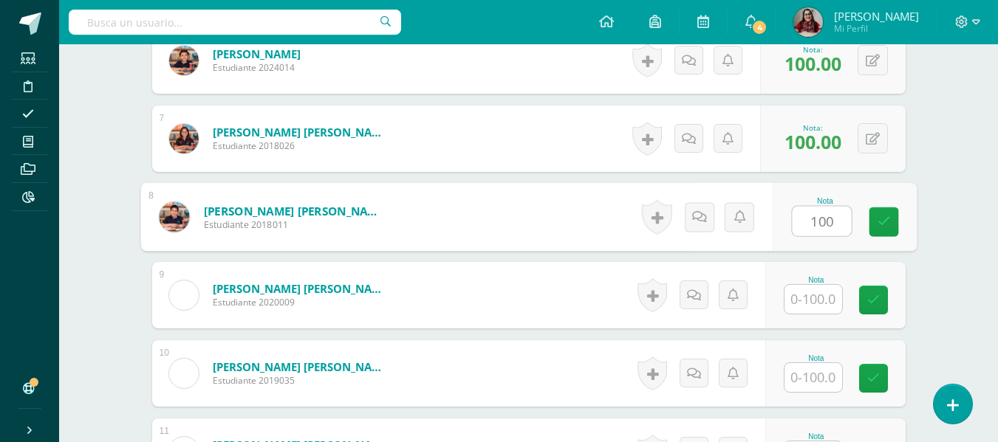
type input "100"
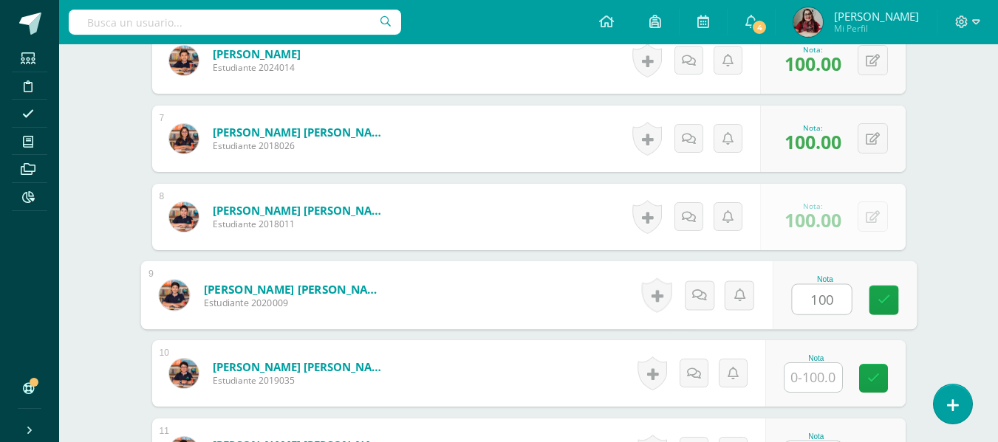
type input "100"
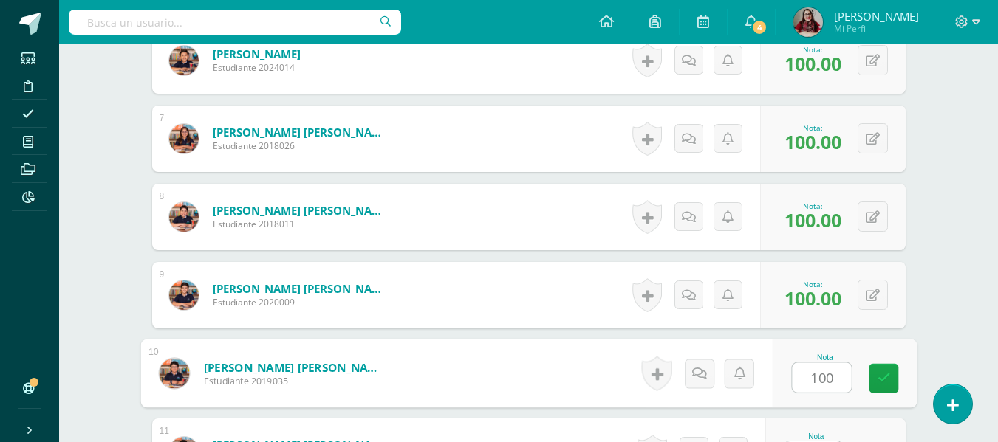
type input "100"
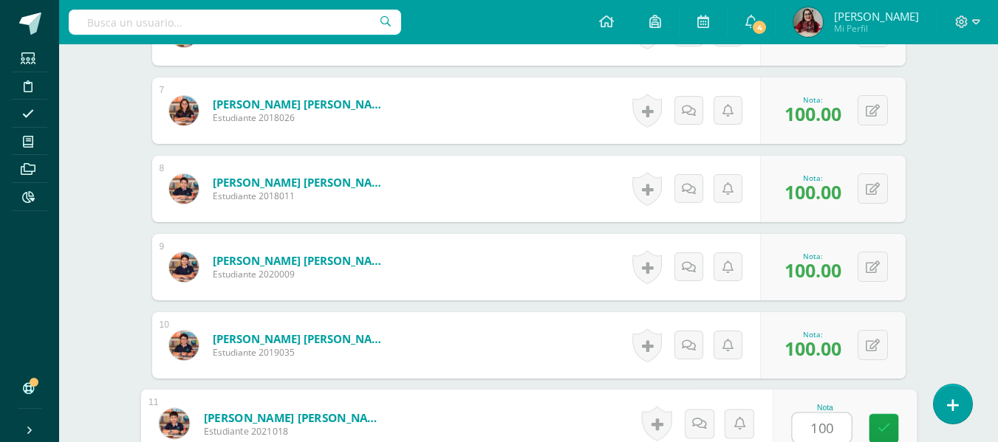
type input "100"
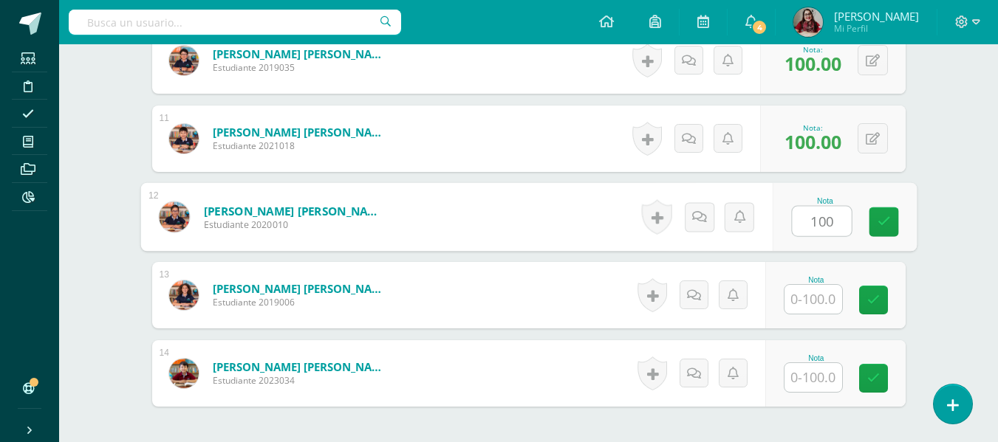
type input "100"
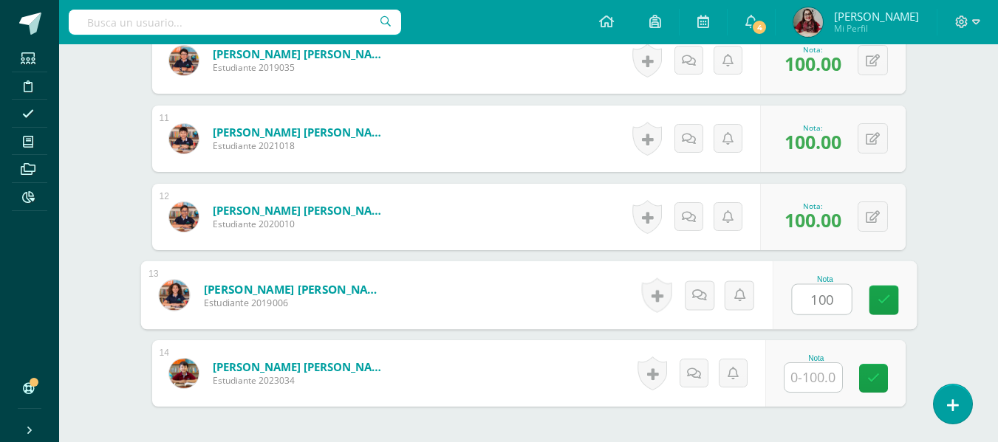
type input "100"
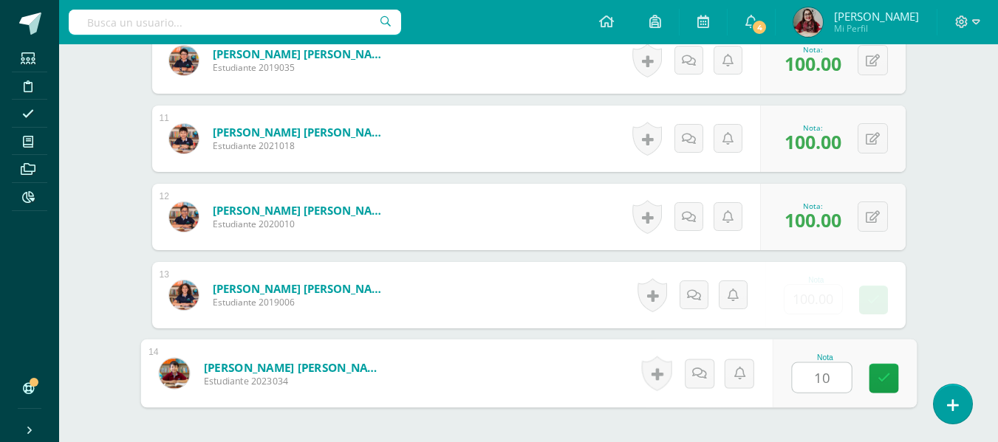
type input "100"
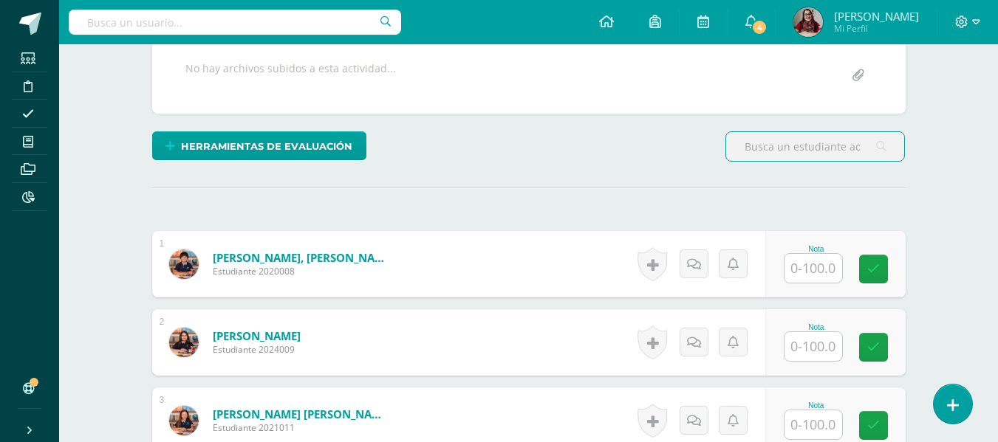
scroll to position [351, 0]
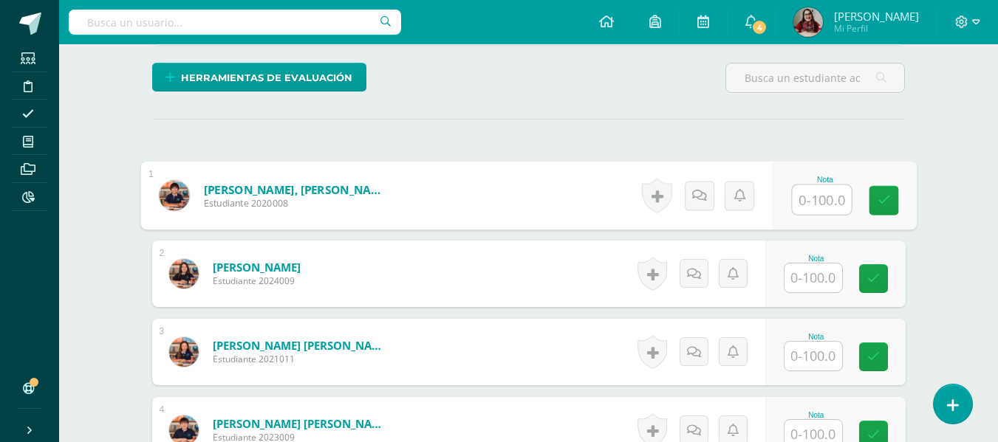
click at [830, 192] on input "text" at bounding box center [821, 200] width 59 height 30
type input "100"
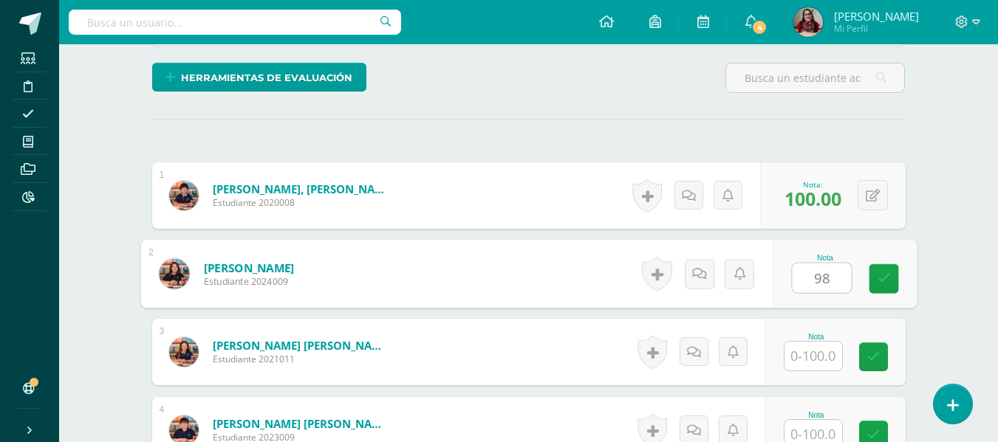
type input "98"
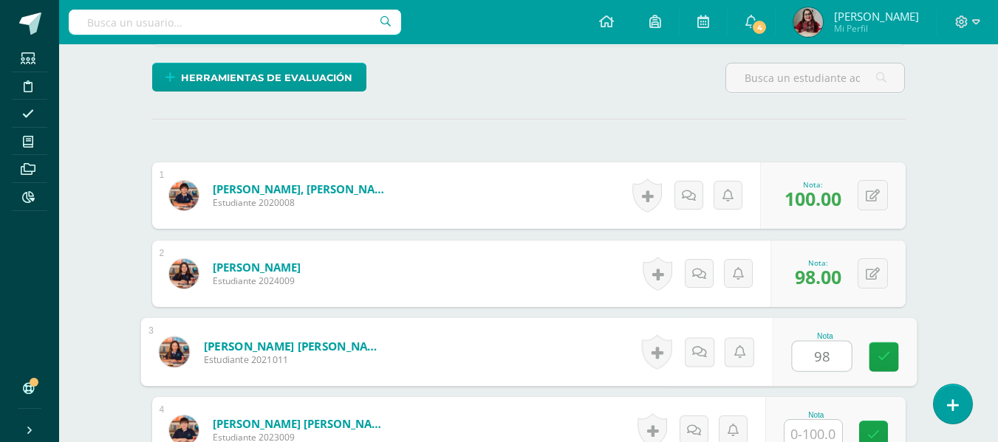
type input "98"
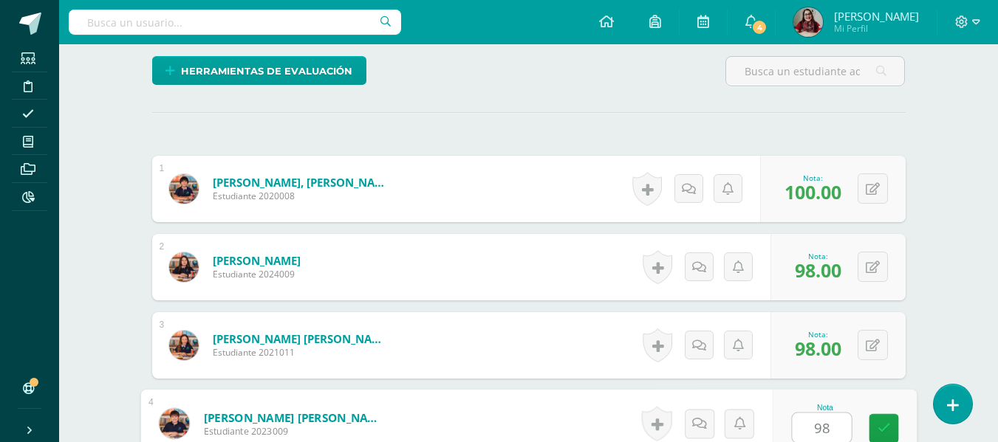
type input "98"
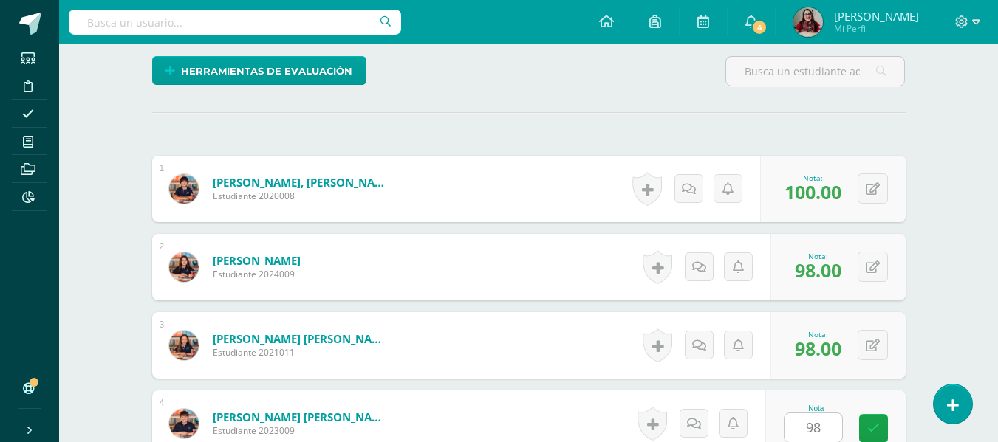
scroll to position [643, 0]
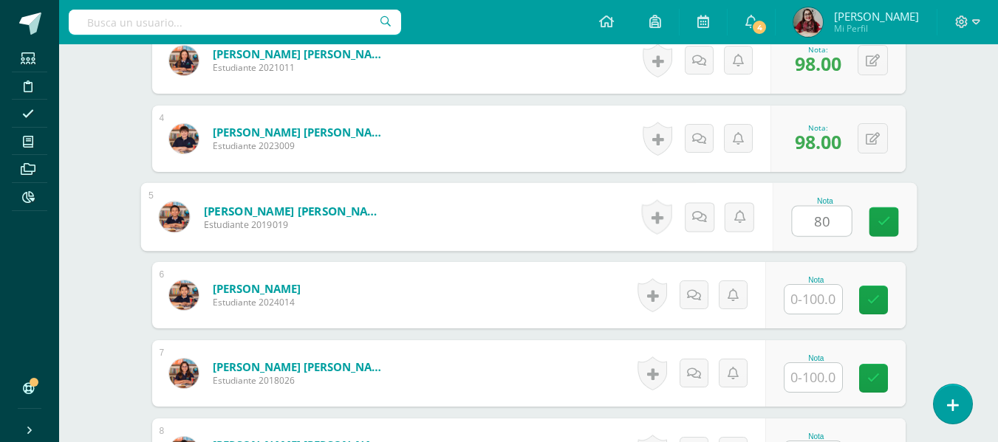
type input "80"
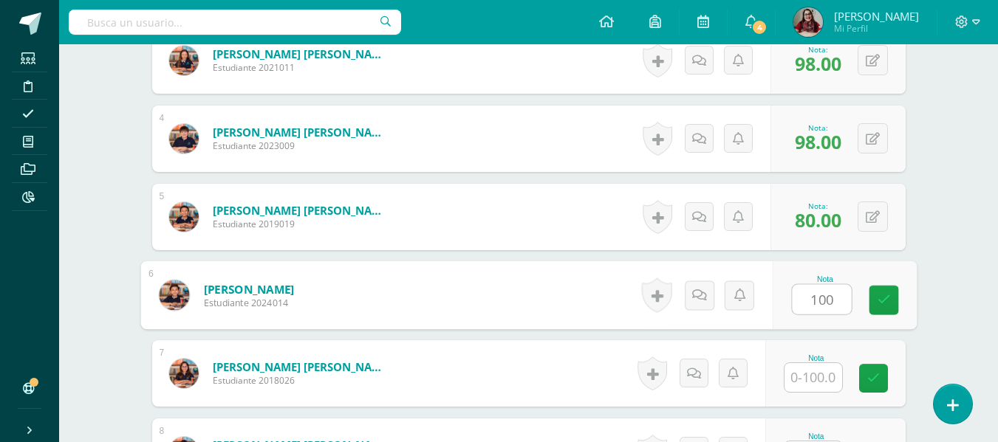
type input "100"
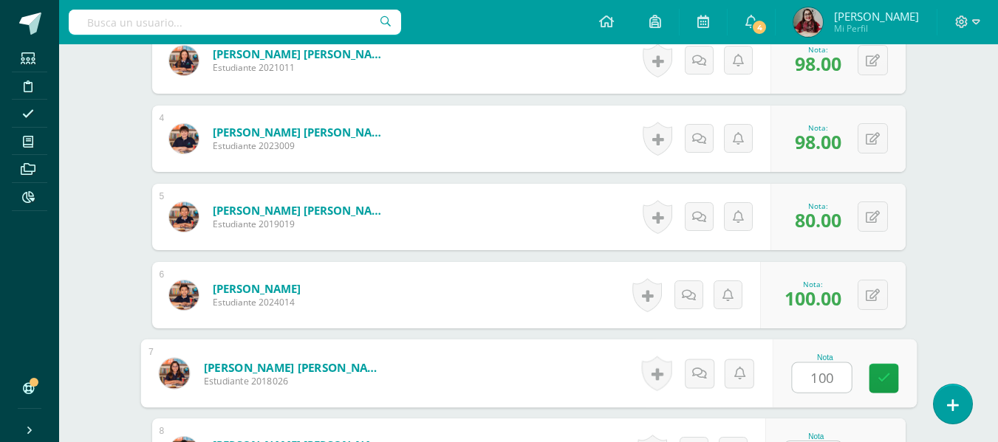
type input "100"
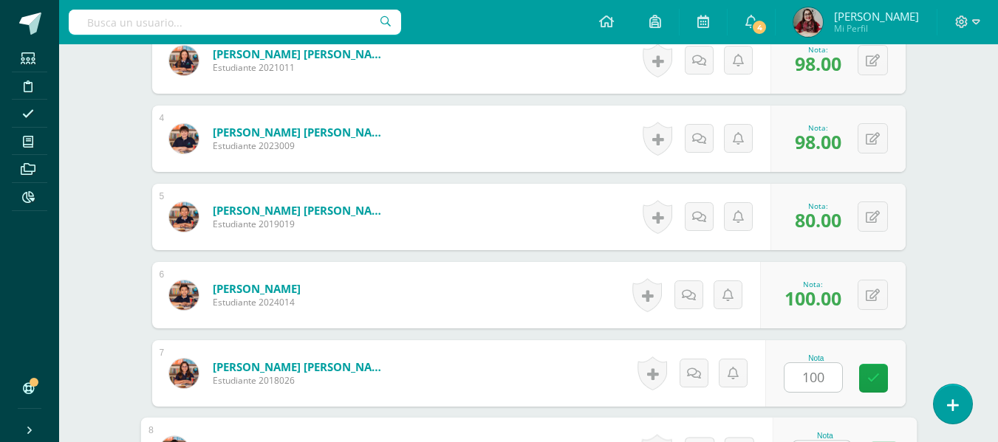
scroll to position [671, 0]
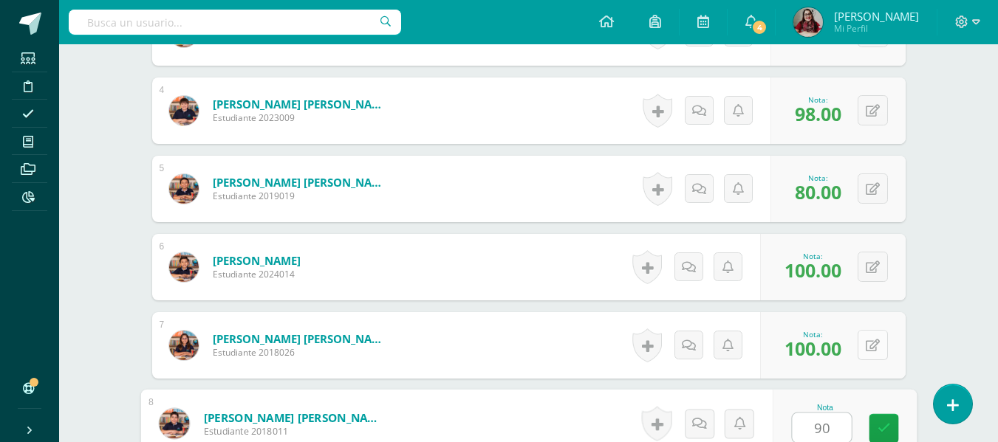
type input "90"
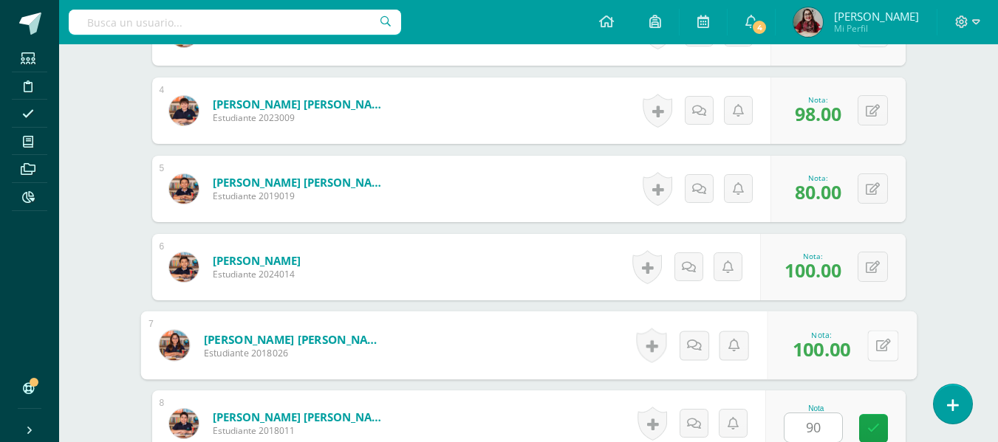
click at [877, 343] on icon at bounding box center [882, 345] width 15 height 13
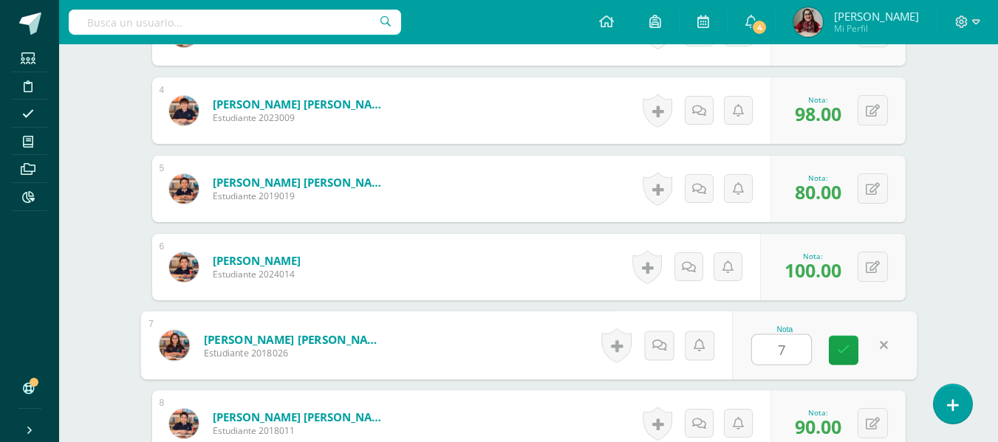
type input "75"
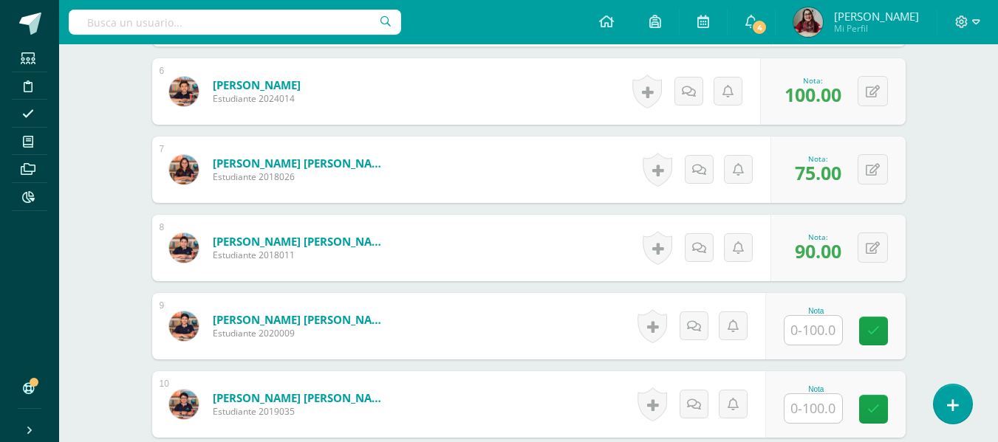
scroll to position [847, 0]
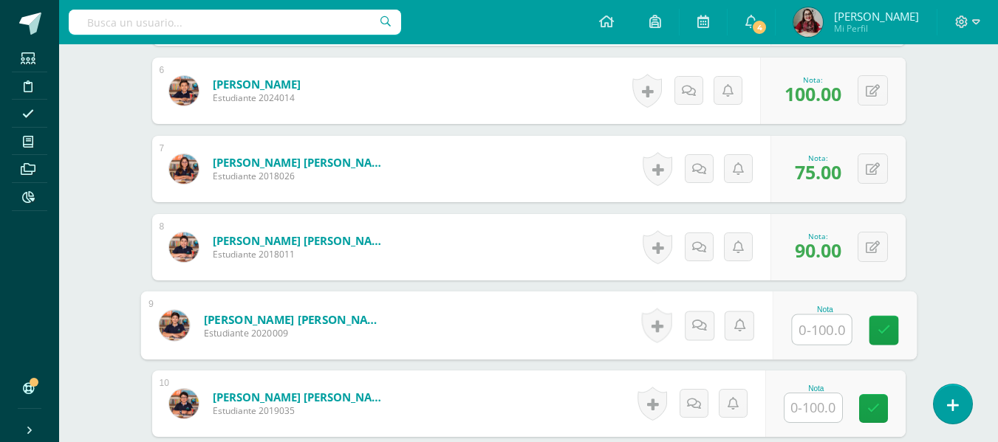
click at [814, 320] on input "text" at bounding box center [821, 330] width 59 height 30
type input "90"
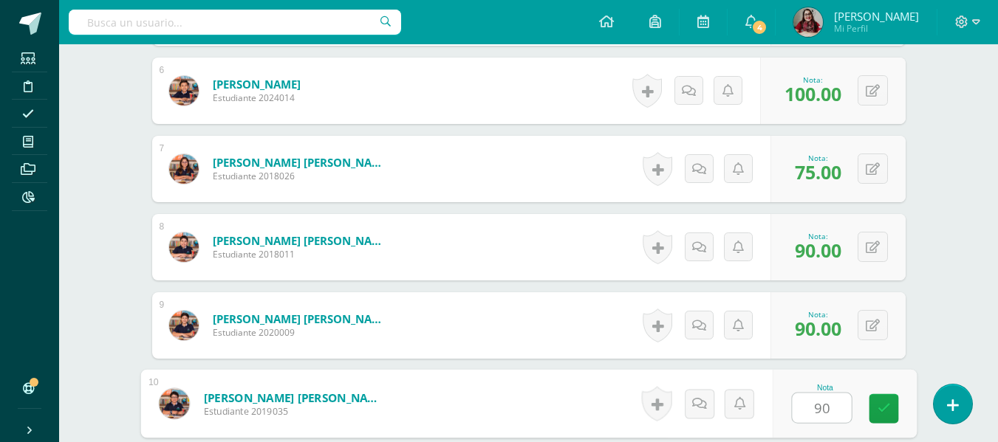
type input "90"
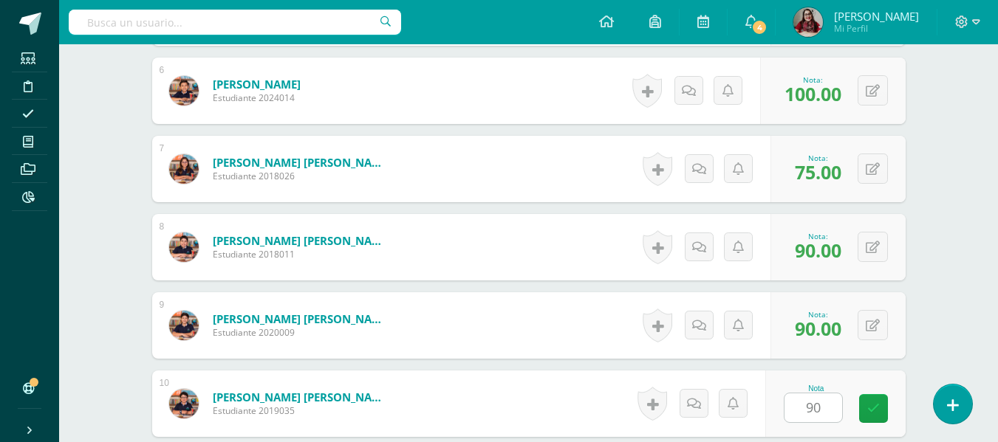
scroll to position [1112, 0]
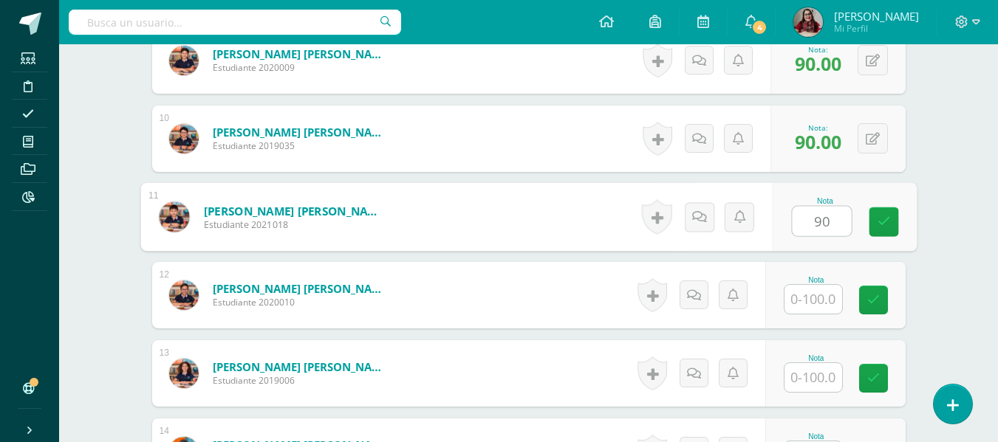
type input "90"
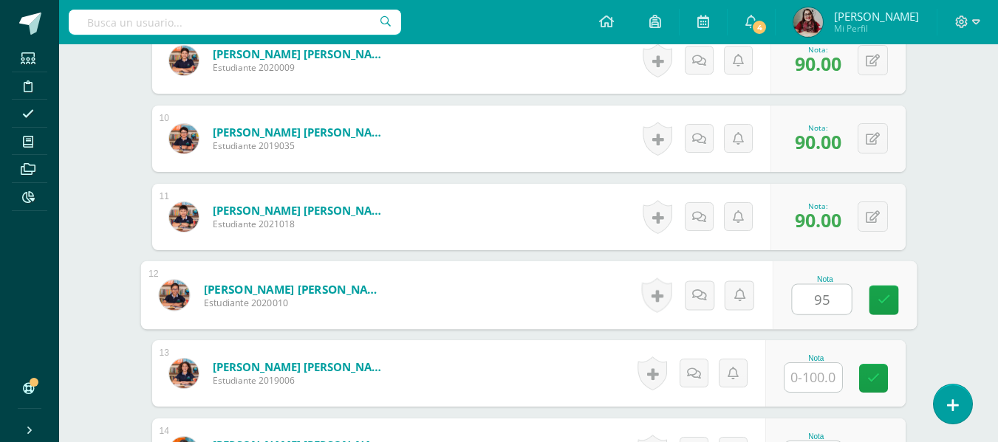
type input "95"
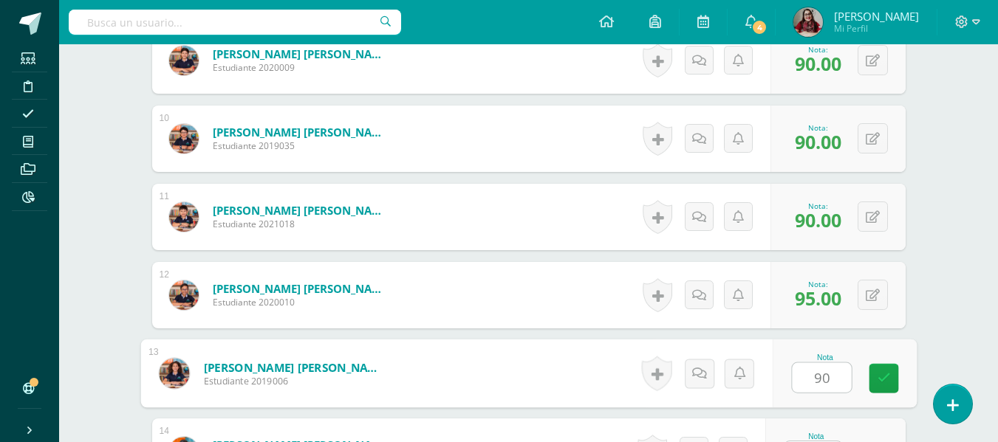
type input "90"
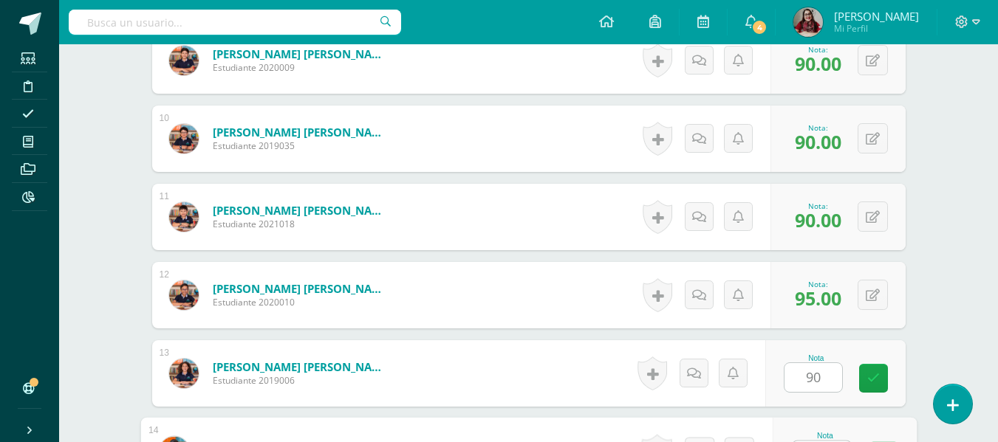
scroll to position [1140, 0]
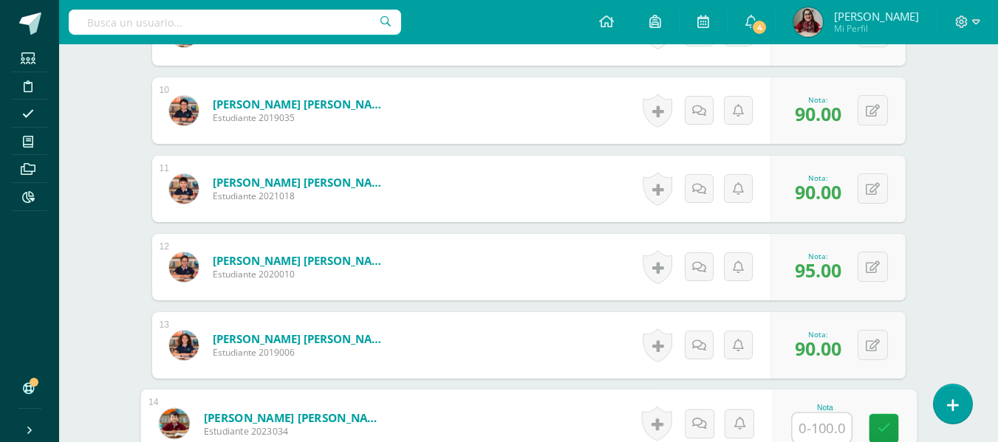
type input "1"
type input "8"
type input "85"
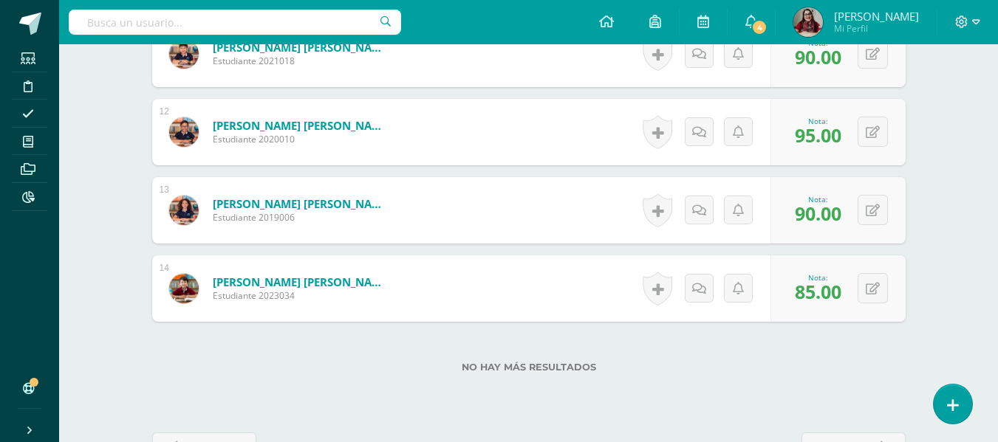
scroll to position [1324, 0]
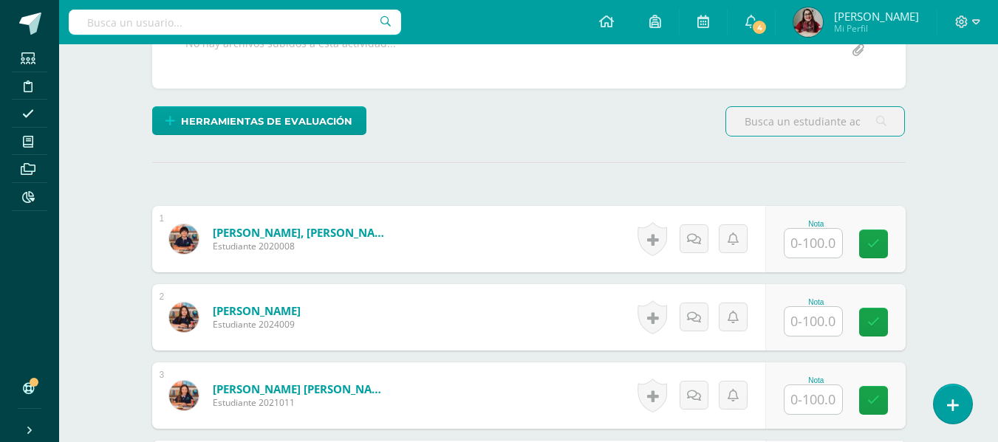
scroll to position [328, 0]
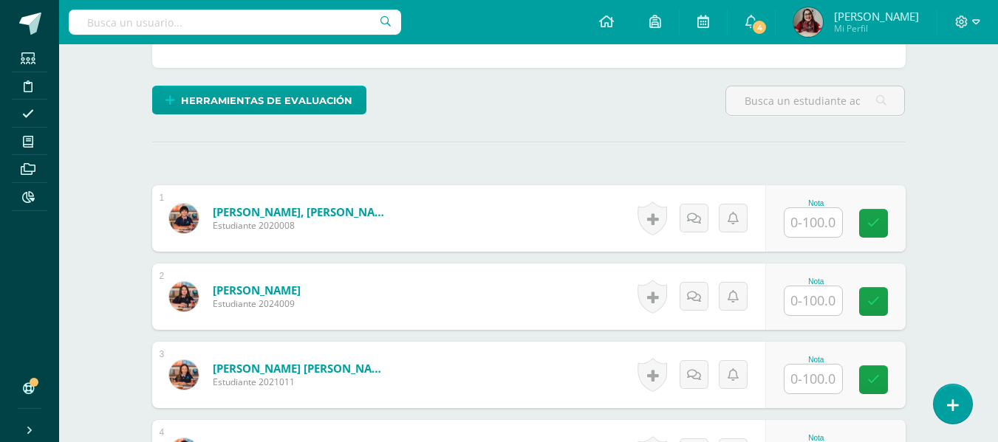
drag, startPoint x: 515, startPoint y: 312, endPoint x: 549, endPoint y: 274, distance: 51.3
click at [549, 274] on form "[PERSON_NAME] Estudiante 2024009 Nota 0 [GEOGRAPHIC_DATA]" at bounding box center [528, 297] width 753 height 66
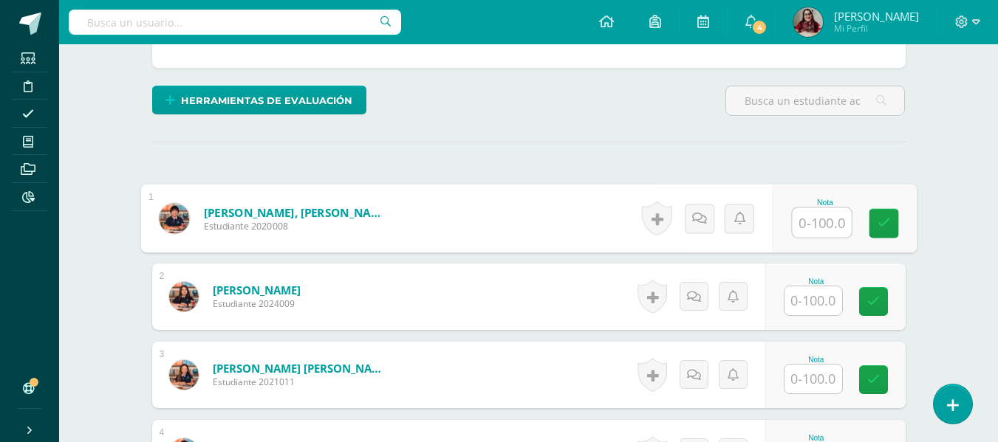
click at [801, 223] on input "text" at bounding box center [821, 223] width 59 height 30
type input "100"
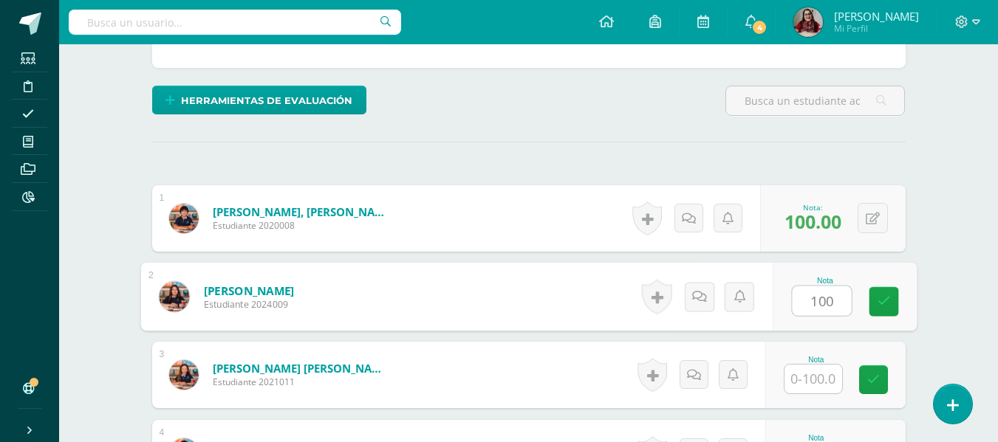
type input "100"
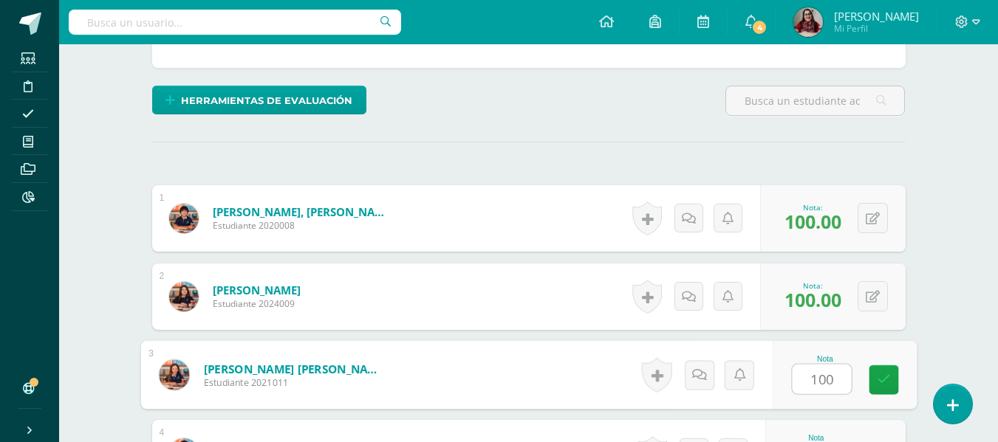
type input "100"
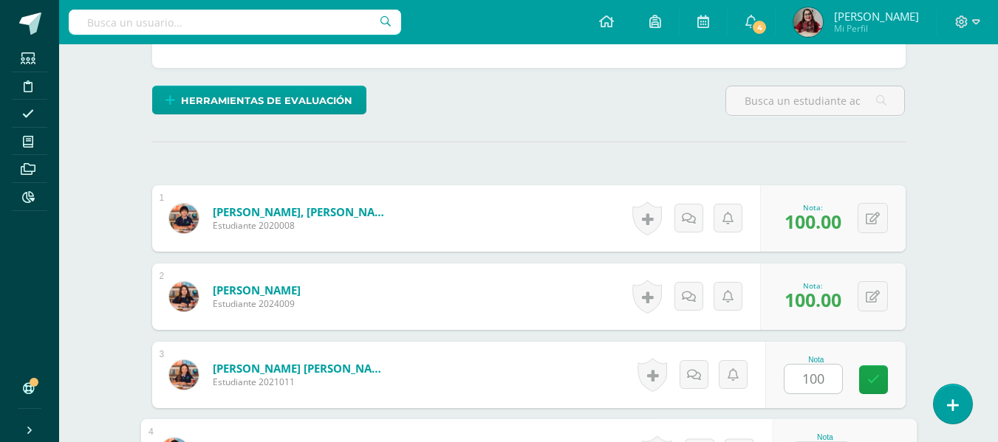
scroll to position [564, 0]
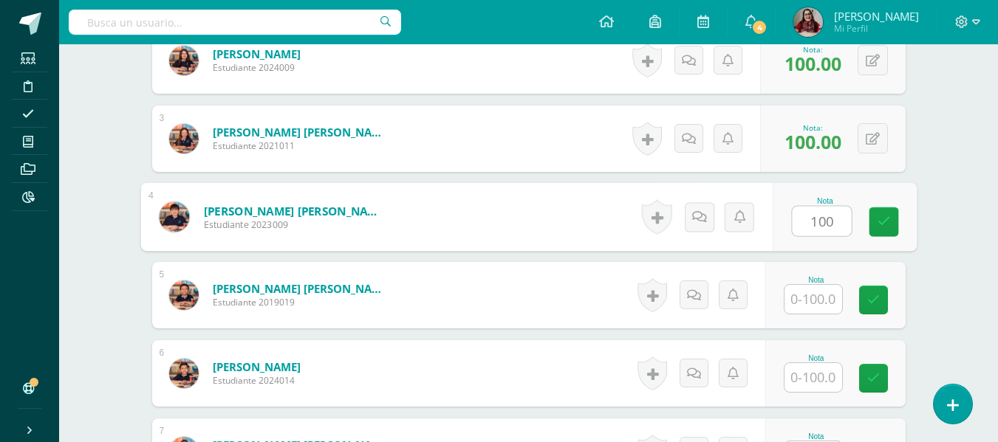
type input "100"
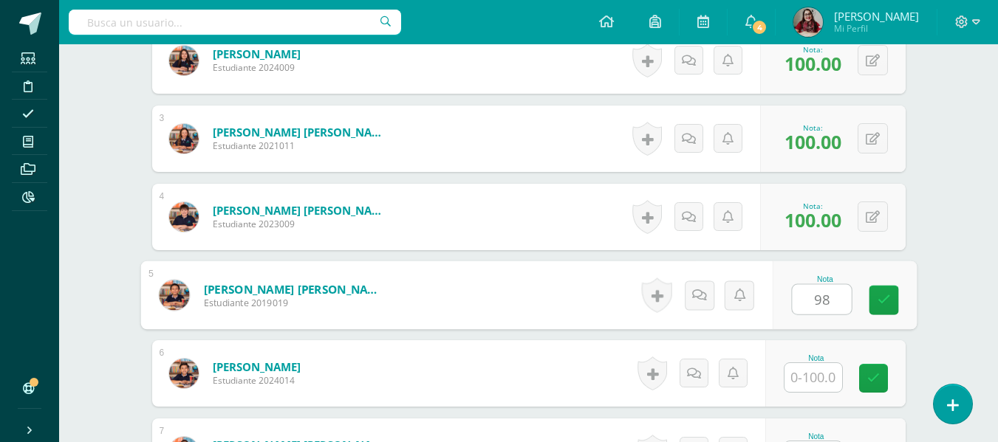
type input "98"
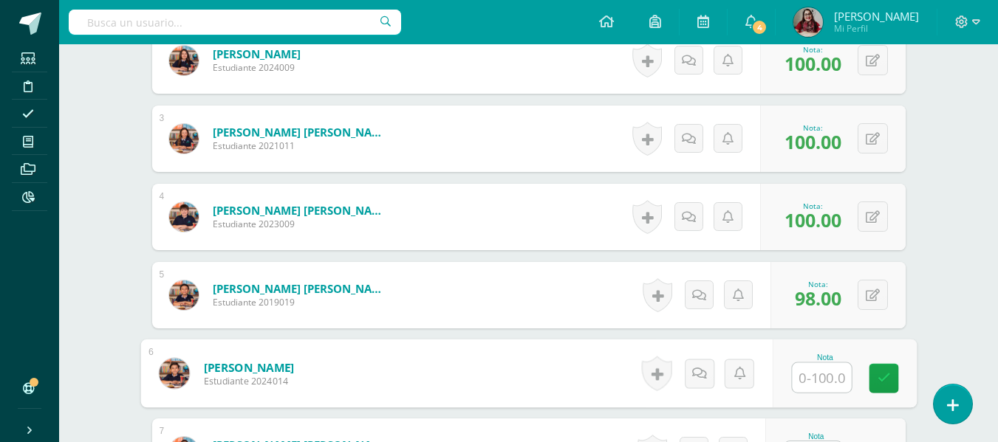
type input "0"
type input "98"
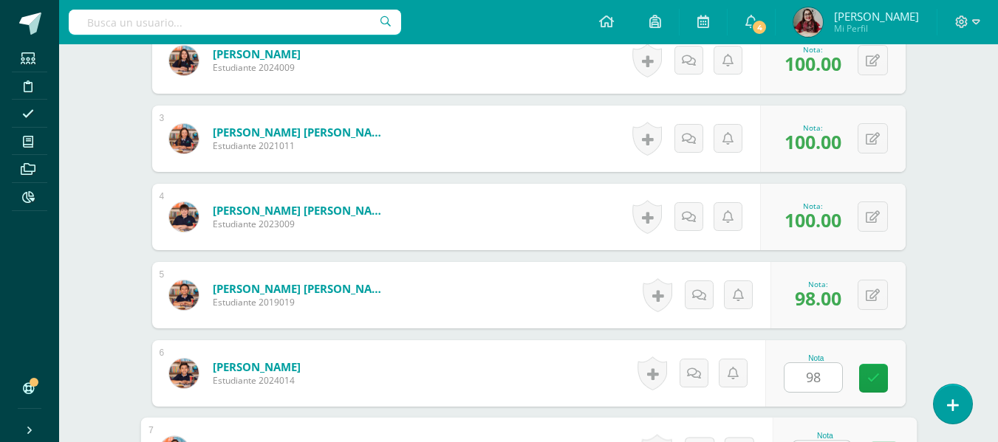
scroll to position [592, 0]
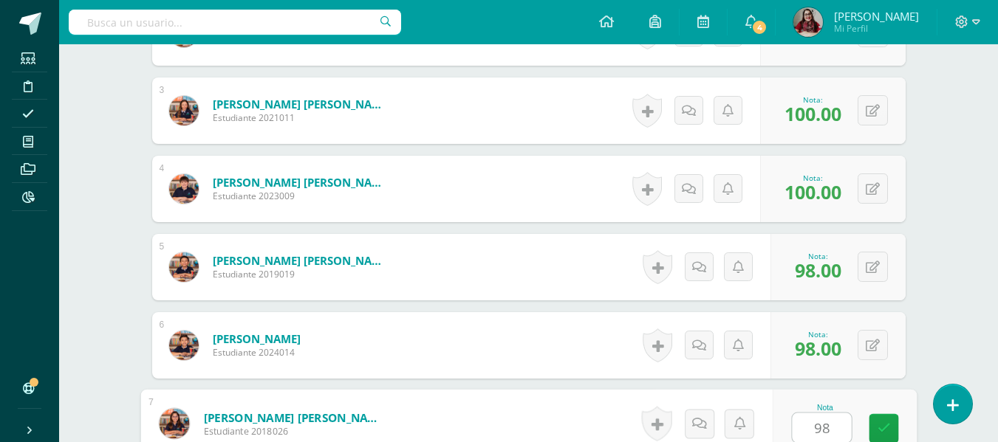
type input "98"
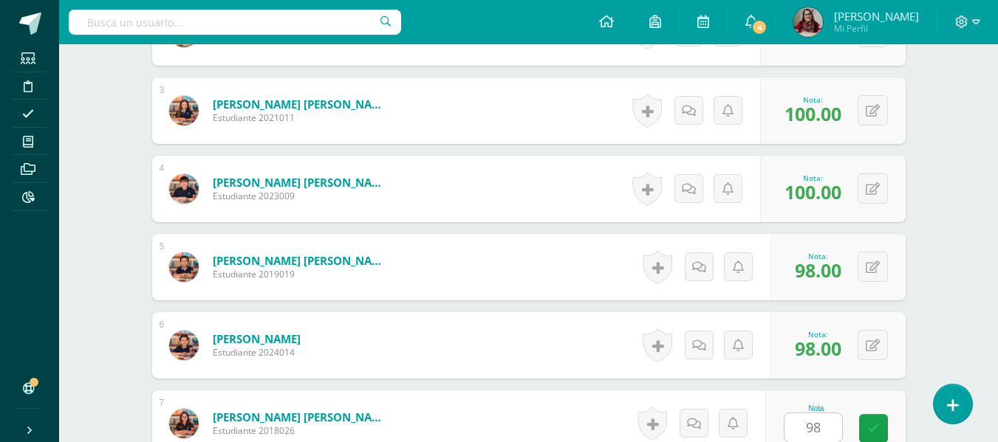
scroll to position [878, 0]
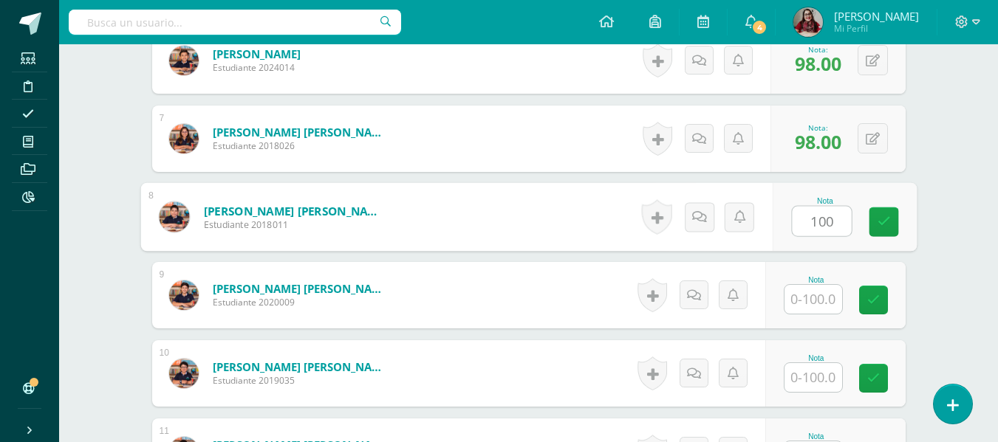
type input "100"
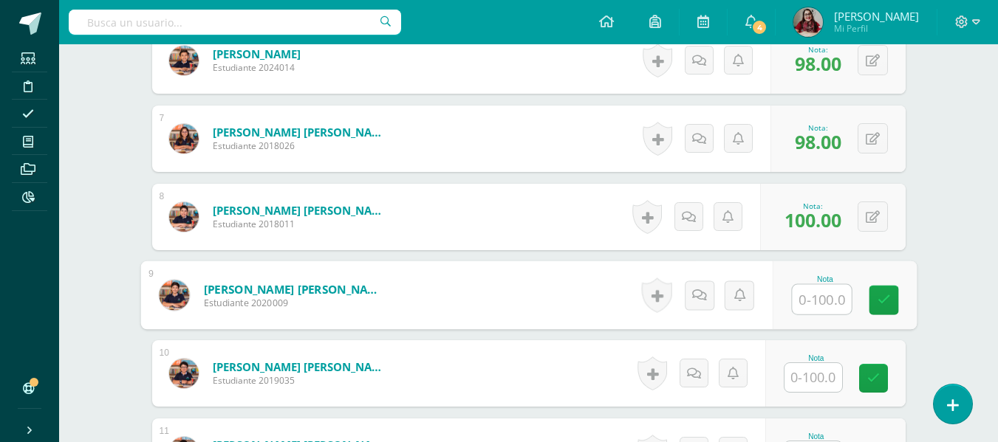
type input "1"
type input "90"
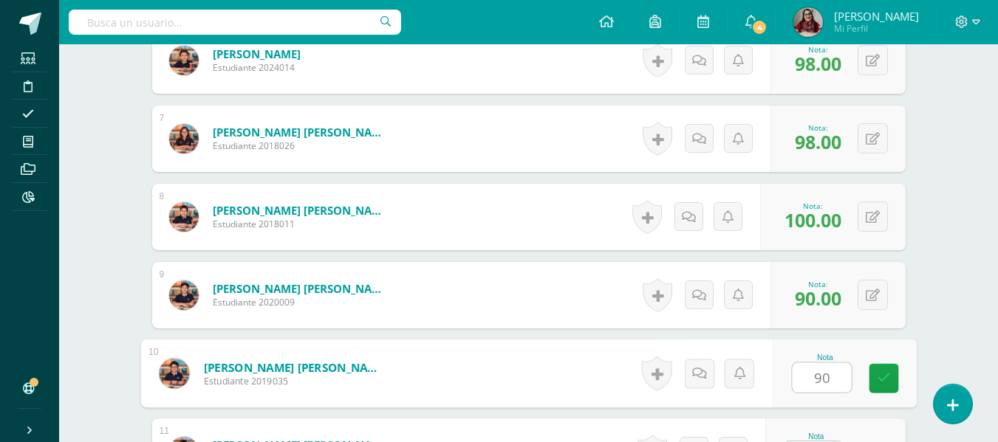
type input "90"
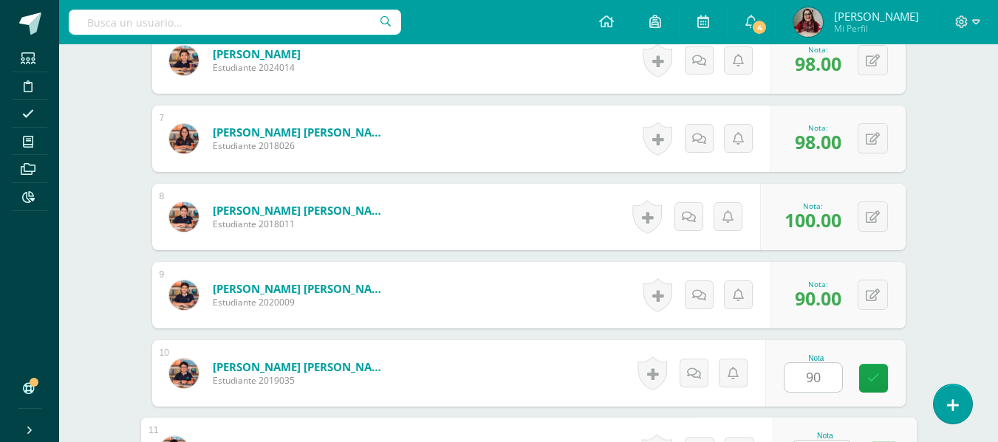
scroll to position [906, 0]
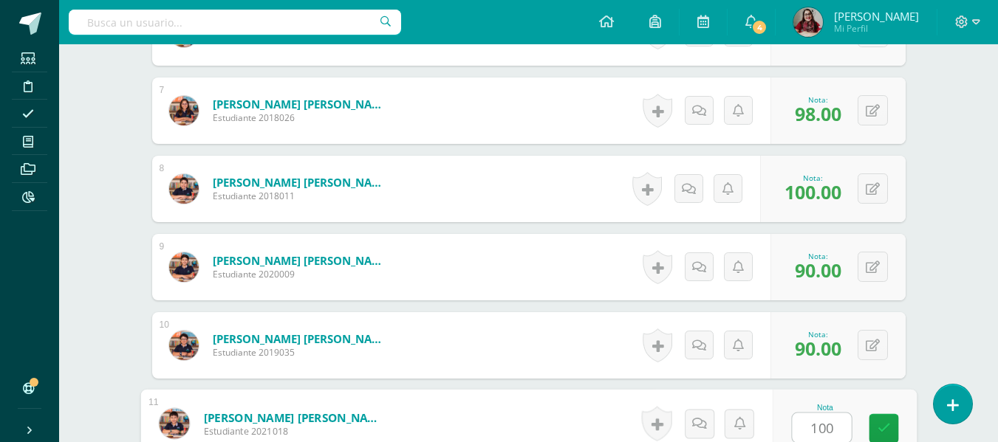
type input "100"
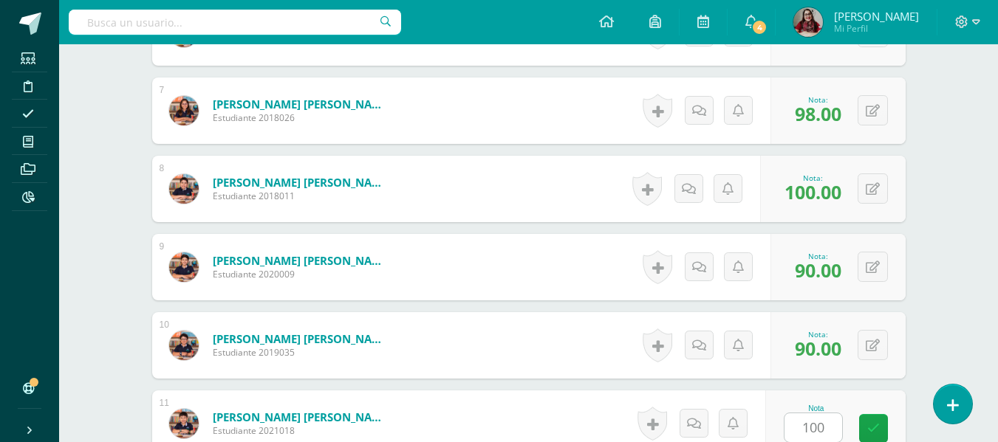
scroll to position [1191, 0]
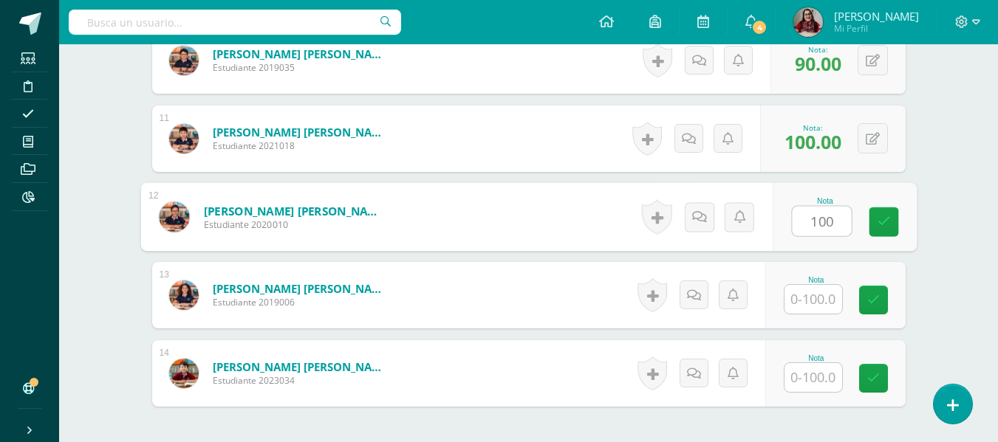
type input "100"
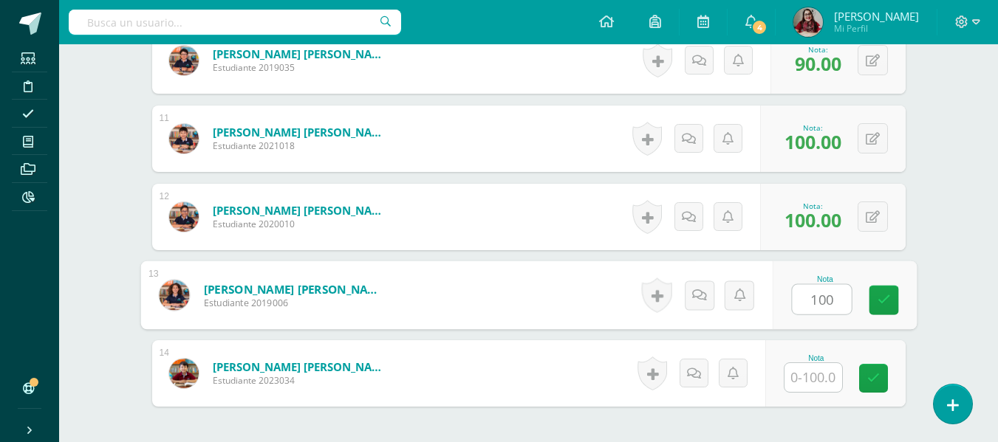
type input "100"
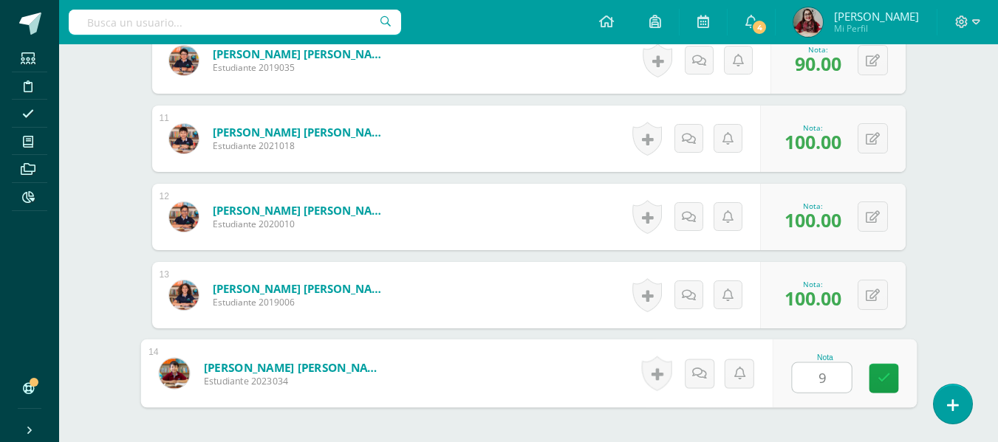
type input "90"
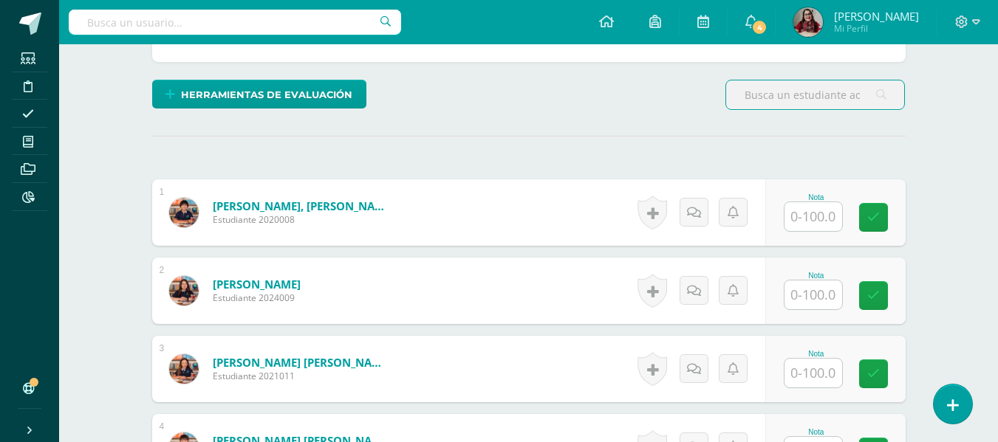
scroll to position [335, 0]
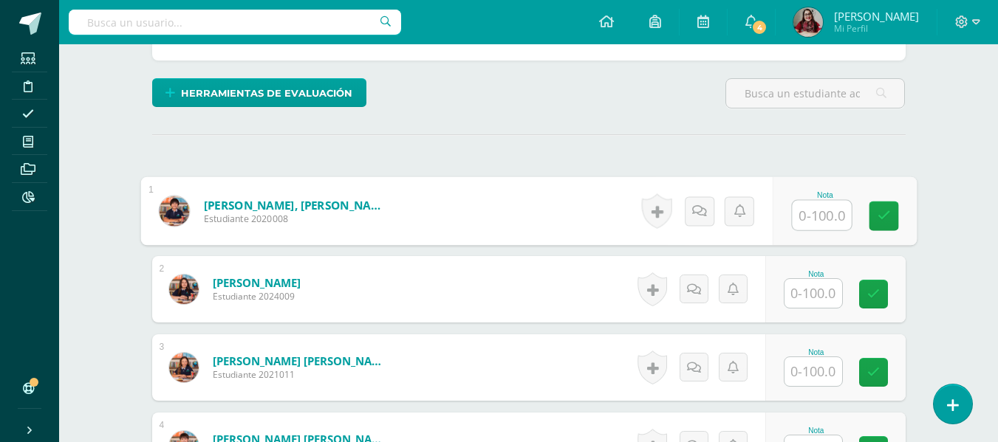
click at [791, 207] on div at bounding box center [821, 215] width 61 height 31
type input "100"
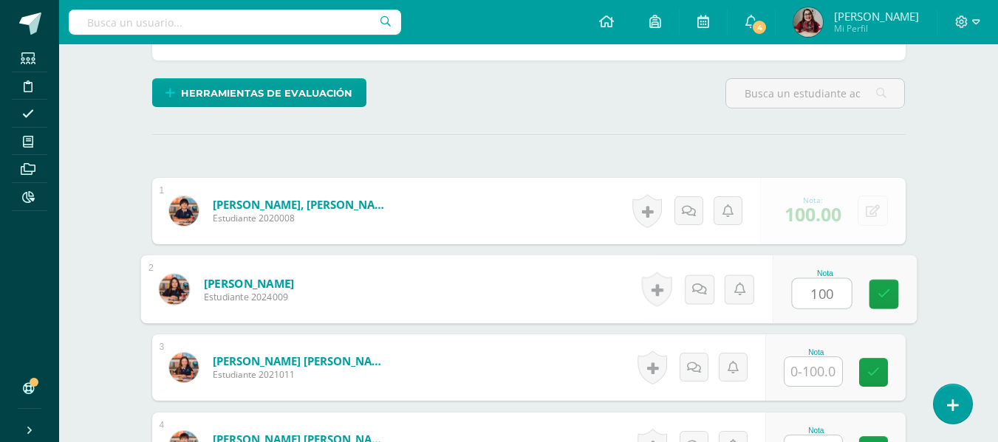
type input "100"
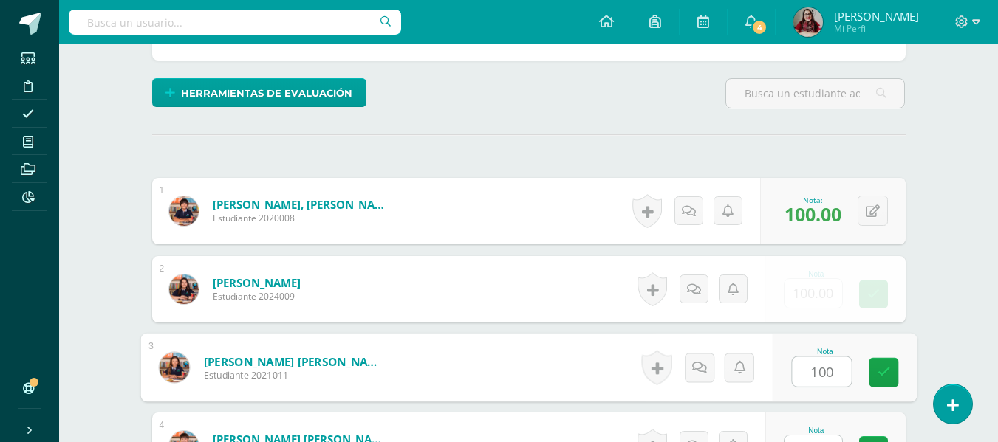
type input "100"
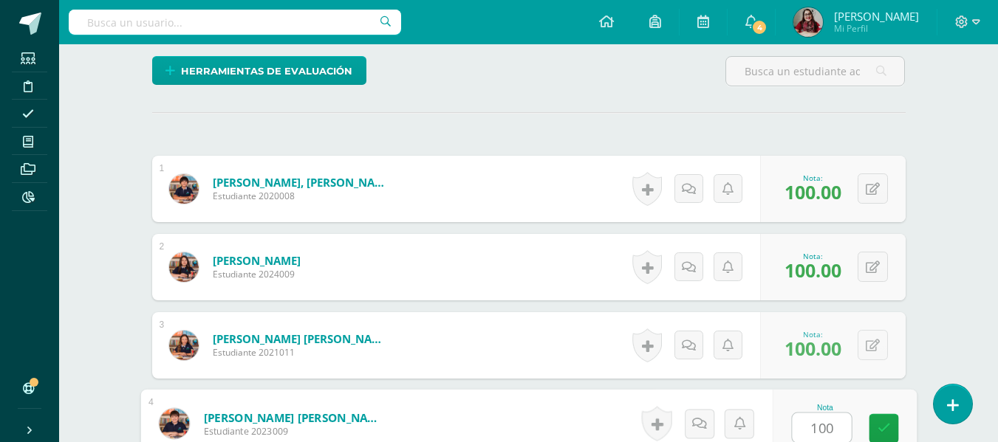
type input "100"
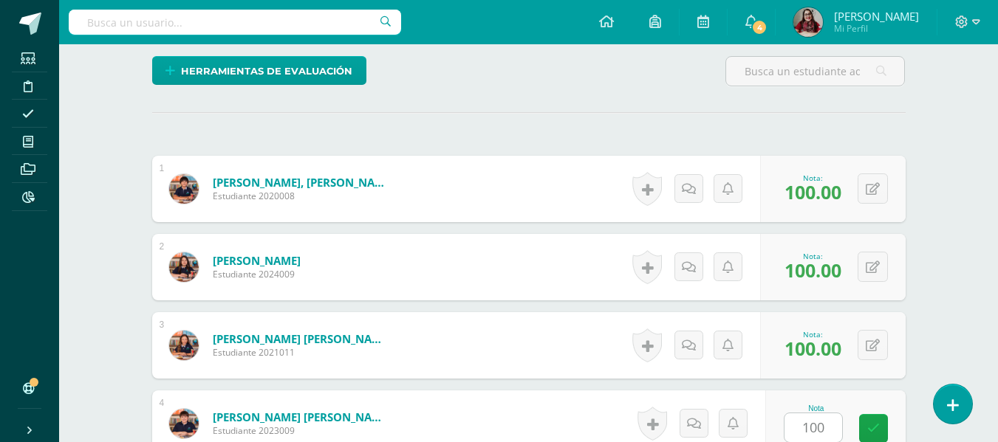
scroll to position [643, 0]
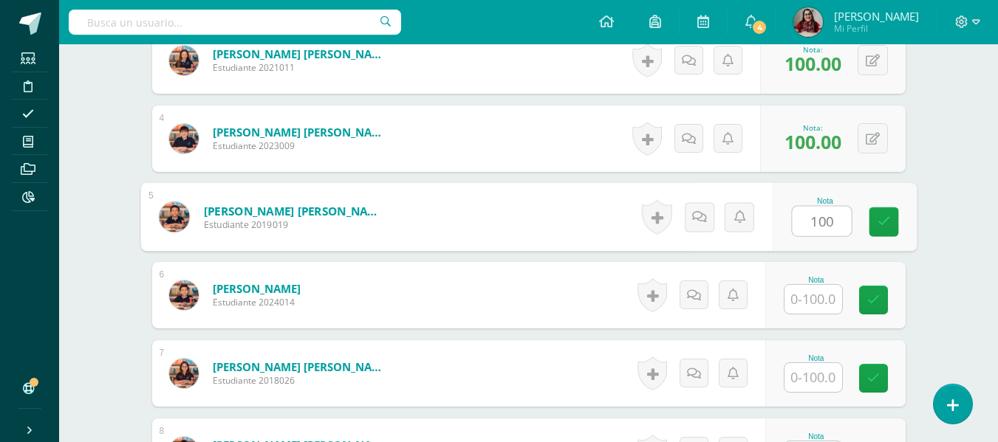
type input "100"
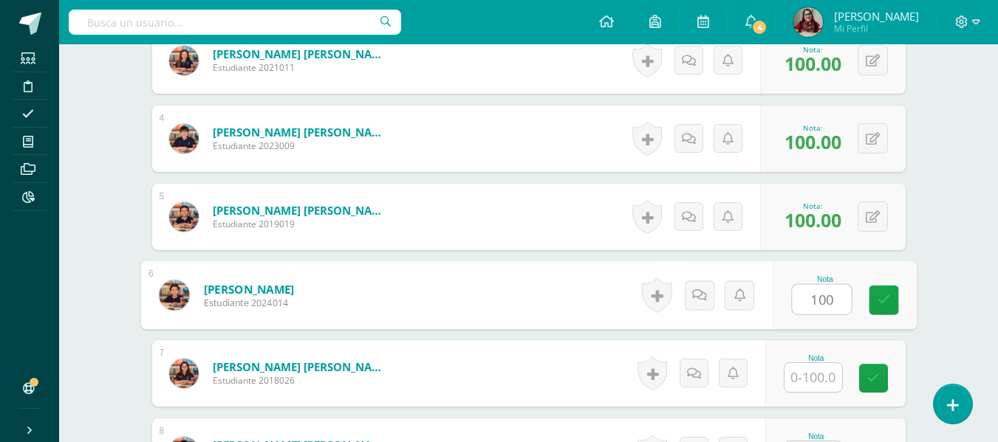
type input "100"
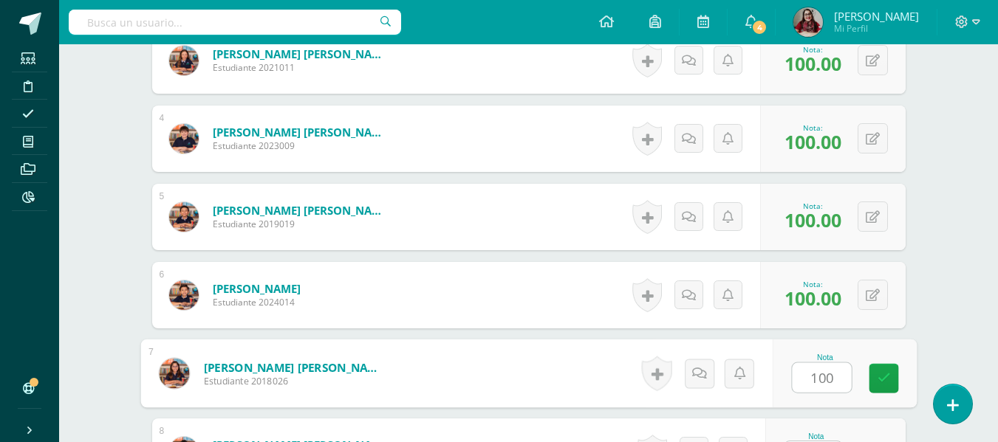
type input "100"
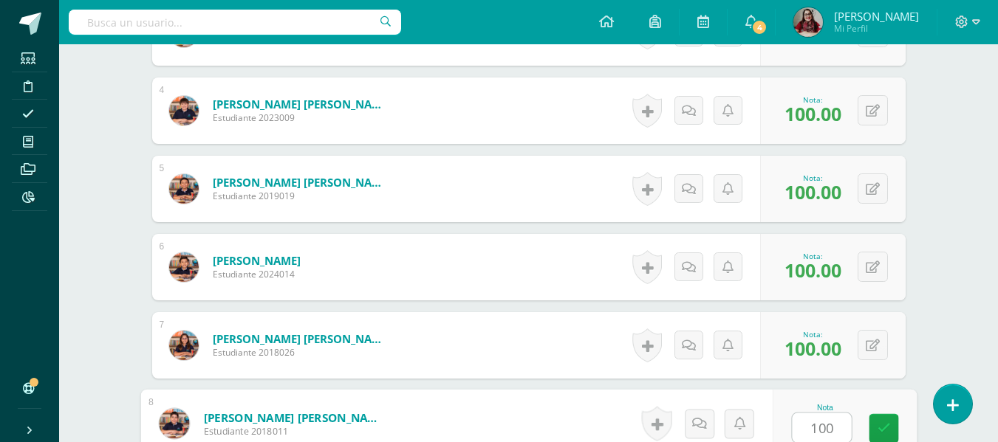
type input "100"
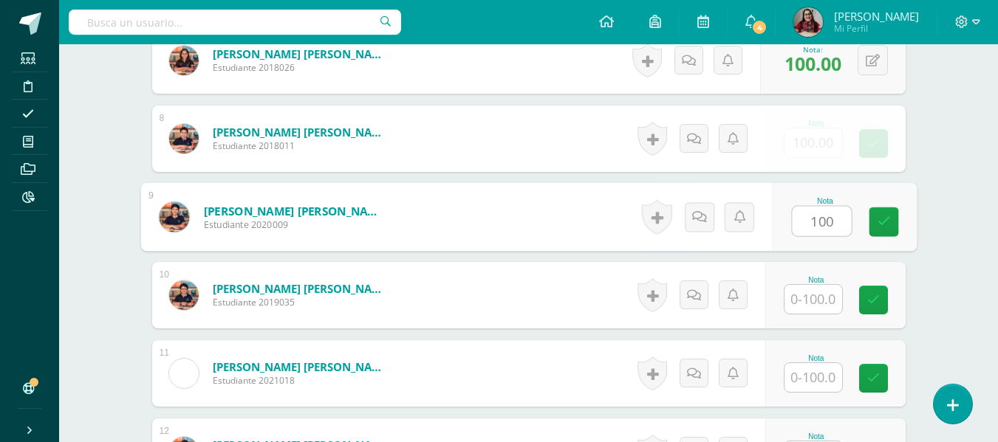
type input "100"
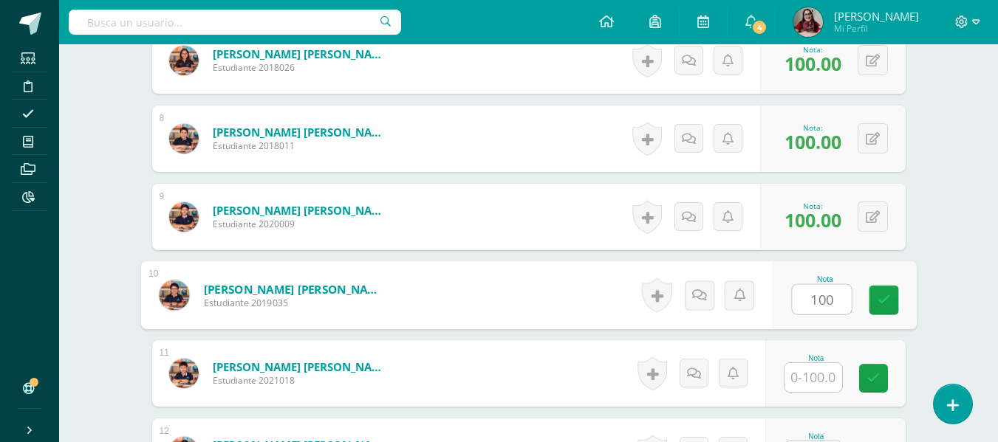
type input "100"
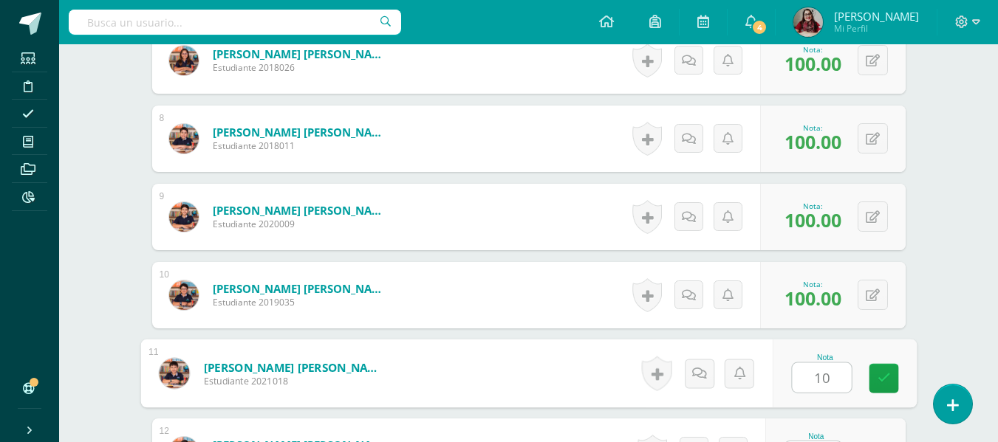
scroll to position [984, 0]
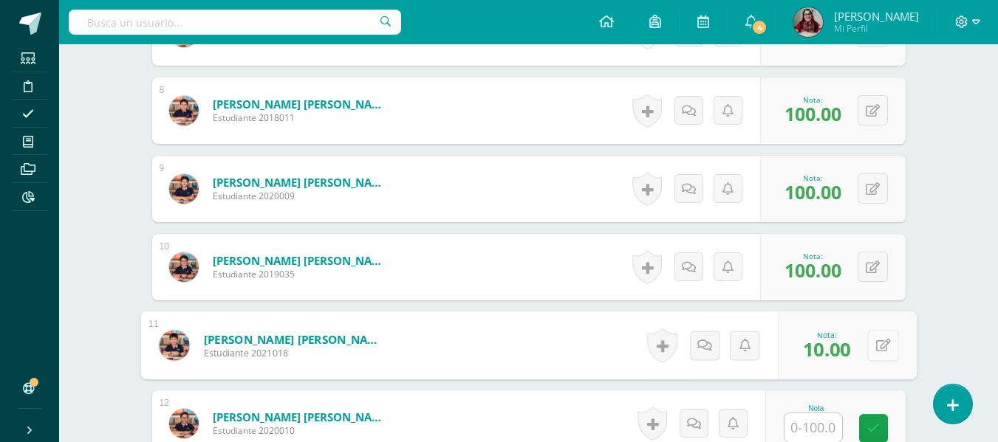
click at [877, 338] on button at bounding box center [882, 345] width 31 height 31
type input "100"
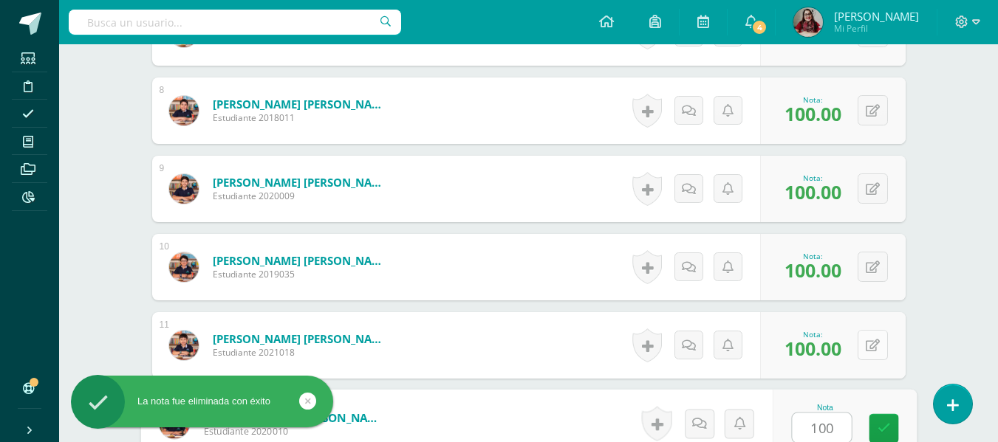
type input "100"
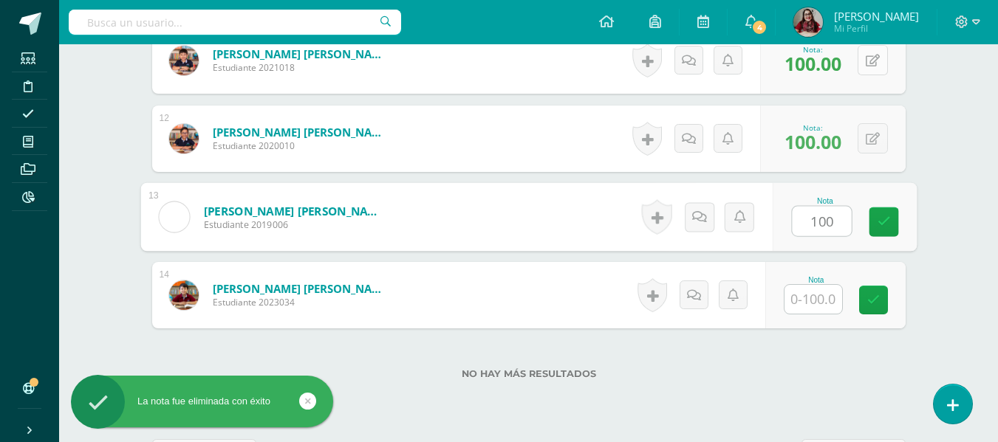
type input "100"
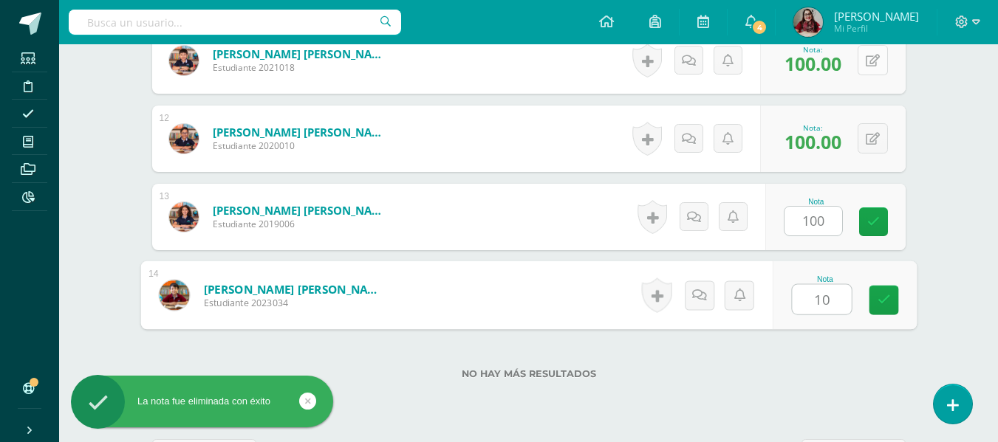
type input "100"
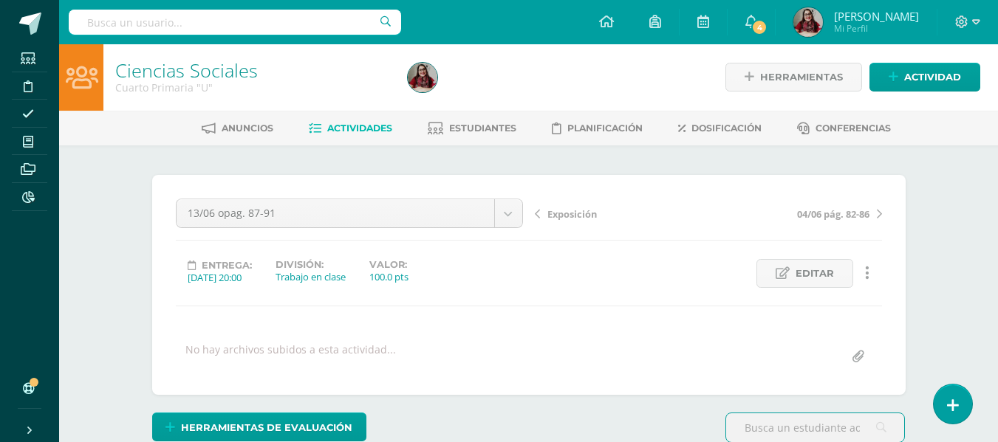
scroll to position [1, 0]
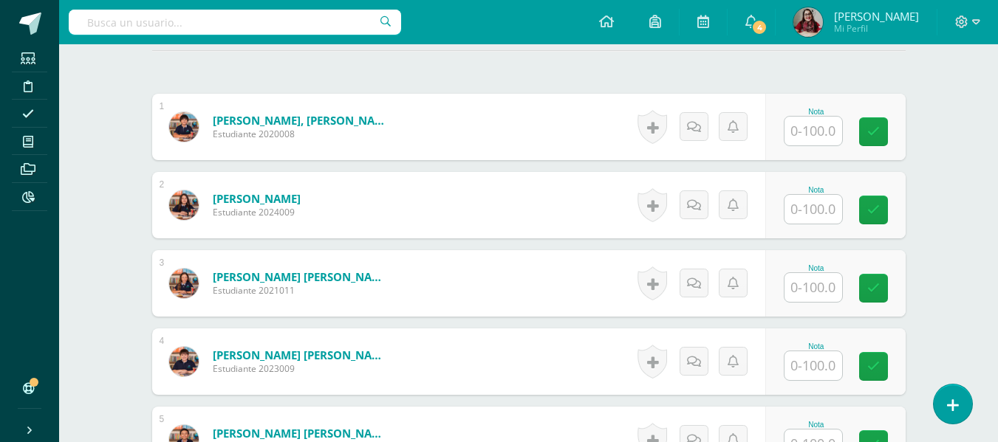
scroll to position [417, 0]
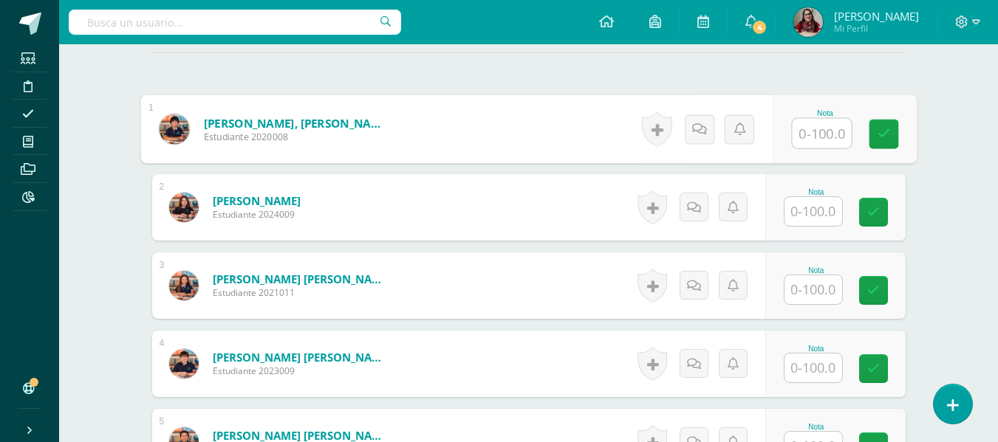
click at [803, 143] on input "text" at bounding box center [821, 134] width 59 height 30
type input "100"
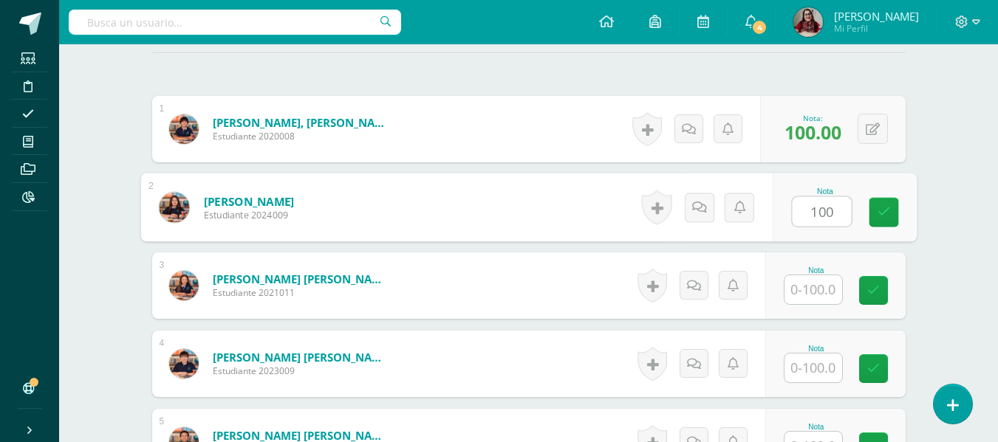
type input "100"
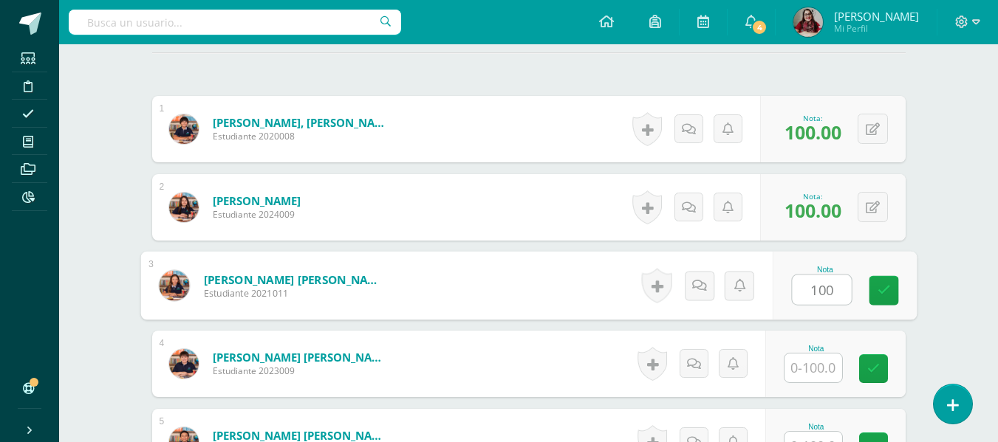
type input "100"
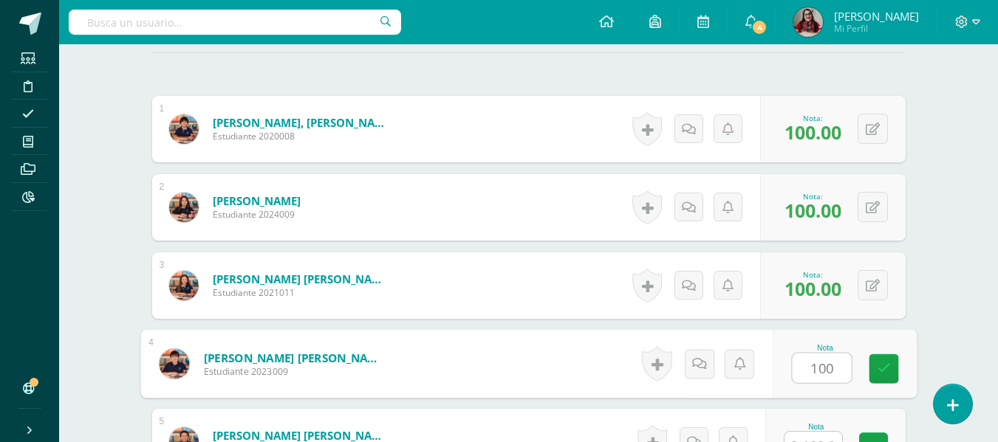
type input "100"
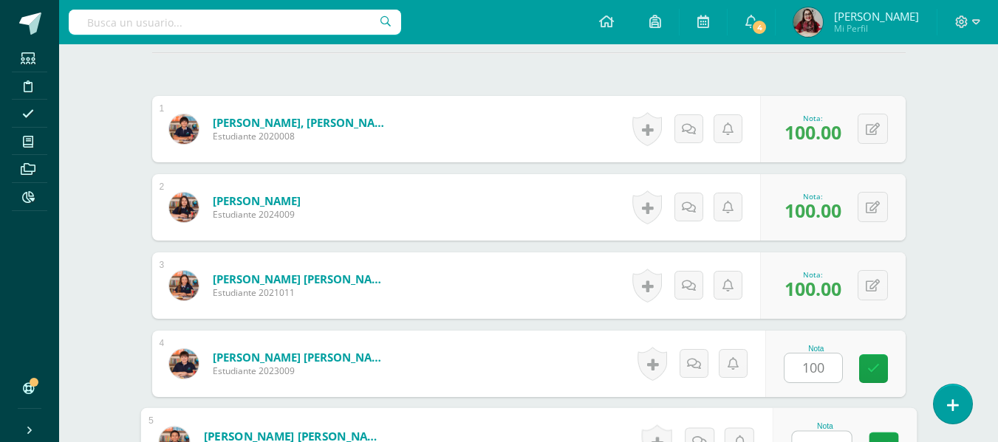
scroll to position [436, 0]
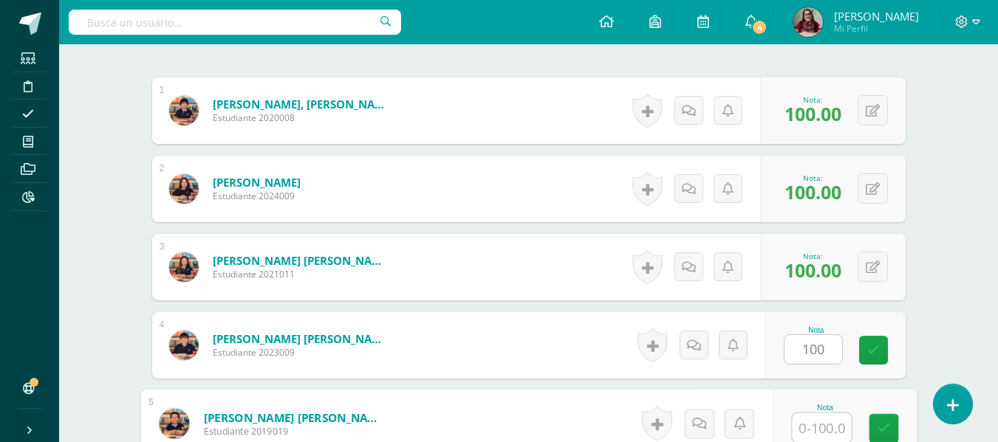
type input "1"
type input "90"
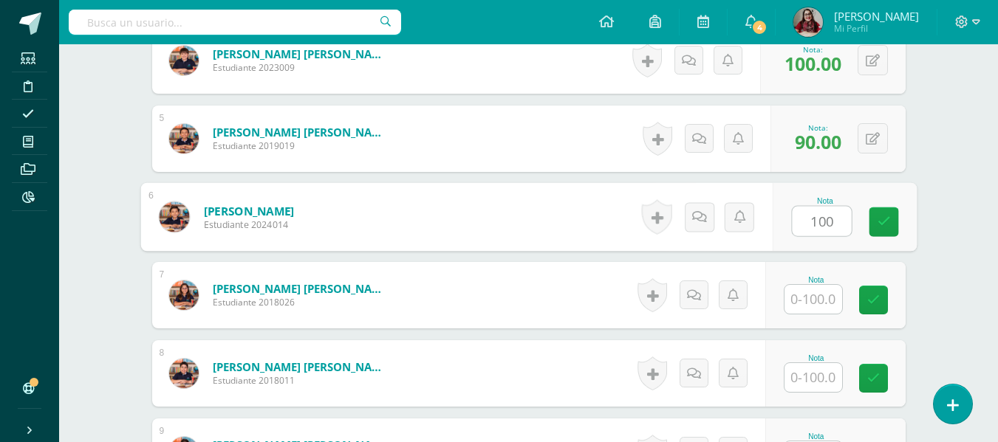
type input "100"
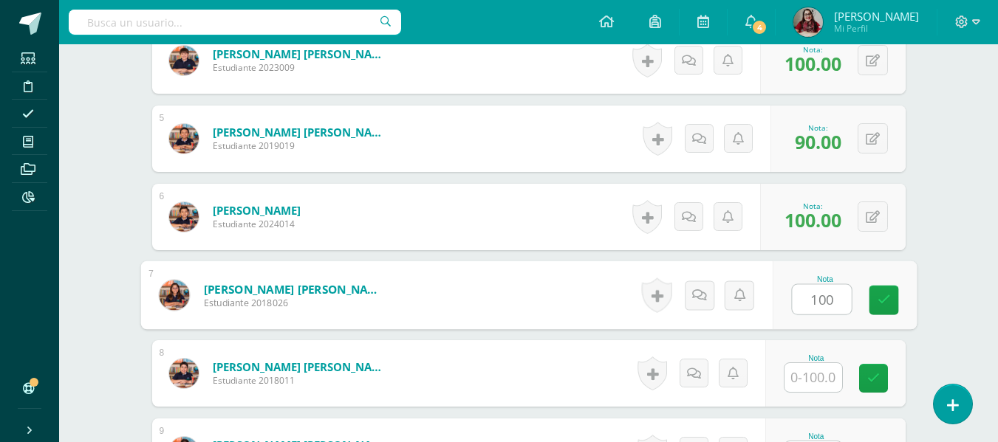
type input "100"
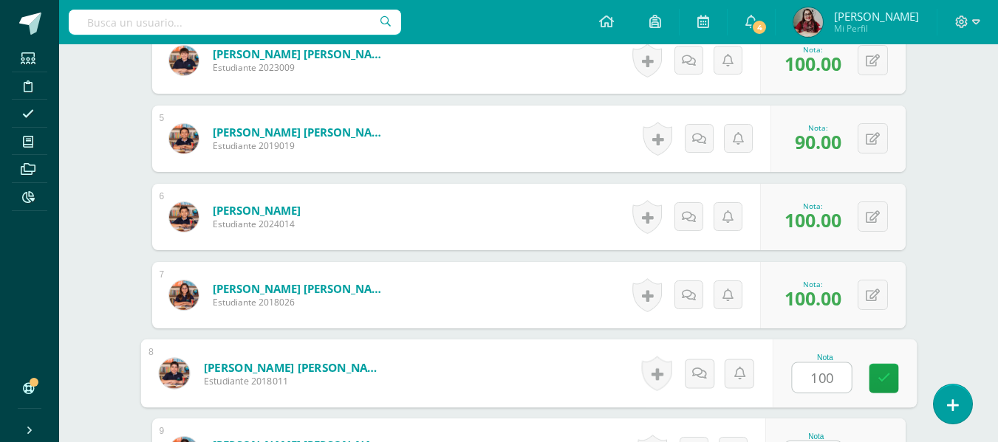
type input "100"
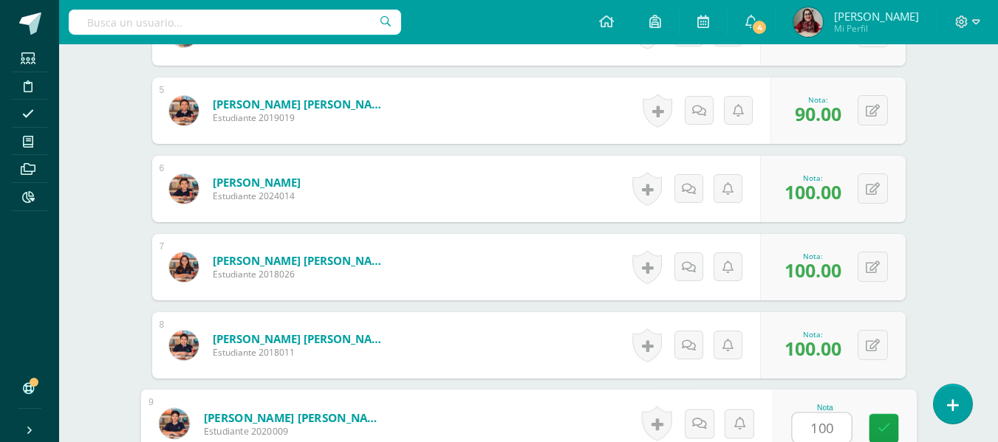
type input "100"
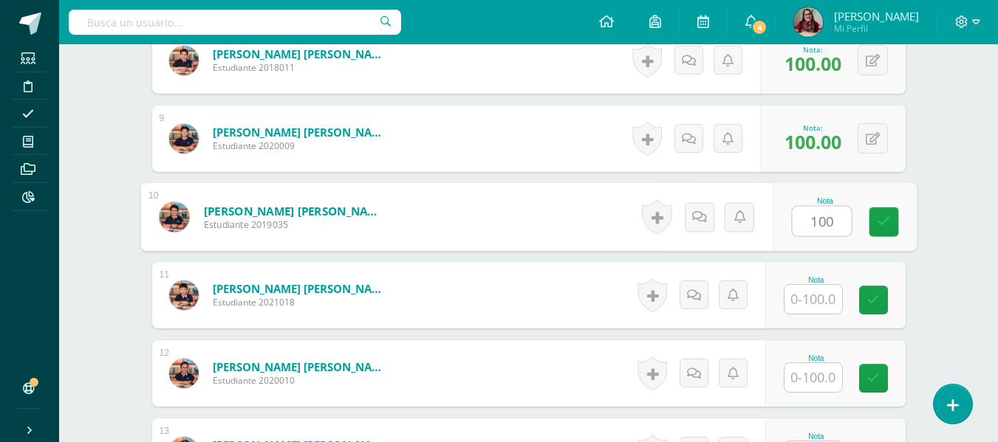
type input "100"
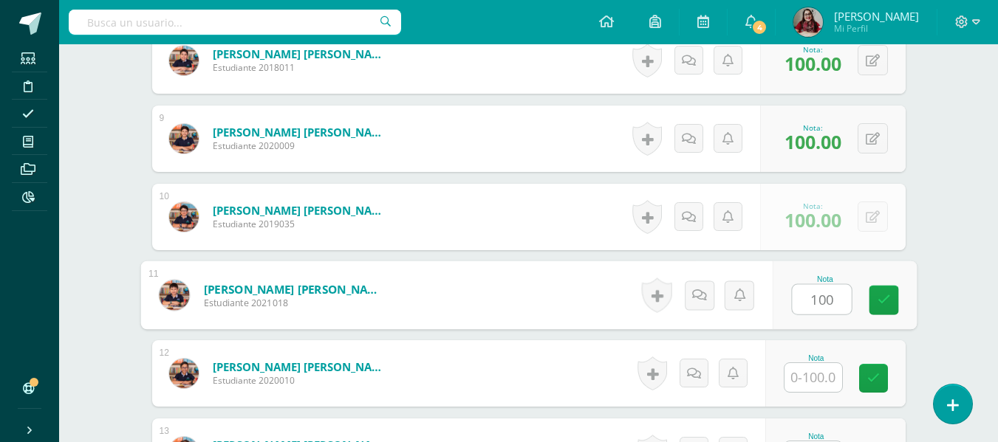
type input "100"
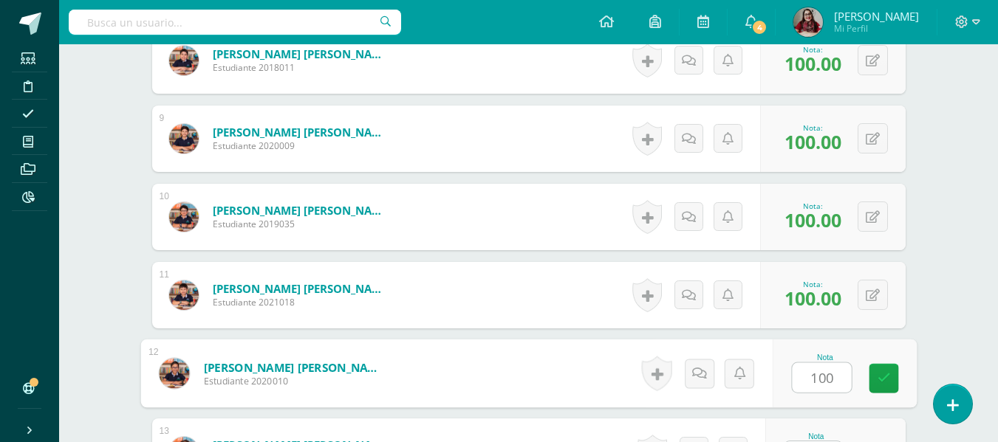
type input "100"
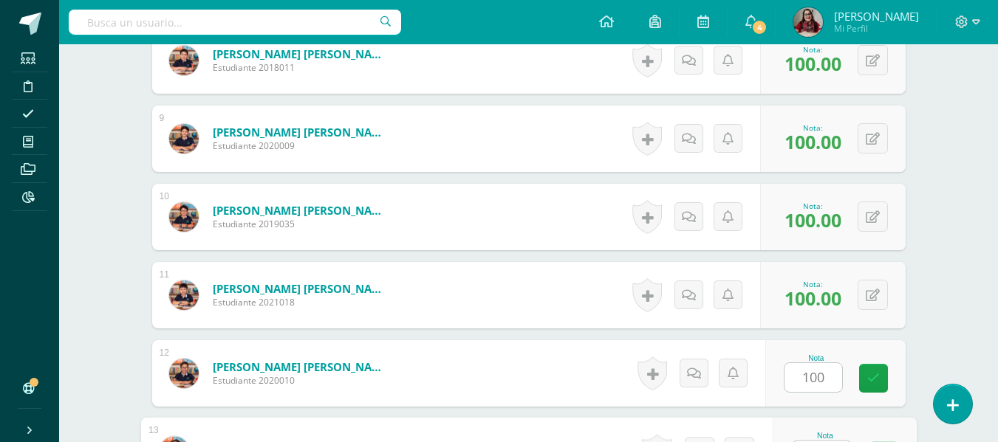
scroll to position [1062, 0]
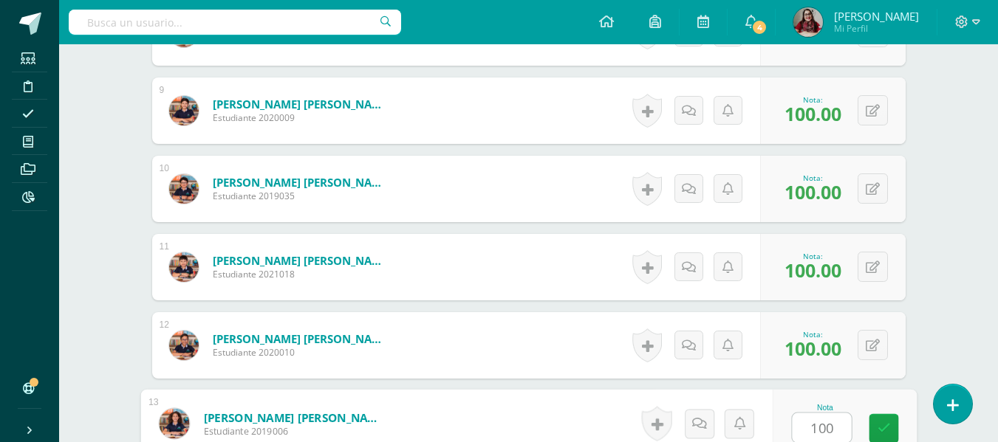
type input "100"
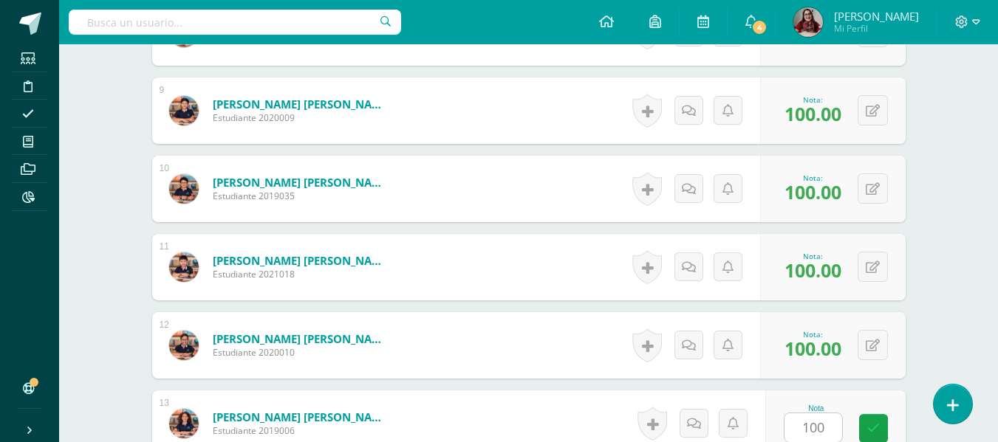
scroll to position [1324, 0]
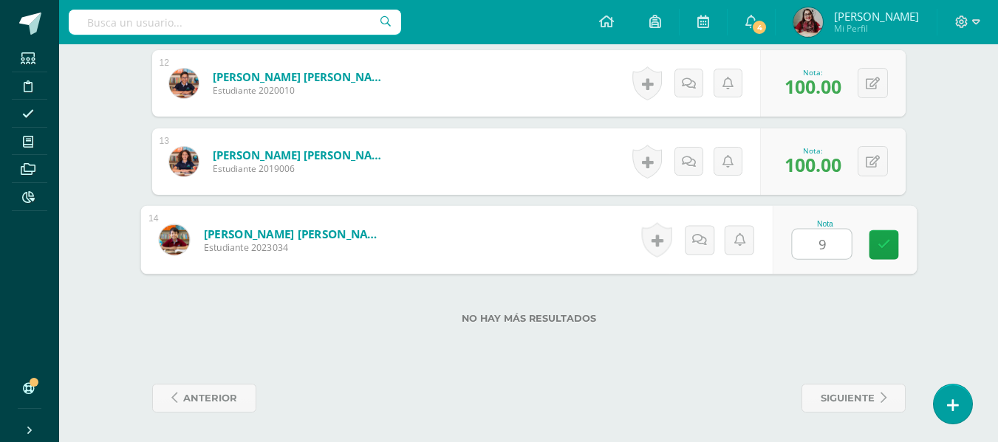
type input "90"
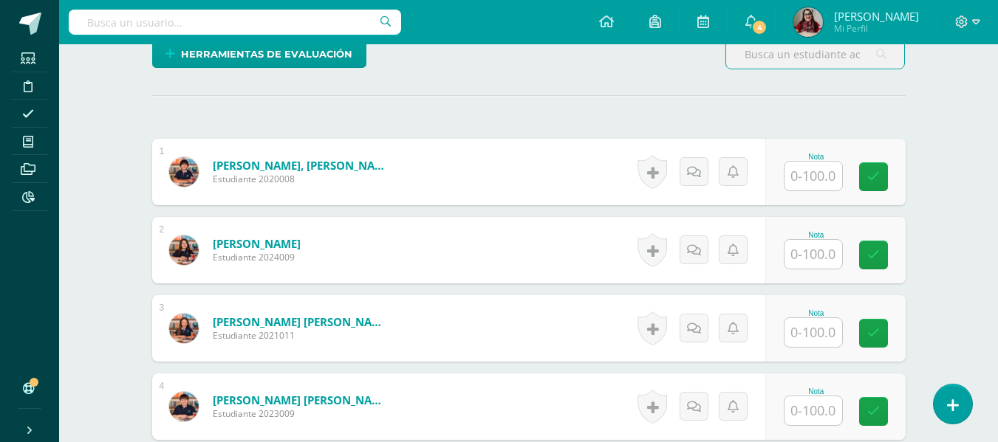
scroll to position [377, 0]
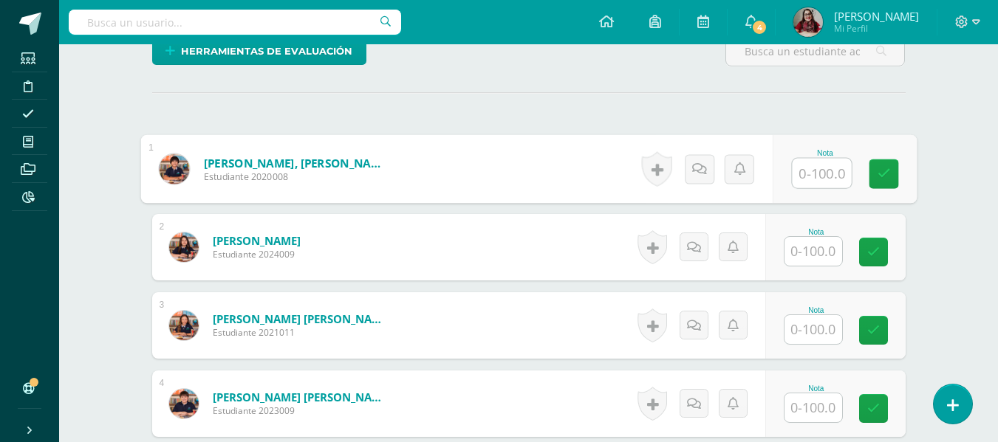
click at [819, 169] on input "text" at bounding box center [821, 174] width 59 height 30
type input "100"
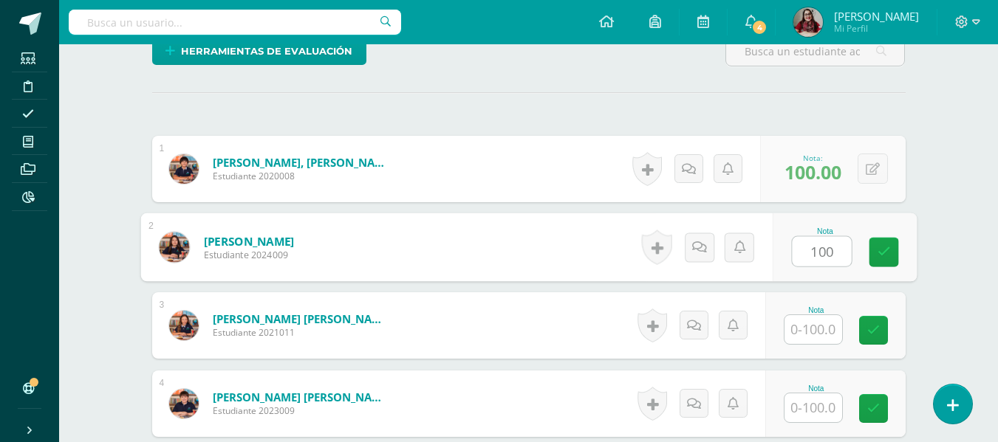
type input "100"
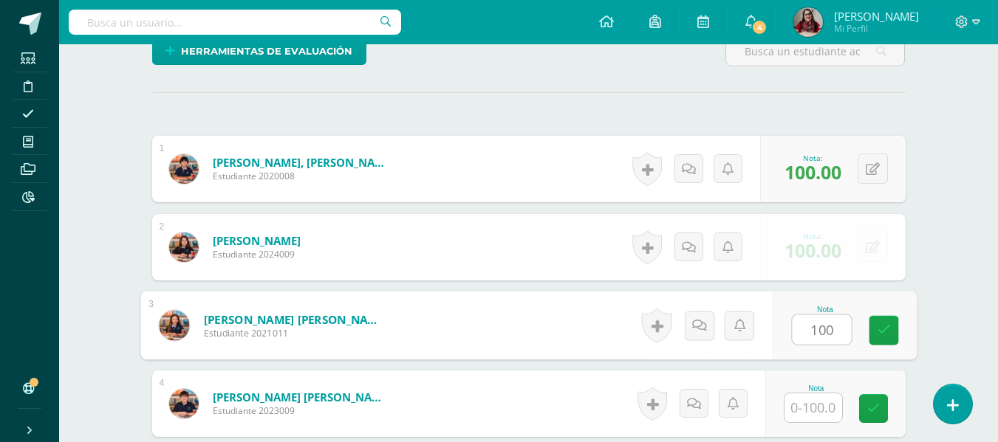
type input "100"
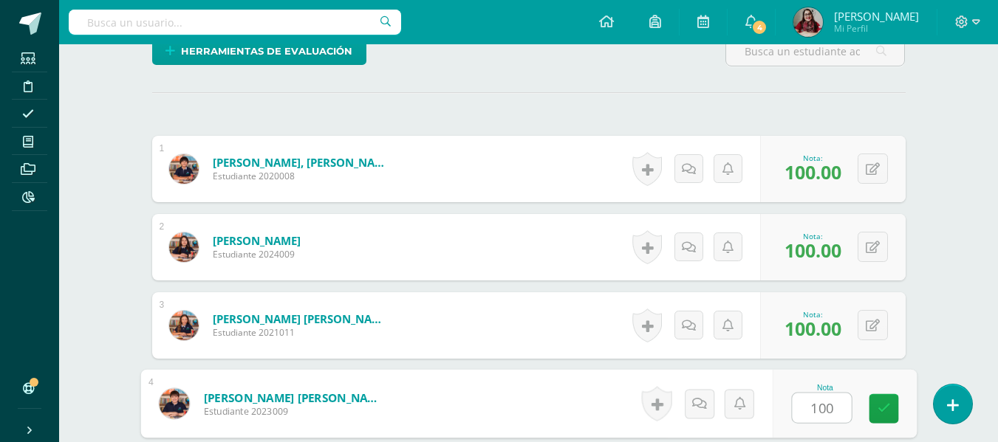
type input "100"
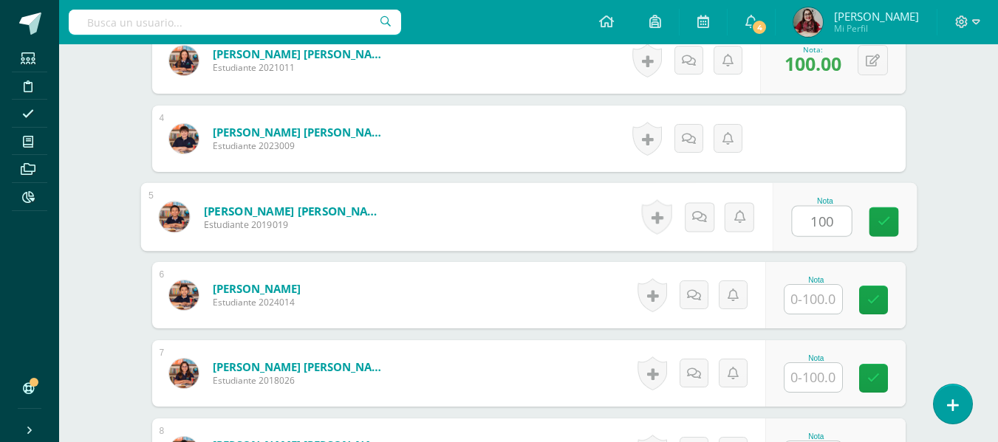
type input "100"
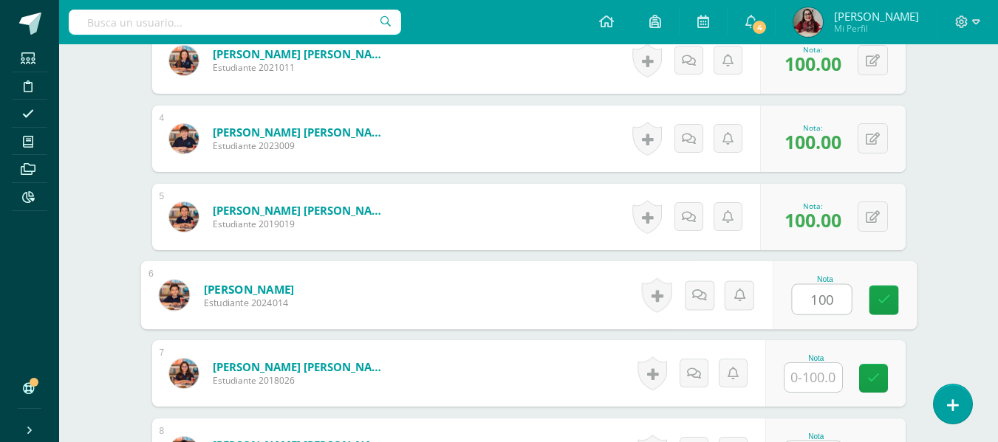
type input "100"
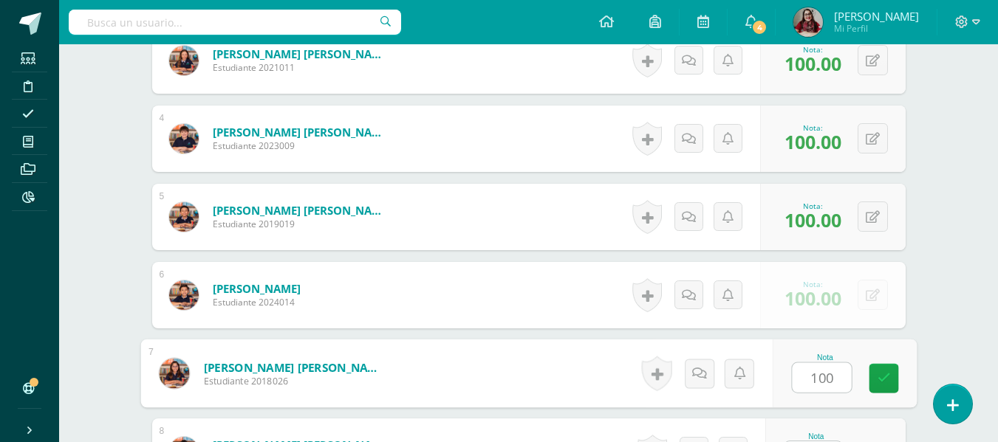
type input "100"
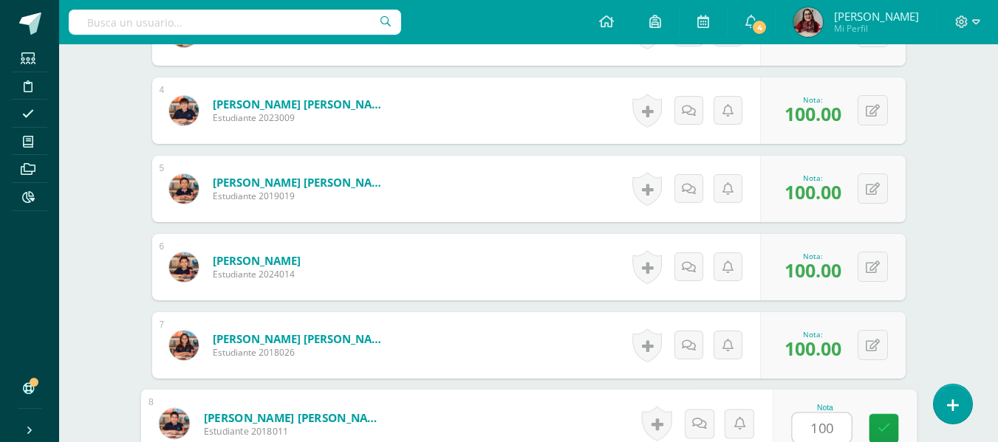
type input "100"
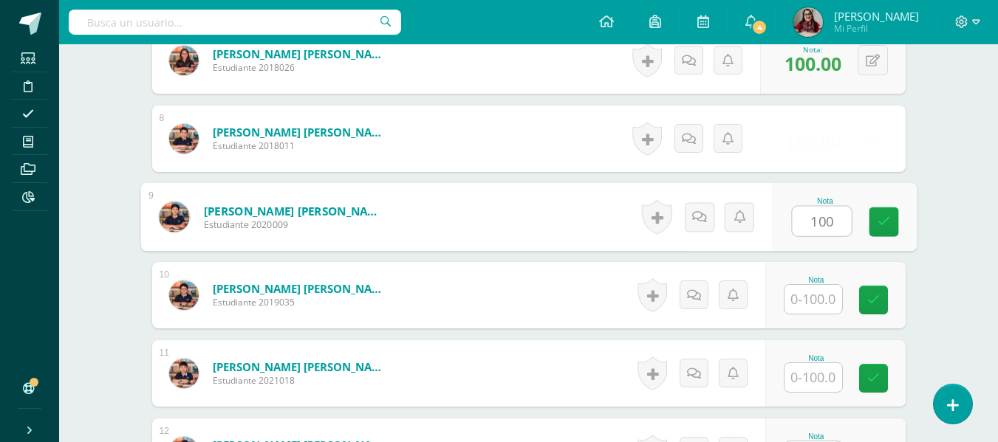
type input "100"
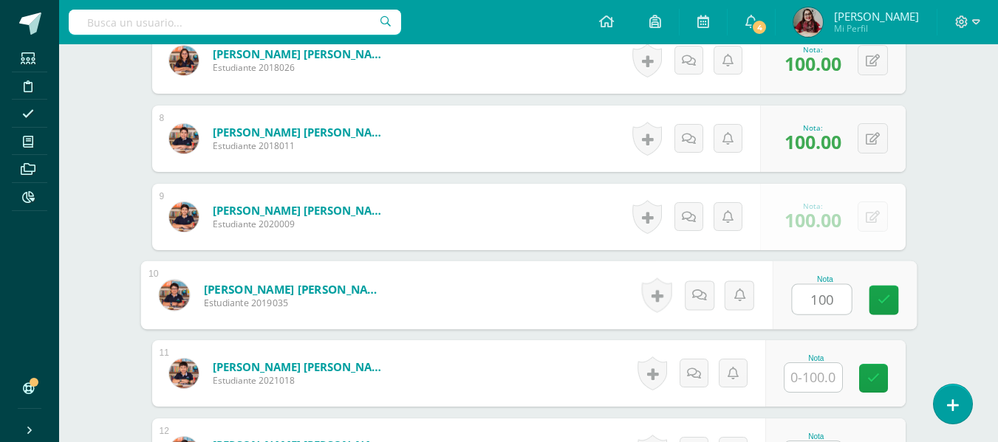
type input "100"
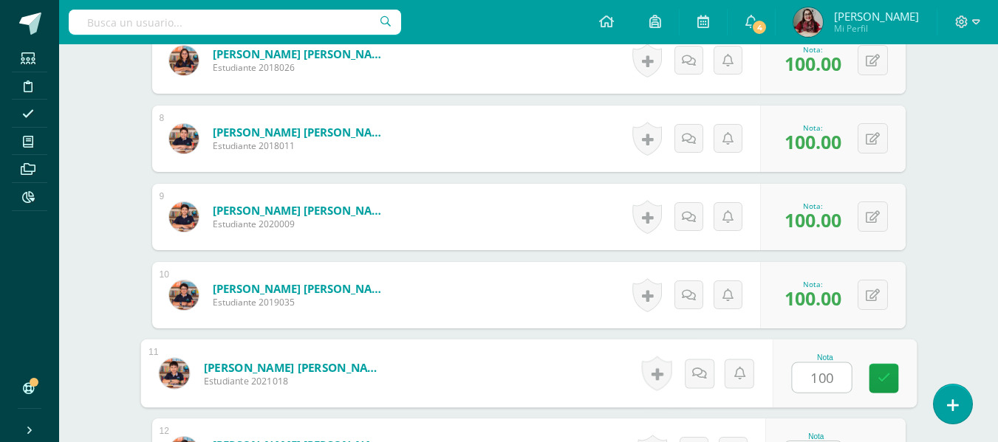
type input "100"
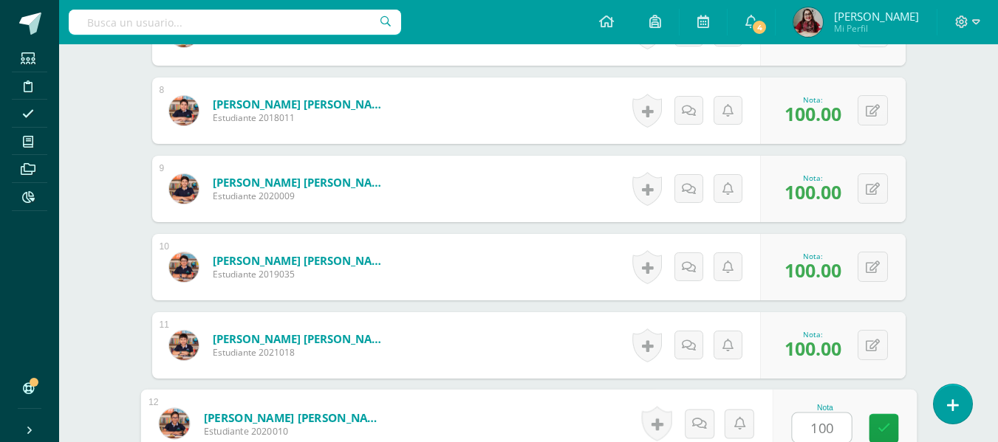
type input "100"
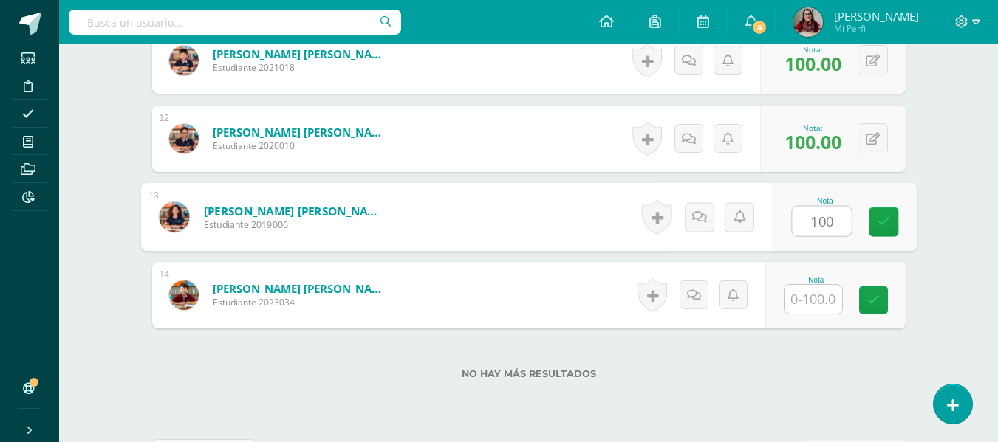
type input "100"
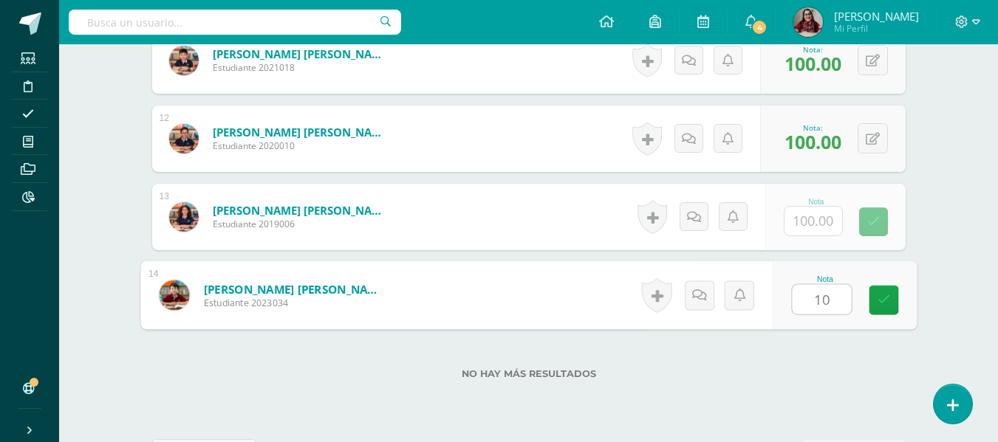
type input "100"
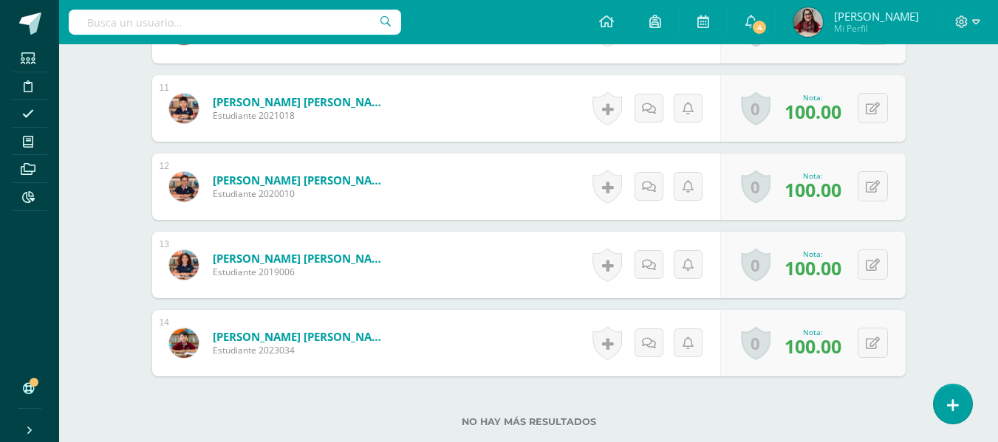
scroll to position [1324, 0]
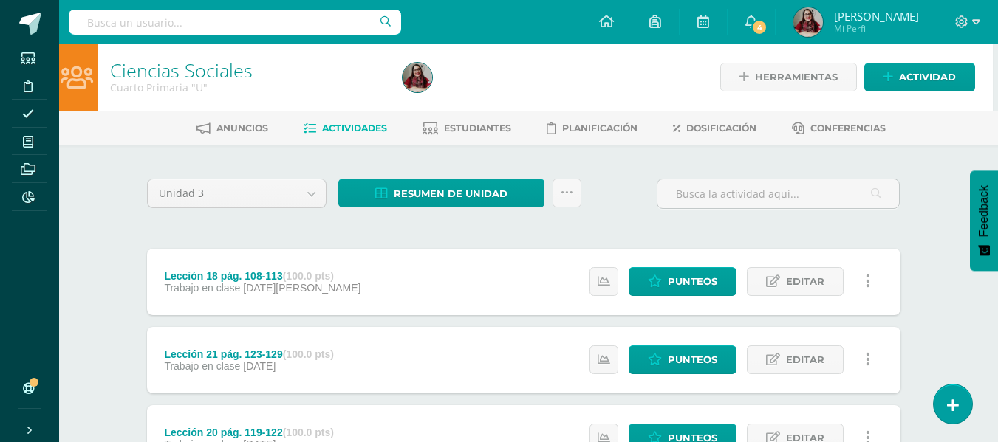
scroll to position [0, 5]
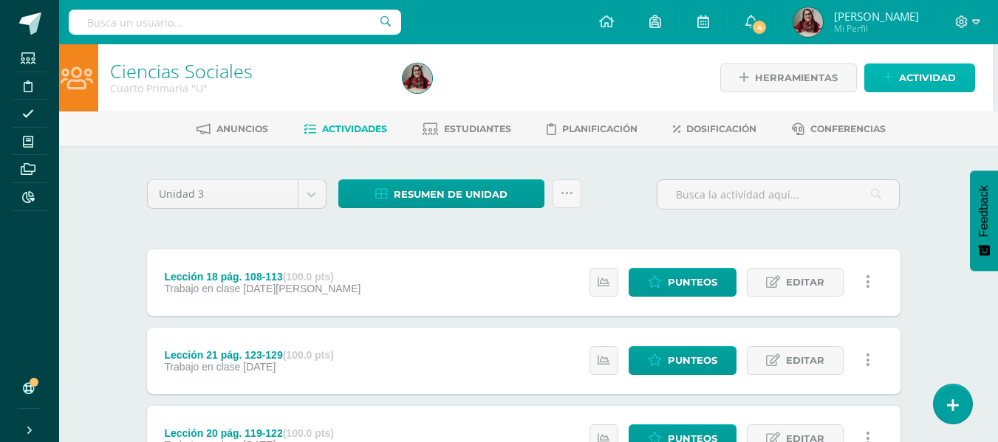
click at [904, 77] on span "Actividad" at bounding box center [927, 77] width 57 height 27
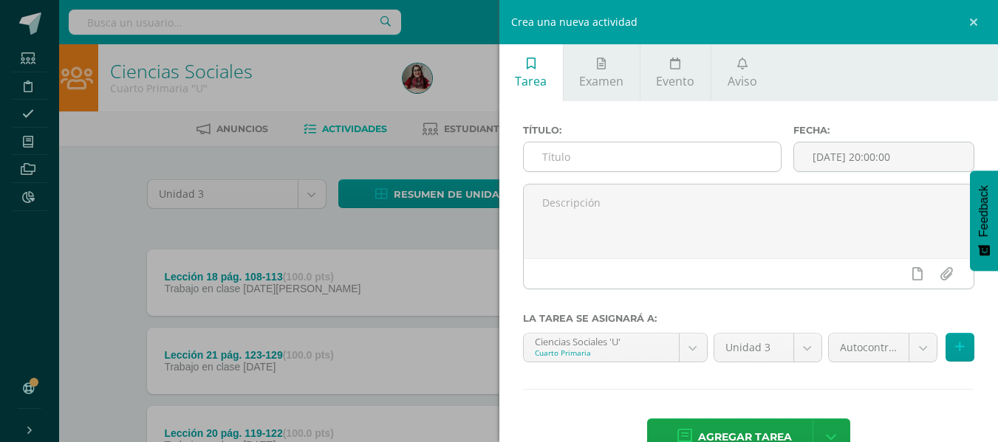
click at [676, 157] on input "text" at bounding box center [652, 157] width 257 height 29
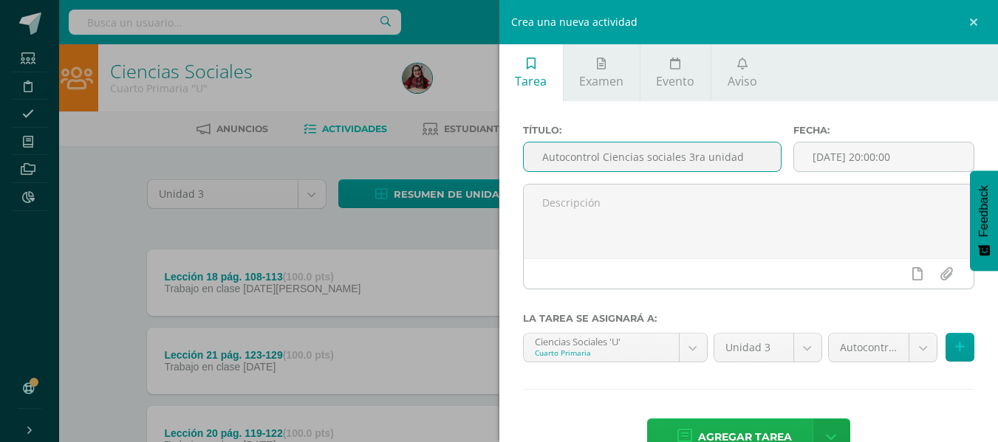
type input "Autocontrol Ciencias sociales 3ra unidad"
click at [756, 431] on span "Agregar tarea" at bounding box center [745, 438] width 94 height 36
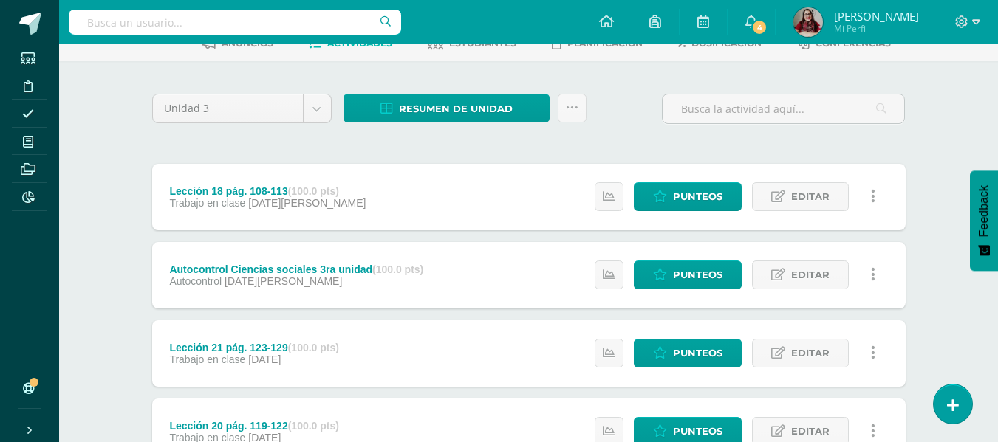
scroll to position [118, 0]
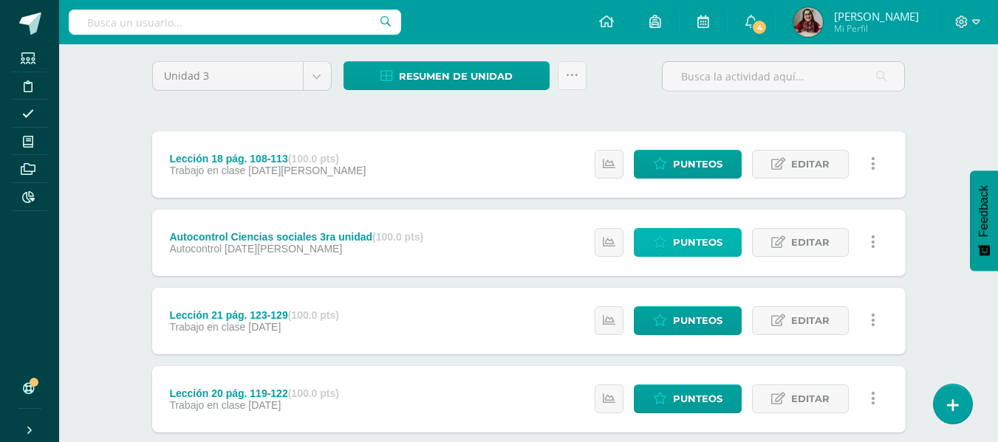
click at [702, 231] on span "Punteos" at bounding box center [697, 242] width 49 height 27
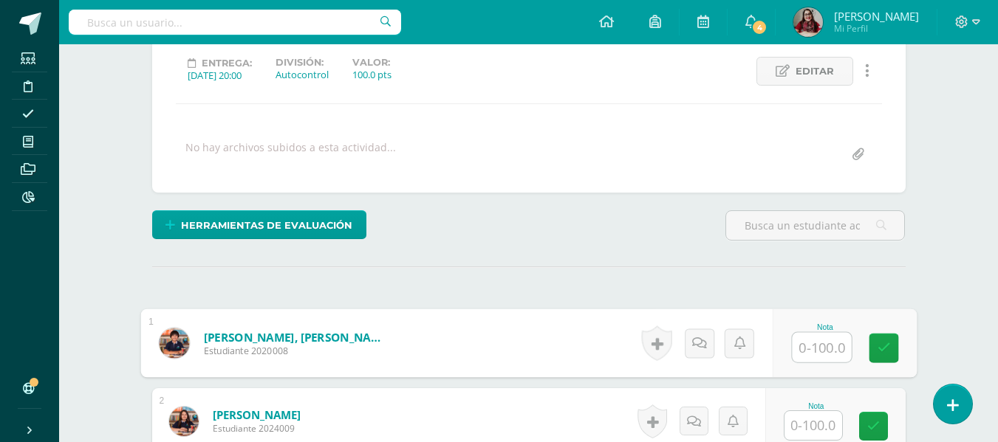
click at [824, 343] on input "text" at bounding box center [821, 348] width 59 height 30
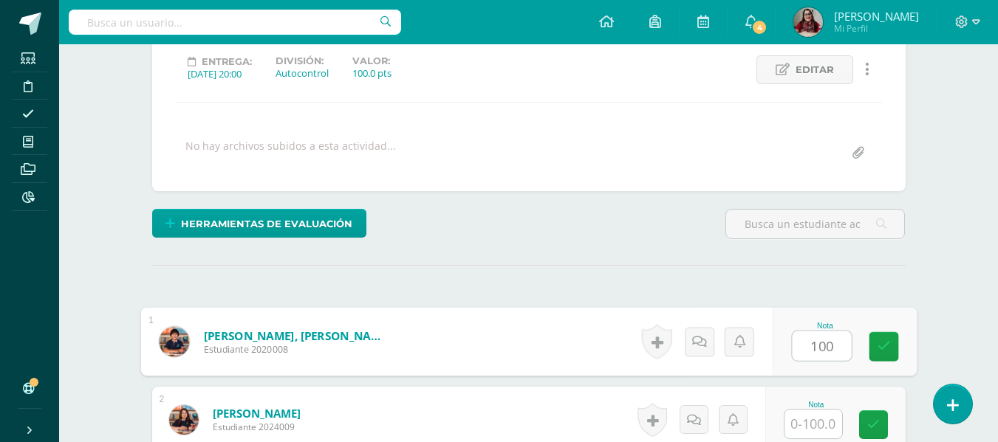
type input "100"
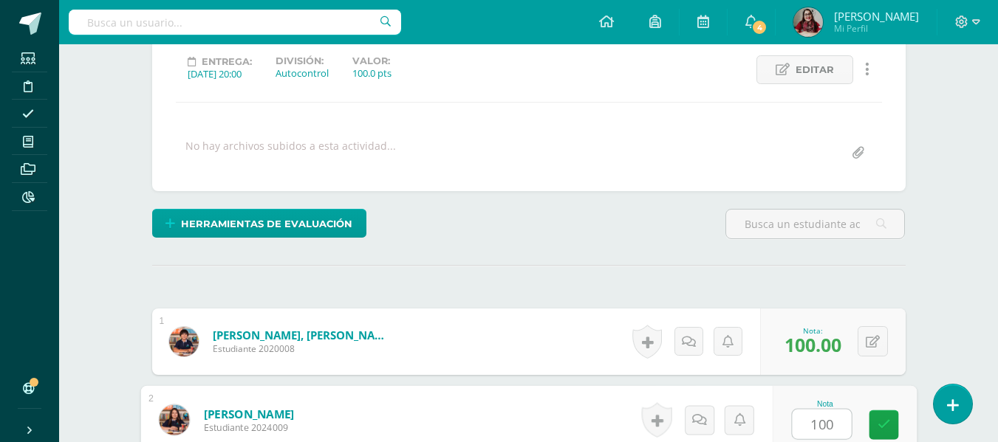
type input "100"
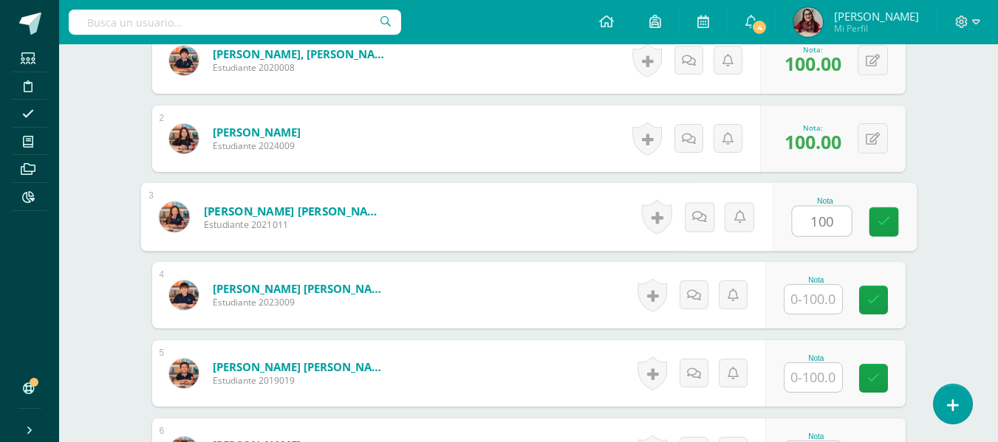
type input "100"
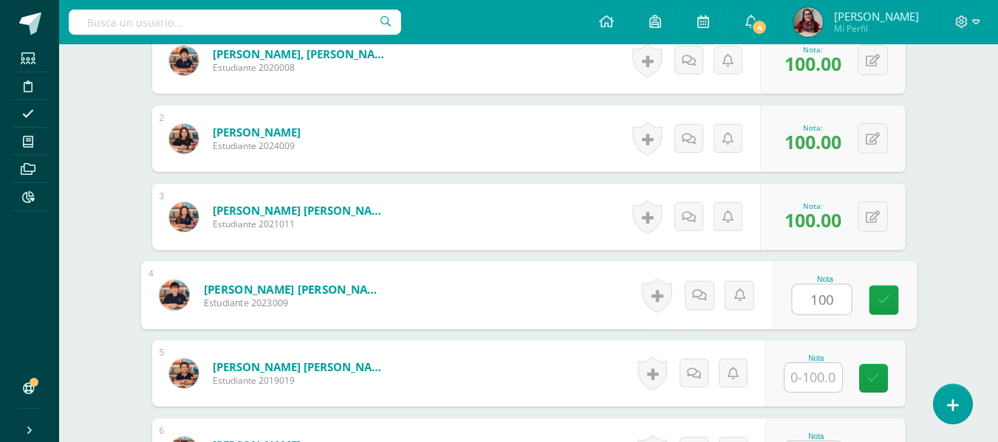
type input "100"
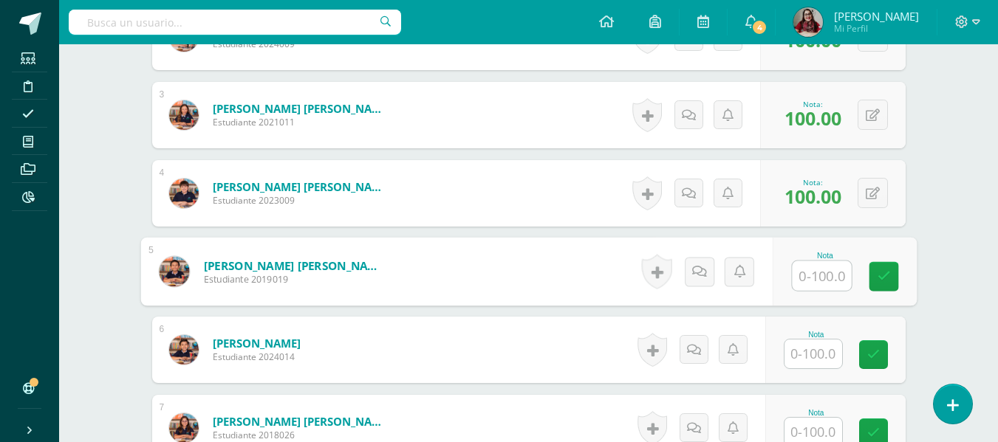
scroll to position [589, 0]
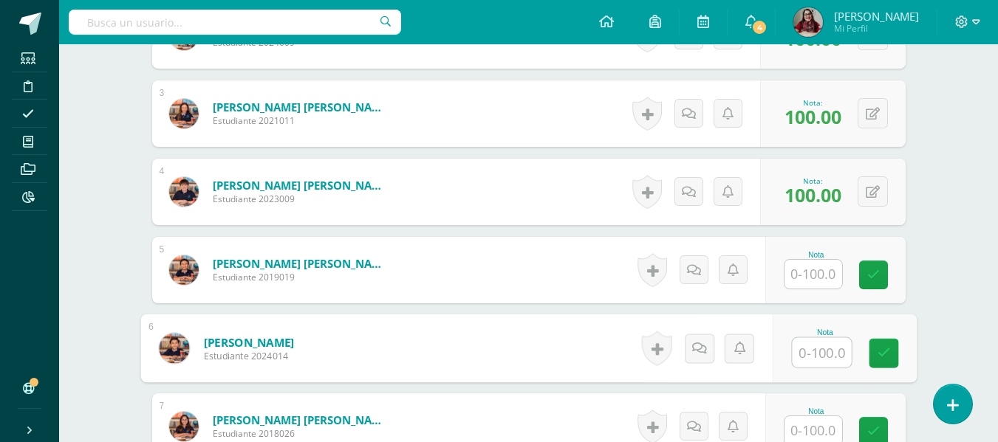
click at [815, 350] on input "text" at bounding box center [821, 353] width 59 height 30
type input "98"
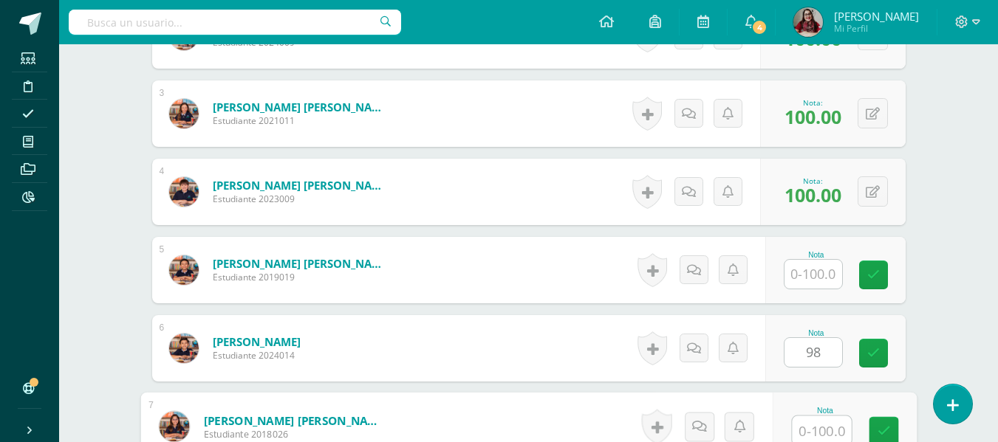
scroll to position [592, 0]
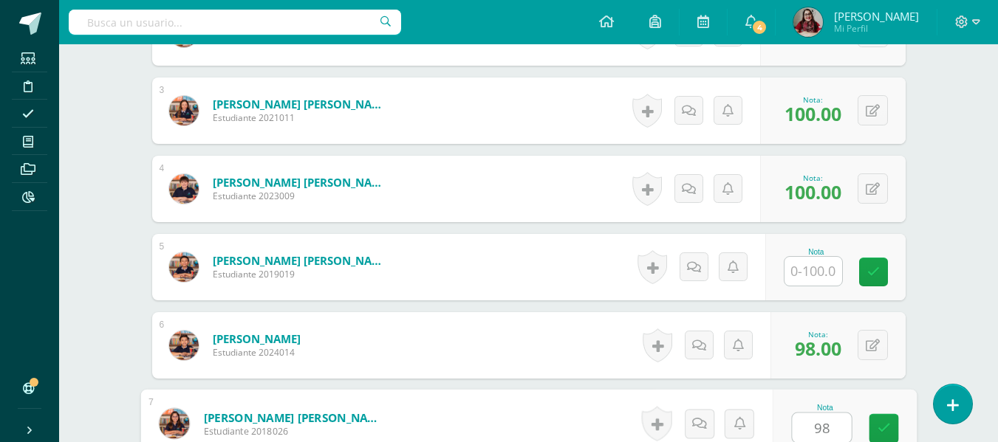
type input "98"
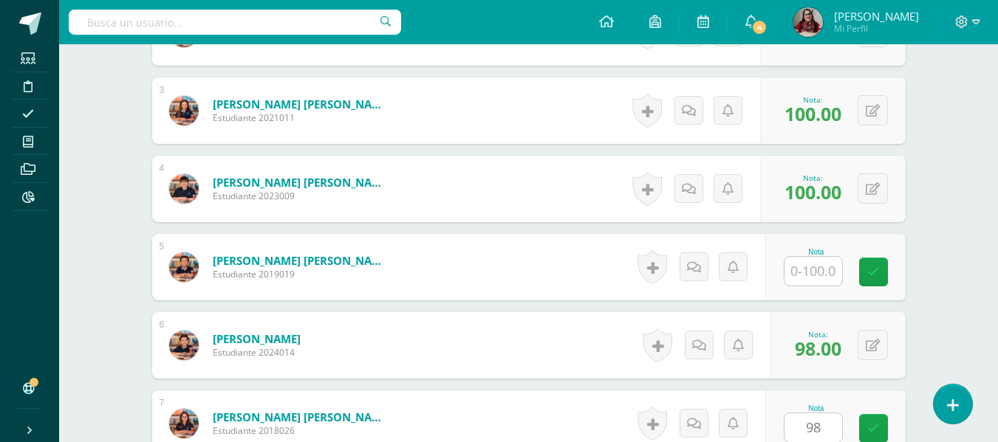
scroll to position [878, 0]
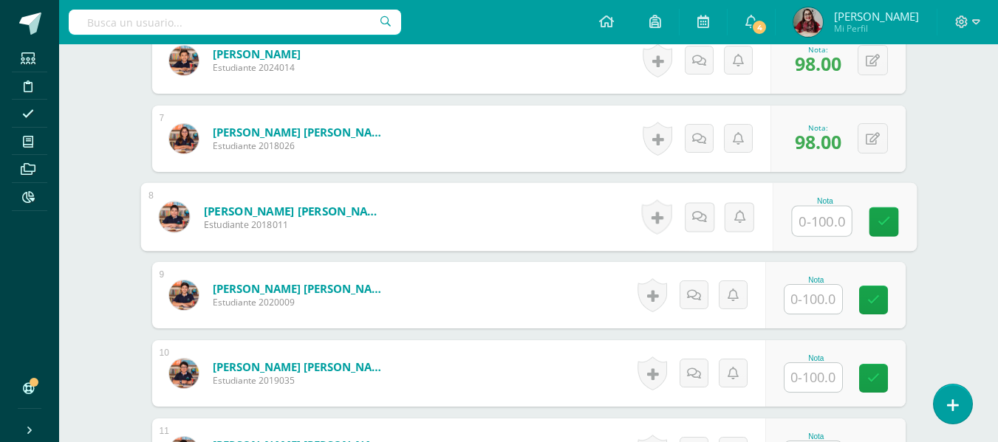
type input "2"
type input "100"
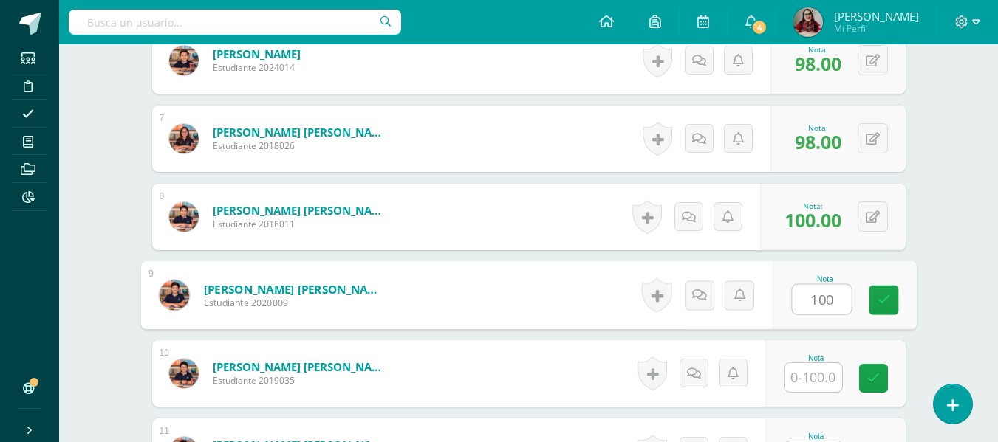
type input "100"
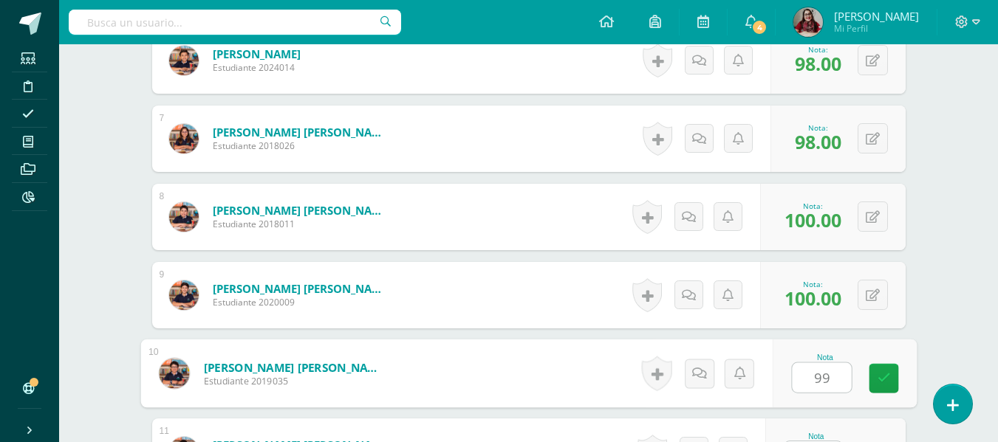
type input "99"
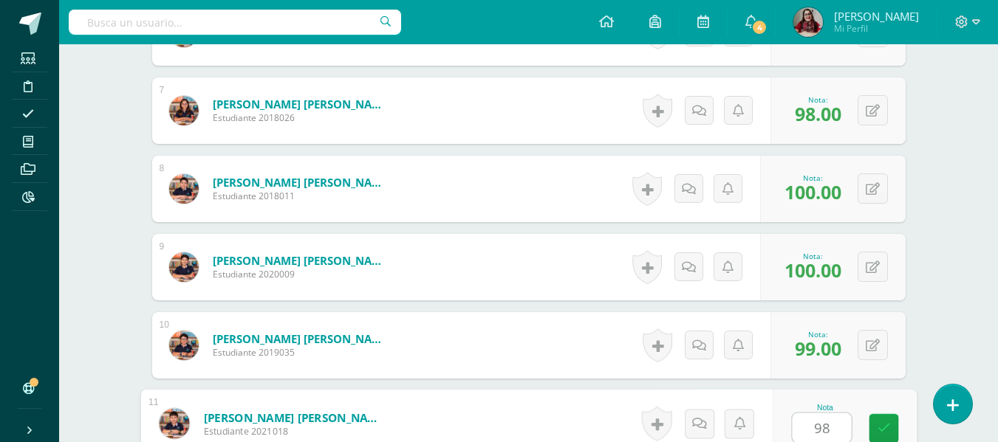
type input "98"
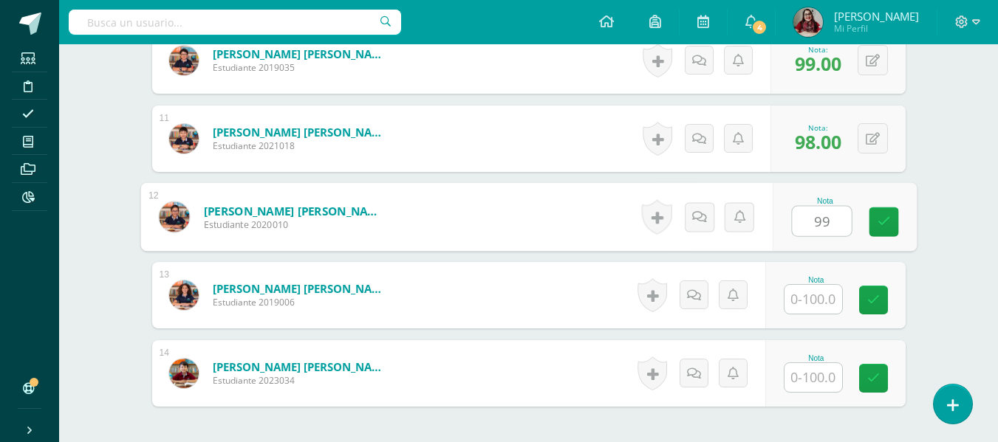
type input "99"
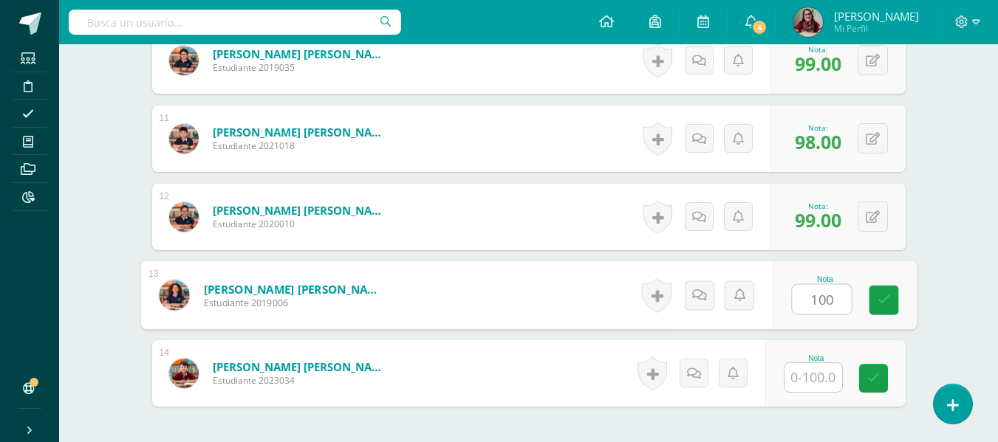
type input "100"
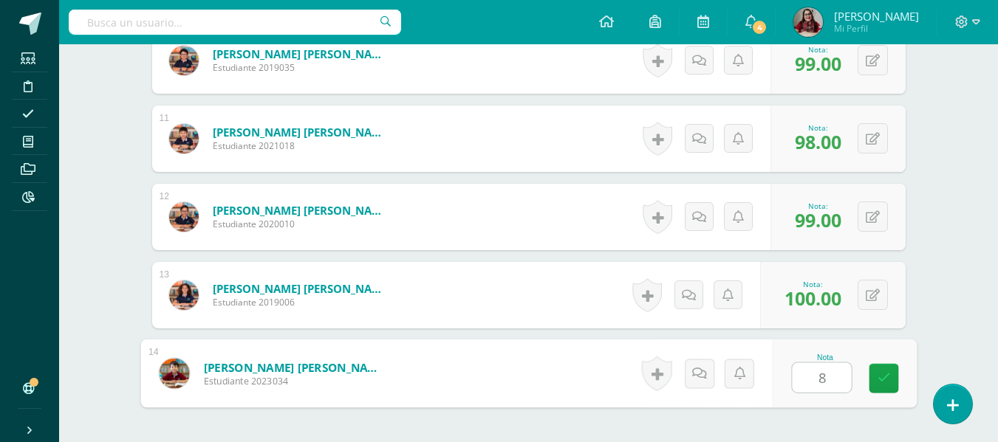
type input "85"
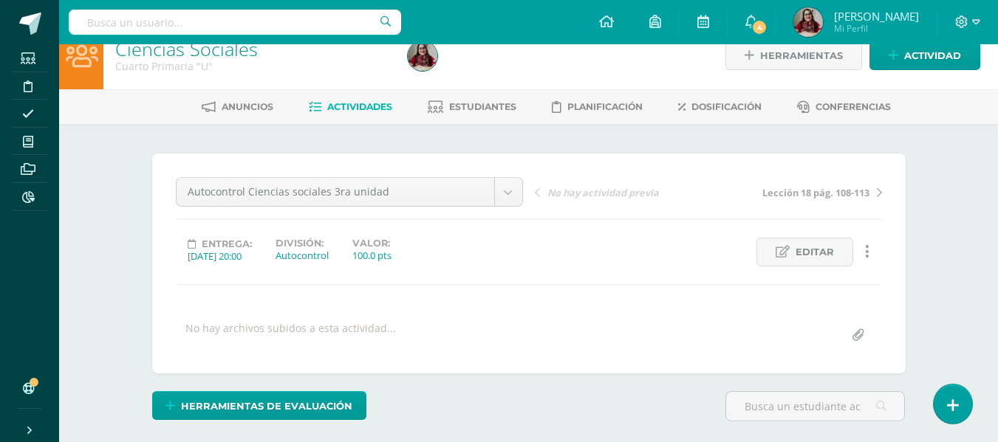
scroll to position [16, 0]
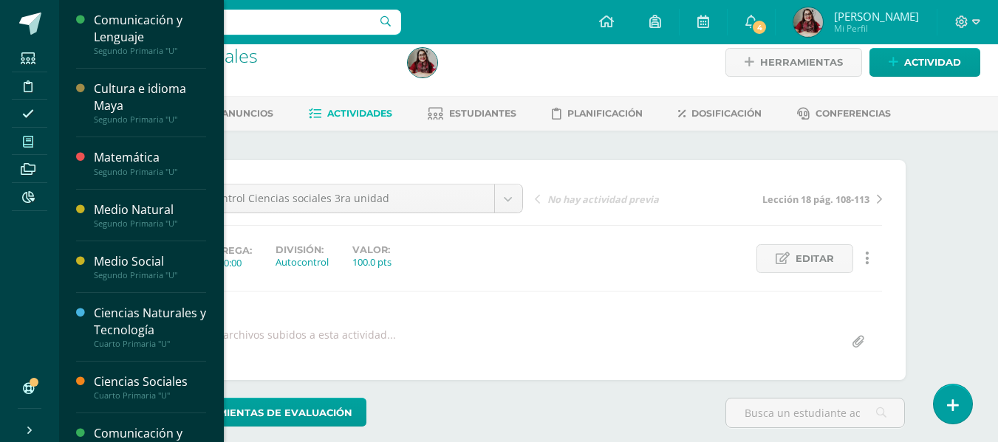
click at [27, 145] on icon at bounding box center [28, 142] width 10 height 12
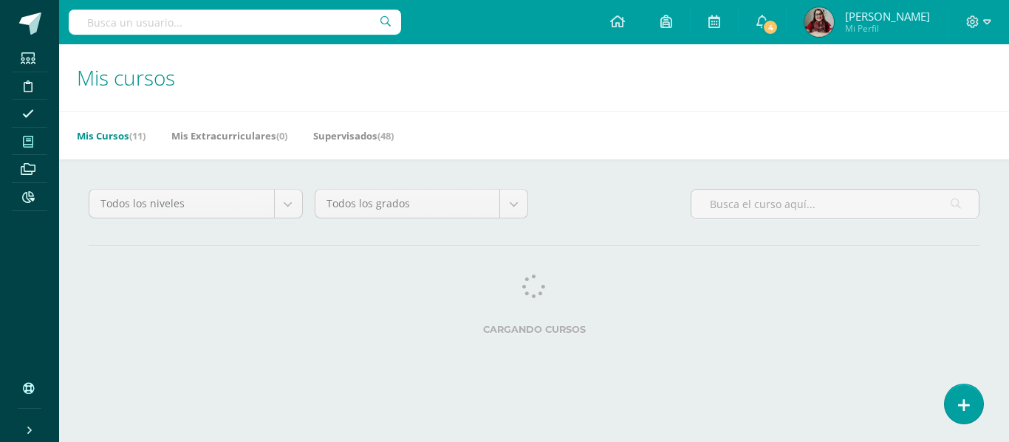
click at [27, 145] on icon at bounding box center [28, 142] width 10 height 12
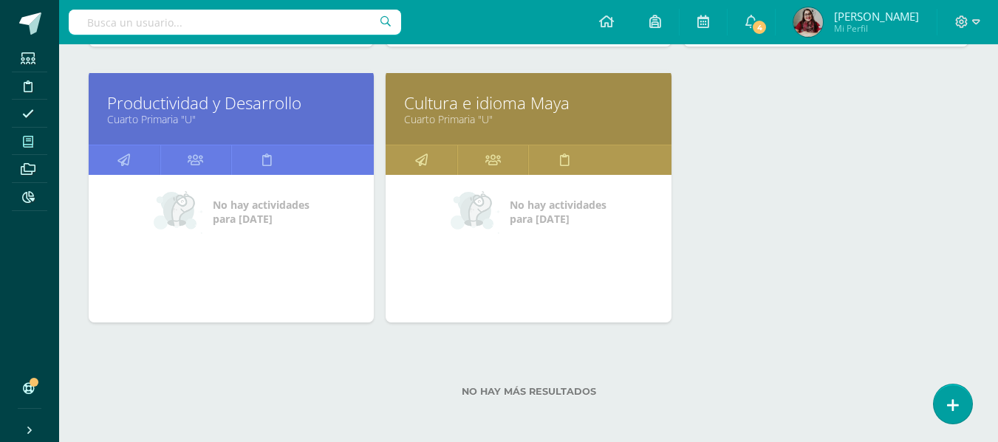
scroll to position [1038, 0]
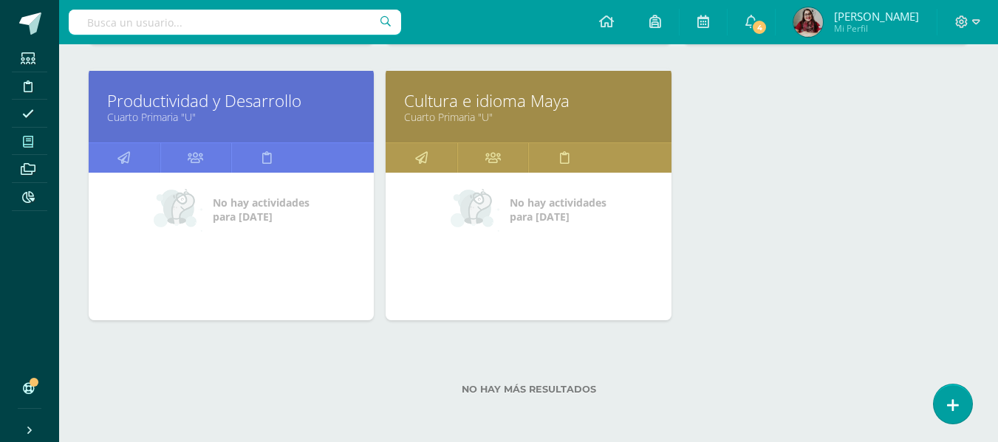
click at [462, 117] on link "Cuarto Primaria "U"" at bounding box center [528, 117] width 248 height 14
